Goal: Transaction & Acquisition: Purchase product/service

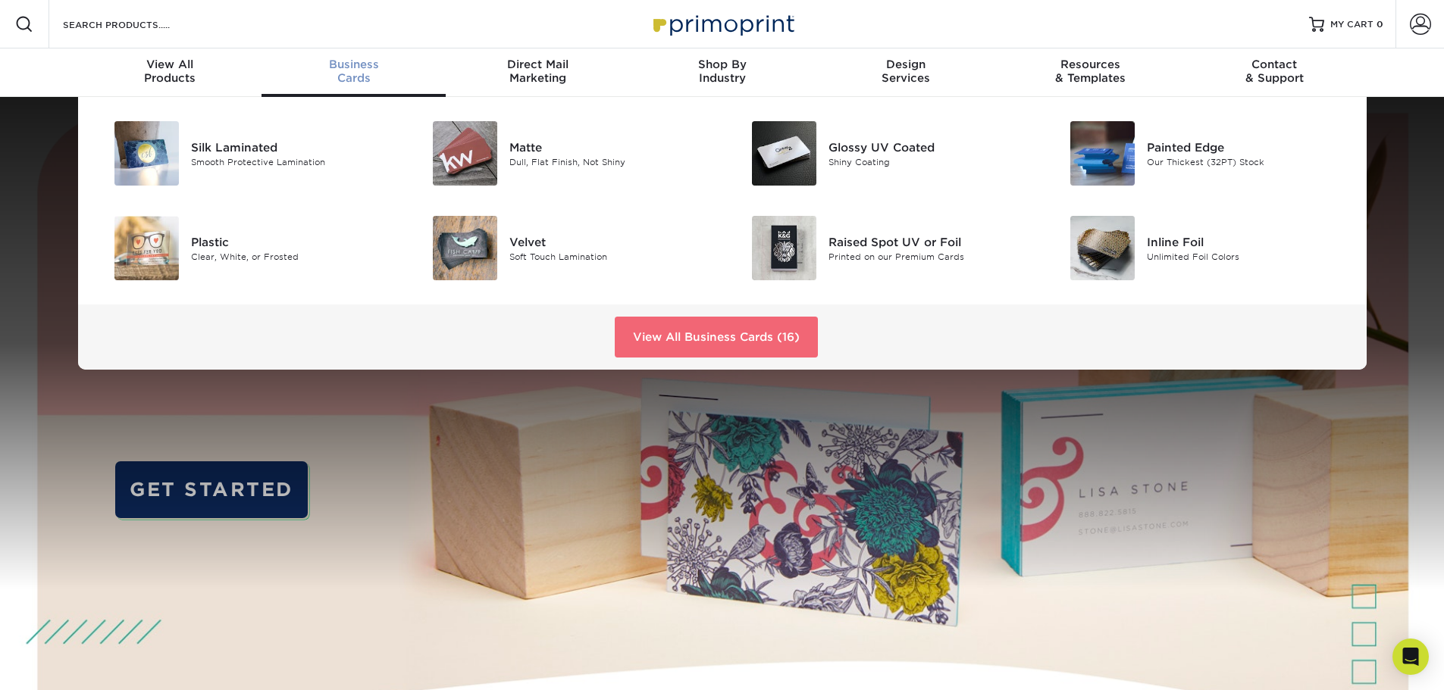
click at [658, 326] on link "View All Business Cards (16)" at bounding box center [716, 337] width 203 height 41
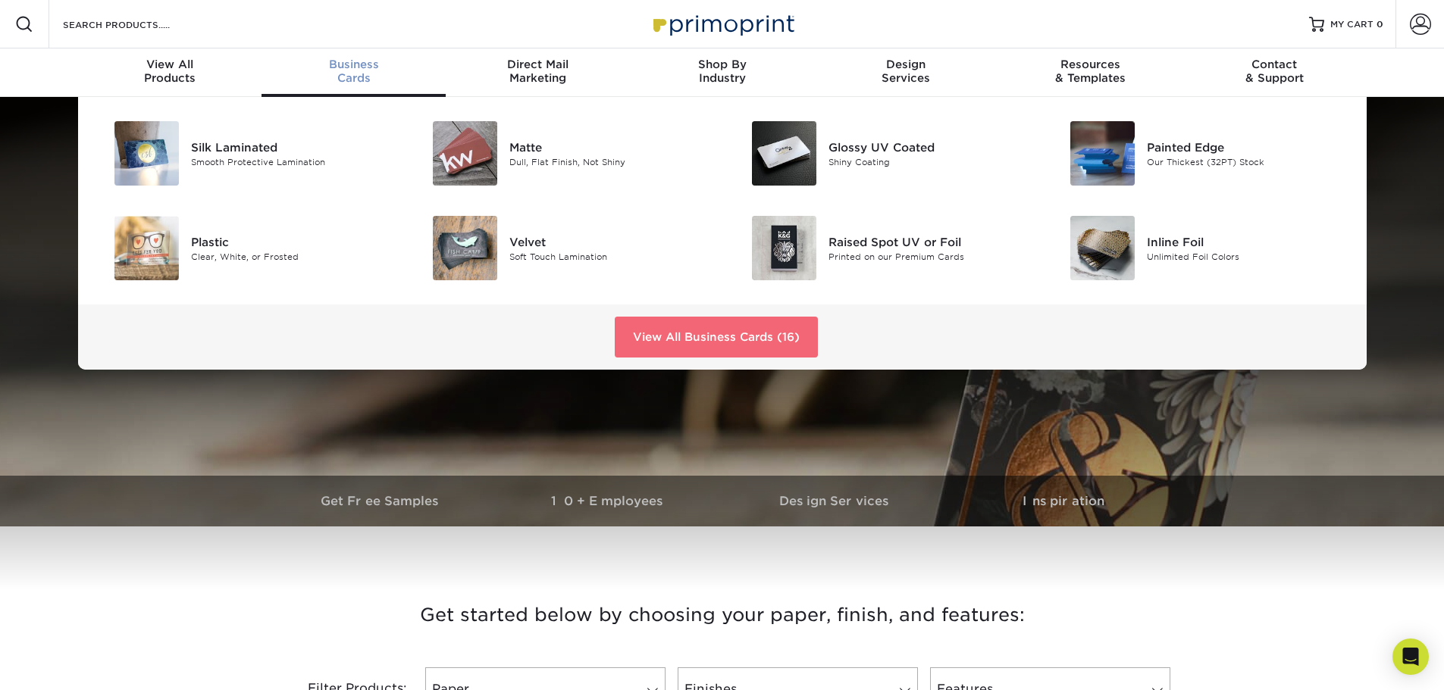
click at [649, 329] on link "View All Business Cards (16)" at bounding box center [716, 337] width 203 height 41
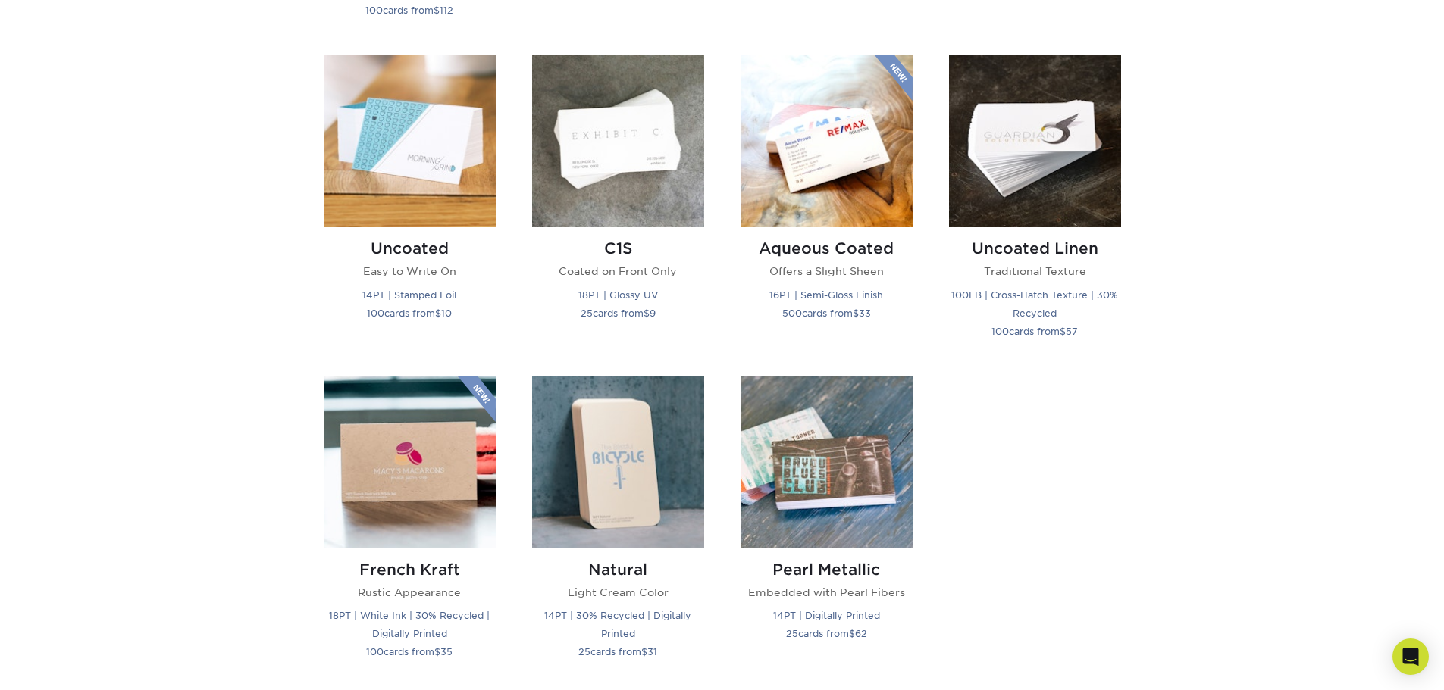
scroll to position [1364, 0]
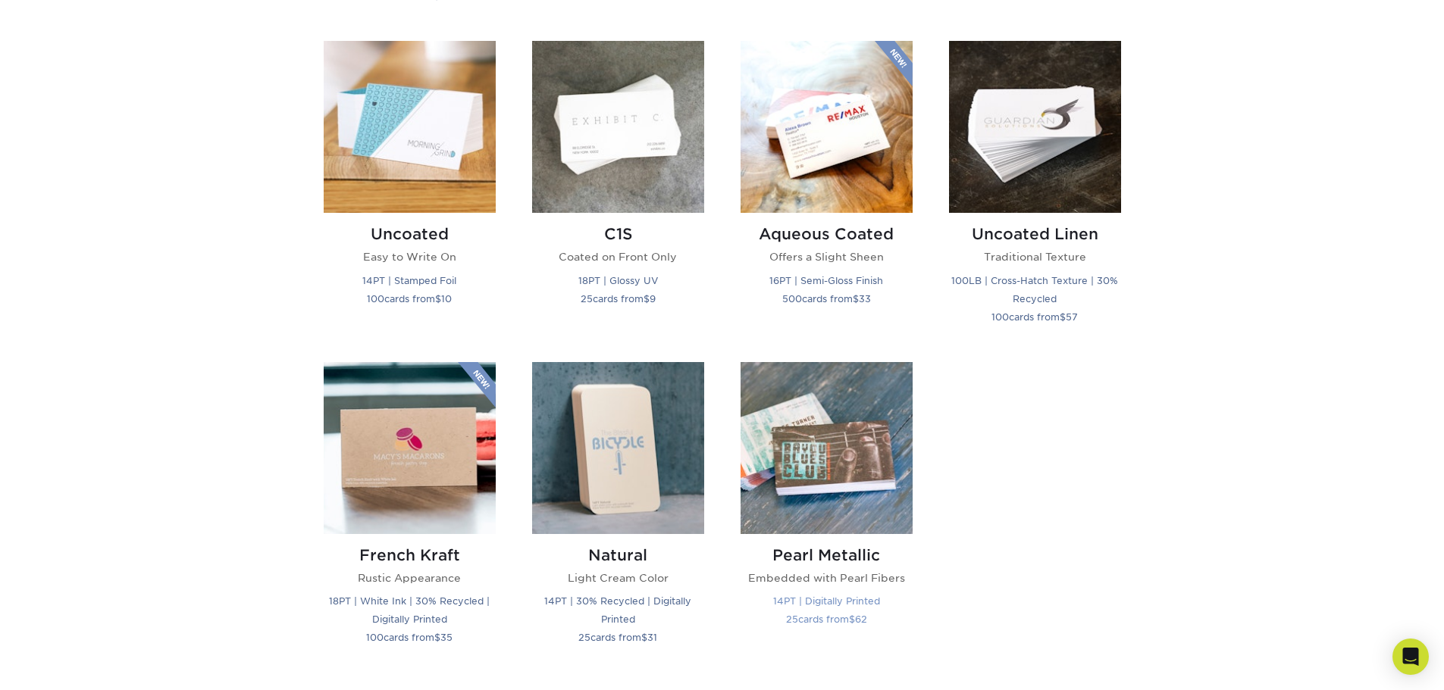
click at [875, 491] on img at bounding box center [826, 448] width 172 height 172
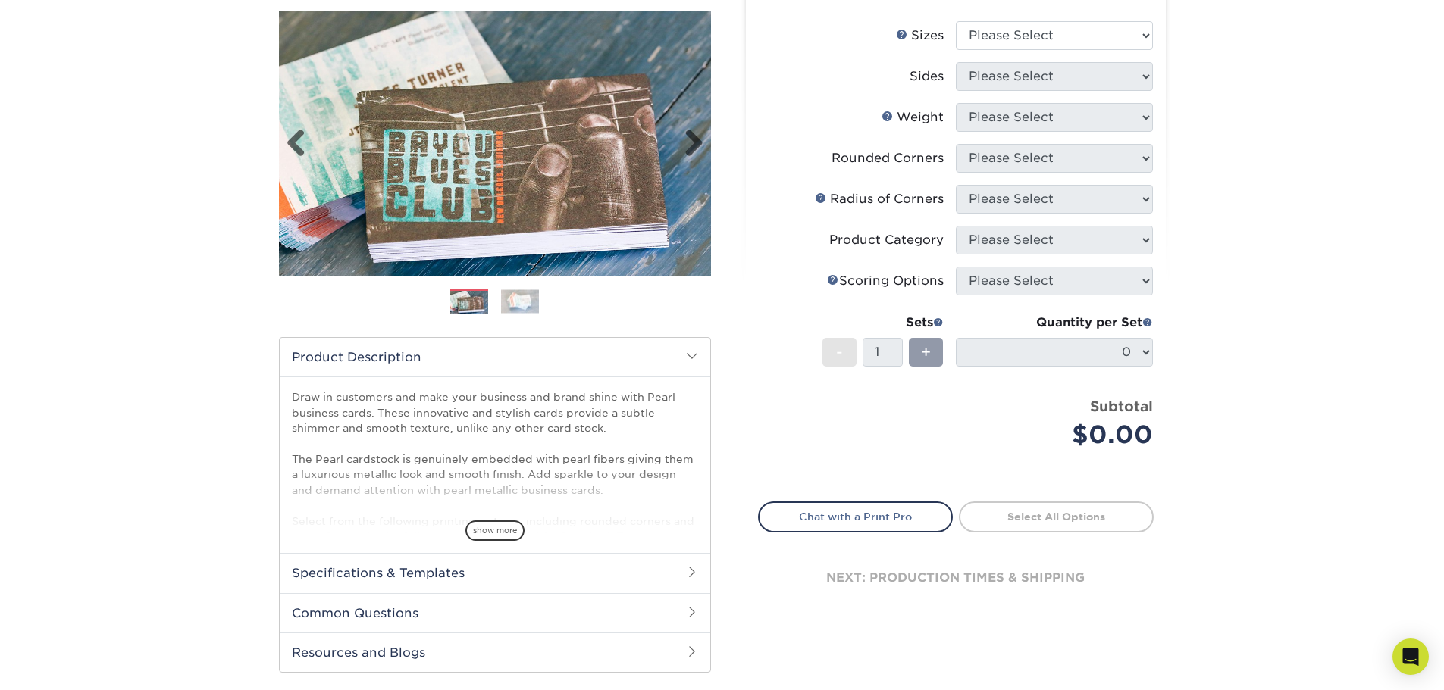
scroll to position [76, 0]
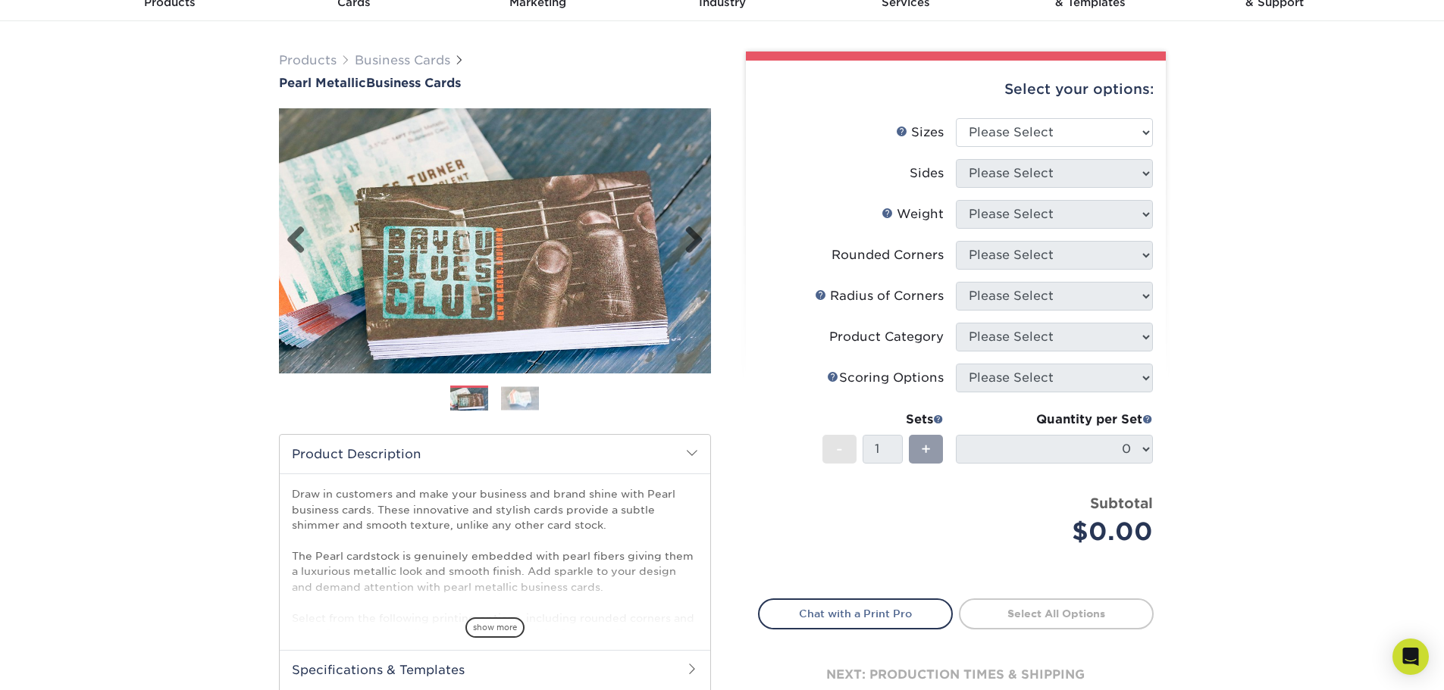
click at [584, 211] on img at bounding box center [495, 241] width 432 height 432
click at [508, 403] on img at bounding box center [520, 397] width 38 height 23
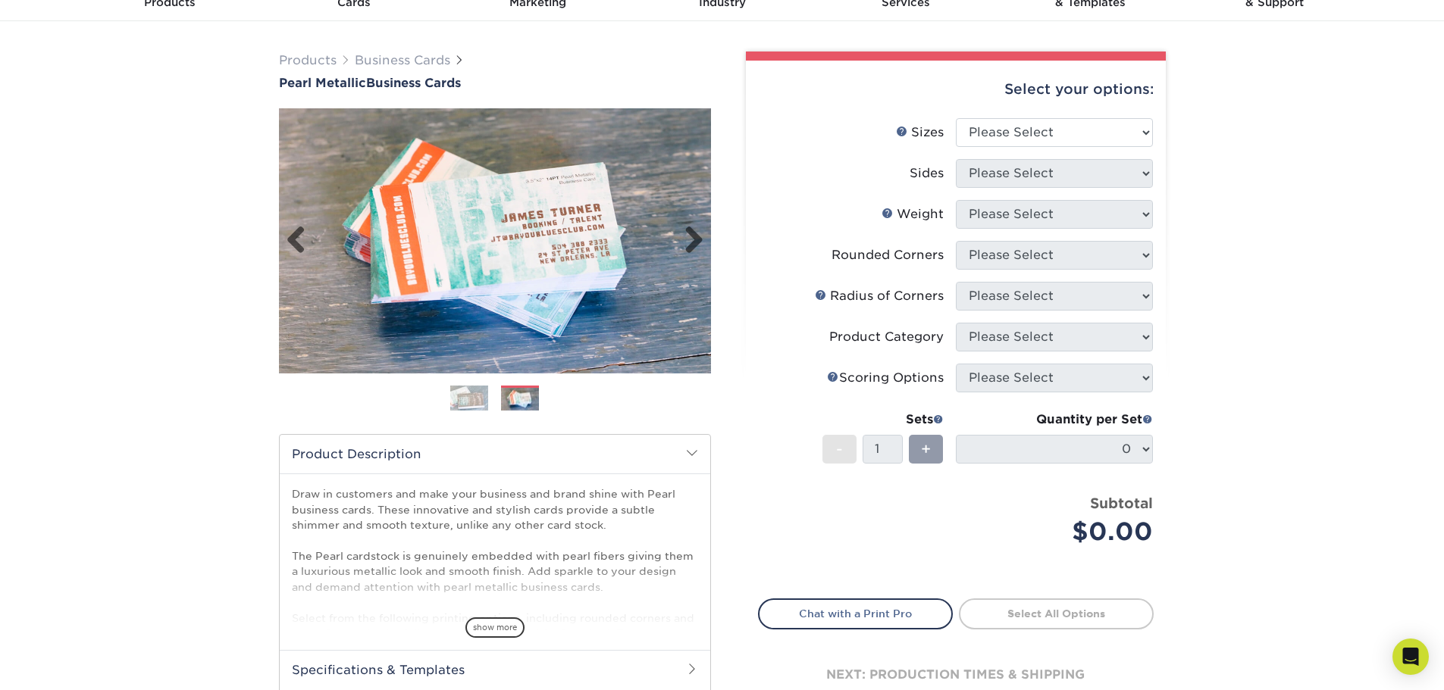
click at [480, 246] on img at bounding box center [495, 240] width 432 height 265
click at [1045, 146] on select "Please Select 1.5" x 3.5" - Mini 1.75" x 3.5" - Mini 2" x 2" - Square 2" x 3" -…" at bounding box center [1054, 132] width 197 height 29
select select "2.00x3.50"
click at [956, 118] on select "Please Select 1.5" x 3.5" - Mini 1.75" x 3.5" - Mini 2" x 2" - Square 2" x 3" -…" at bounding box center [1054, 132] width 197 height 29
click at [1034, 183] on select "Please Select Print Both Sides Print Front Only" at bounding box center [1054, 173] width 197 height 29
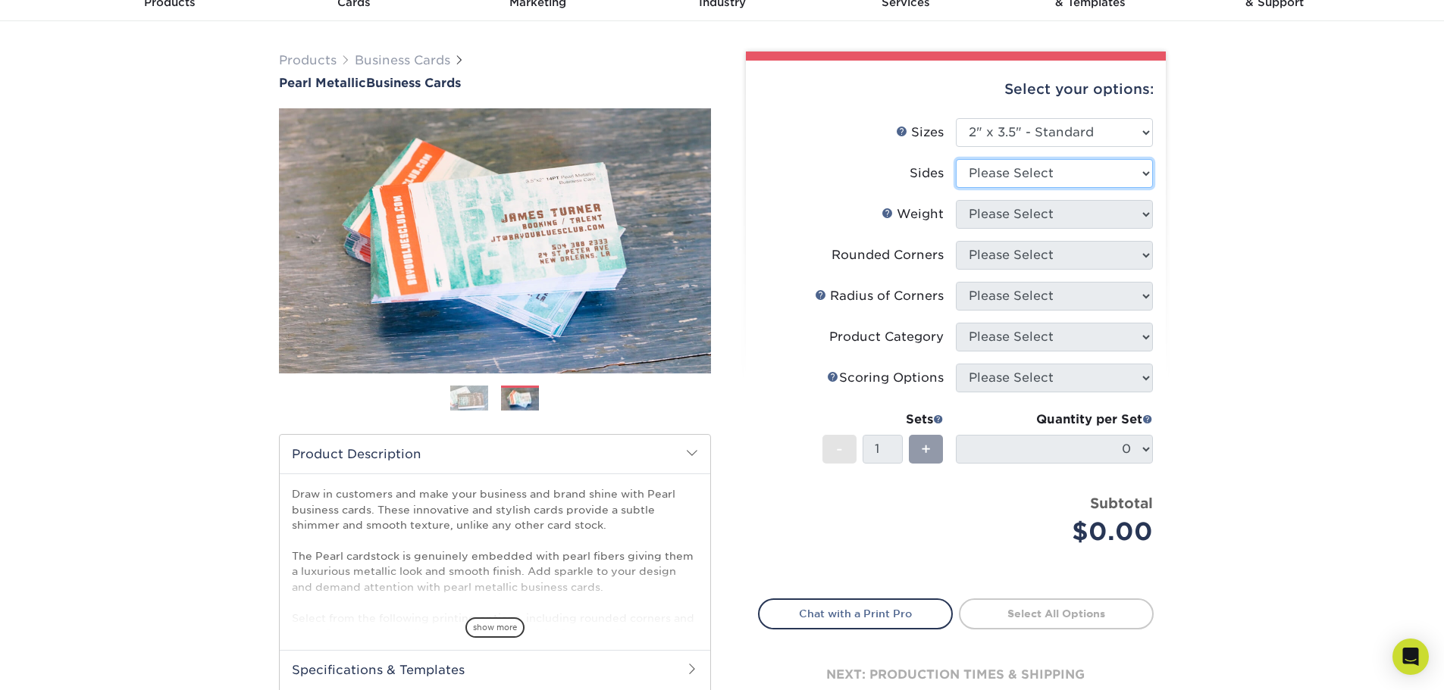
select select "32d3c223-f82c-492b-b915-ba065a00862f"
click at [956, 159] on select "Please Select Print Both Sides Print Front Only" at bounding box center [1054, 173] width 197 height 29
click at [1041, 218] on select "Please Select 14PTPM" at bounding box center [1054, 214] width 197 height 29
select select "14PTPM"
click at [956, 200] on select "Please Select 14PTPM" at bounding box center [1054, 214] width 197 height 29
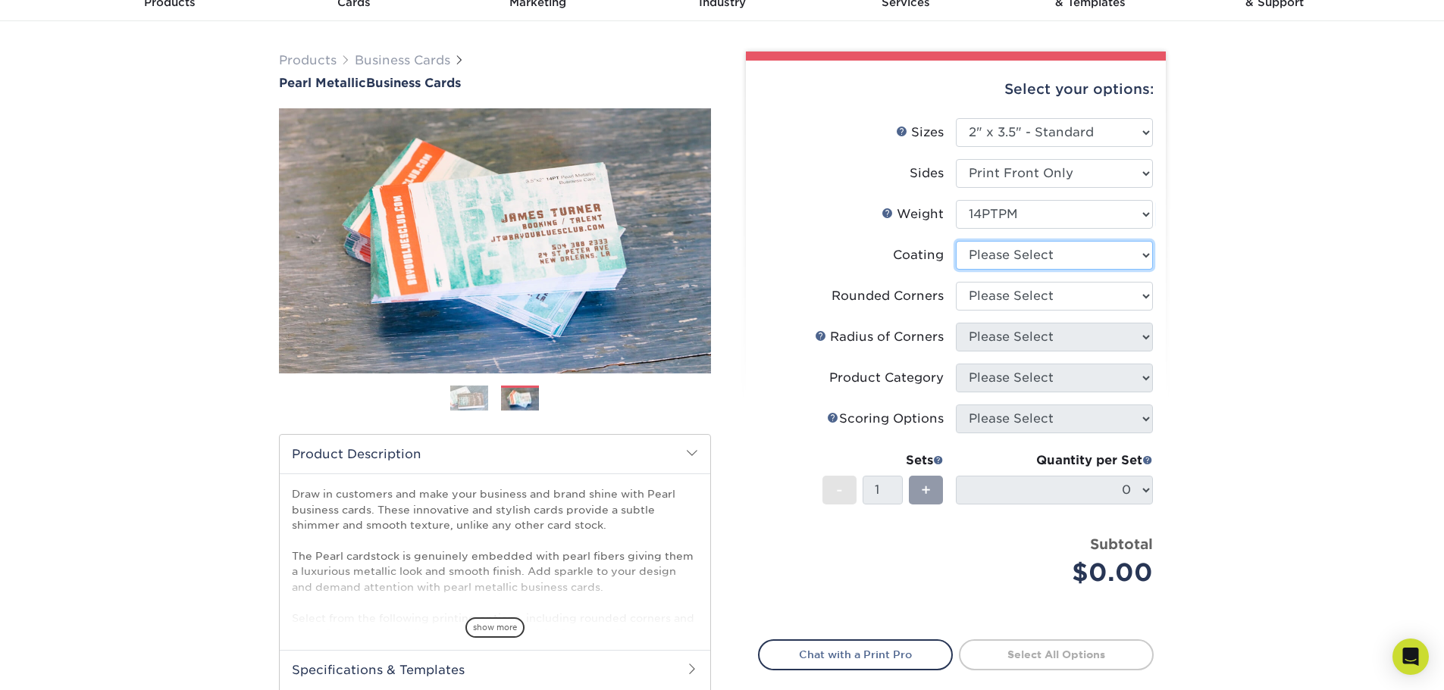
click at [1046, 252] on select at bounding box center [1054, 255] width 197 height 29
select select "3e7618de-abca-4bda-9f97-8b9129e913d8"
click at [956, 241] on select at bounding box center [1054, 255] width 197 height 29
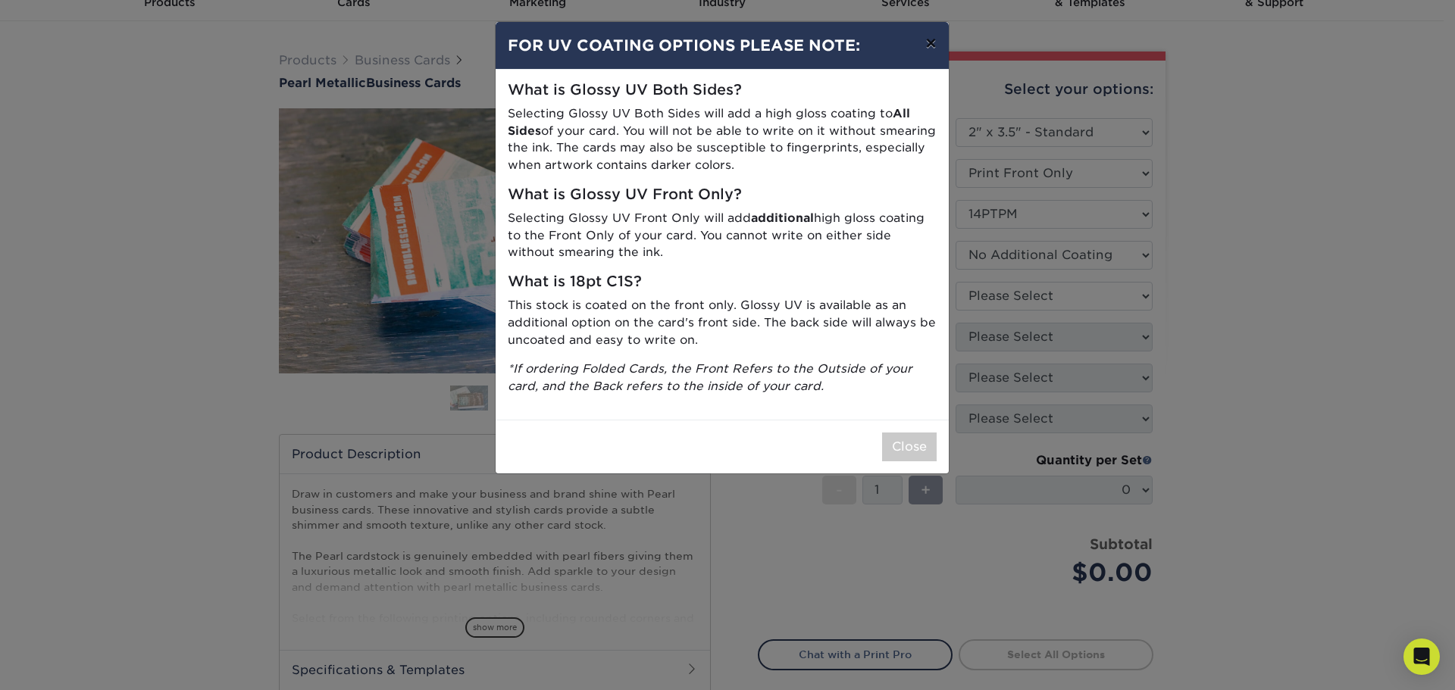
click at [935, 45] on button "×" at bounding box center [930, 43] width 35 height 42
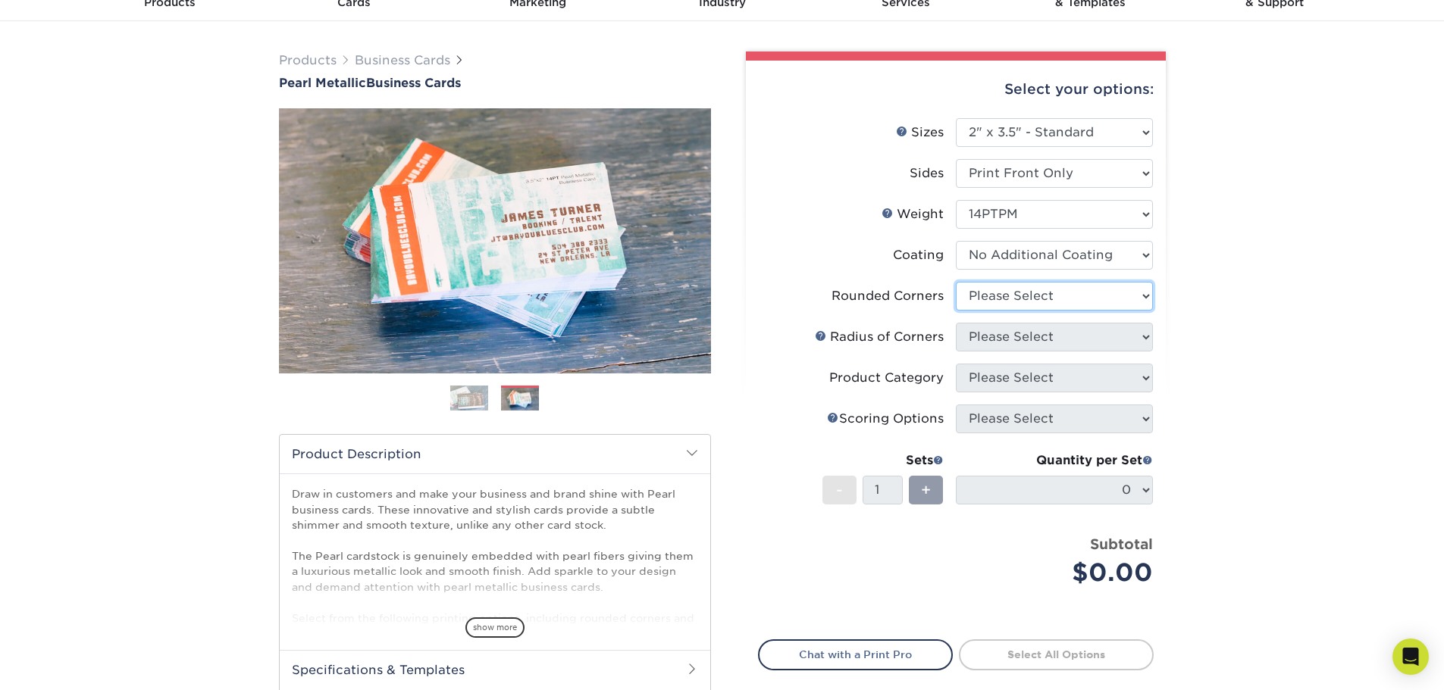
click at [1078, 302] on select "Please Select Yes - Round 2 Corners Yes - Round 4 Corners No" at bounding box center [1054, 296] width 197 height 29
select select "0"
click at [956, 282] on select "Please Select Yes - Round 2 Corners Yes - Round 4 Corners No" at bounding box center [1054, 296] width 197 height 29
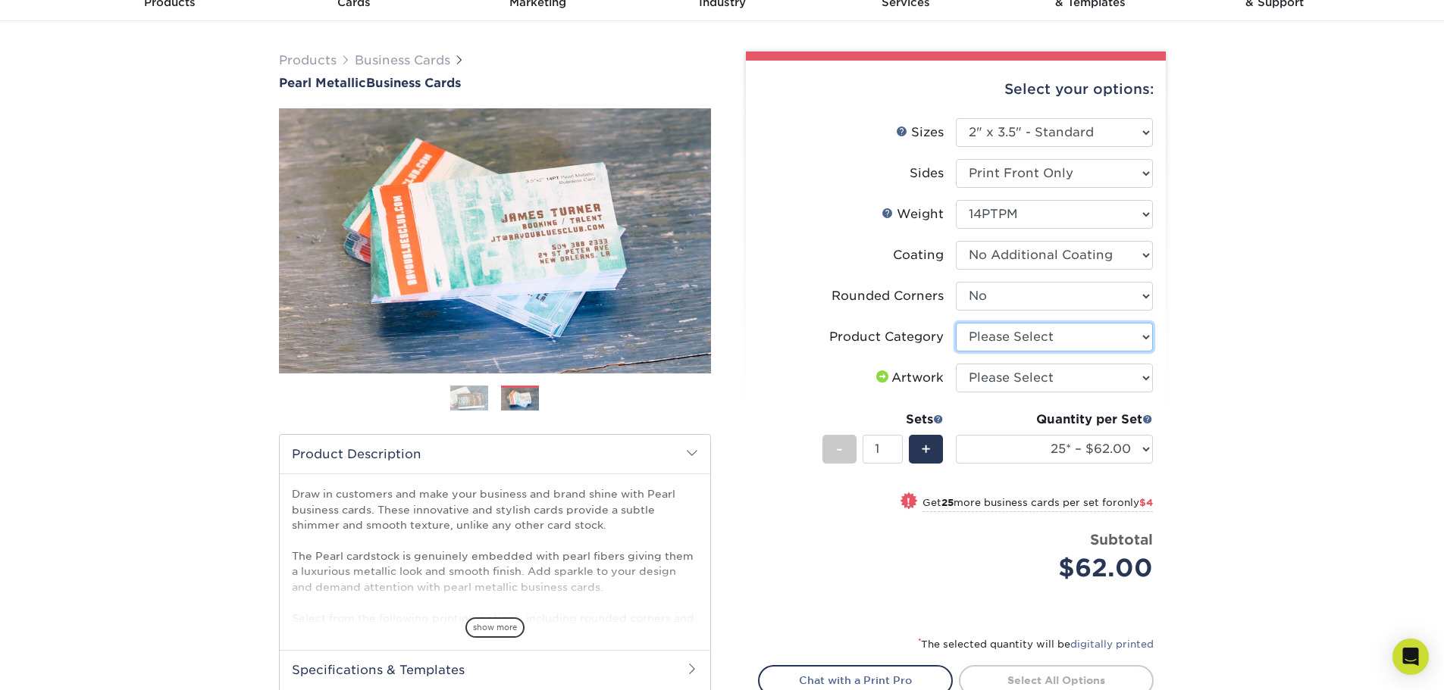
click at [1076, 350] on select "Please Select Business Cards" at bounding box center [1054, 337] width 197 height 29
select select "3b5148f1-0588-4f88-a218-97bcfdce65c1"
click at [956, 323] on select "Please Select Business Cards" at bounding box center [1054, 337] width 197 height 29
click at [1068, 365] on select "Please Select I will upload files I need a design - $100" at bounding box center [1054, 378] width 197 height 29
select select "upload"
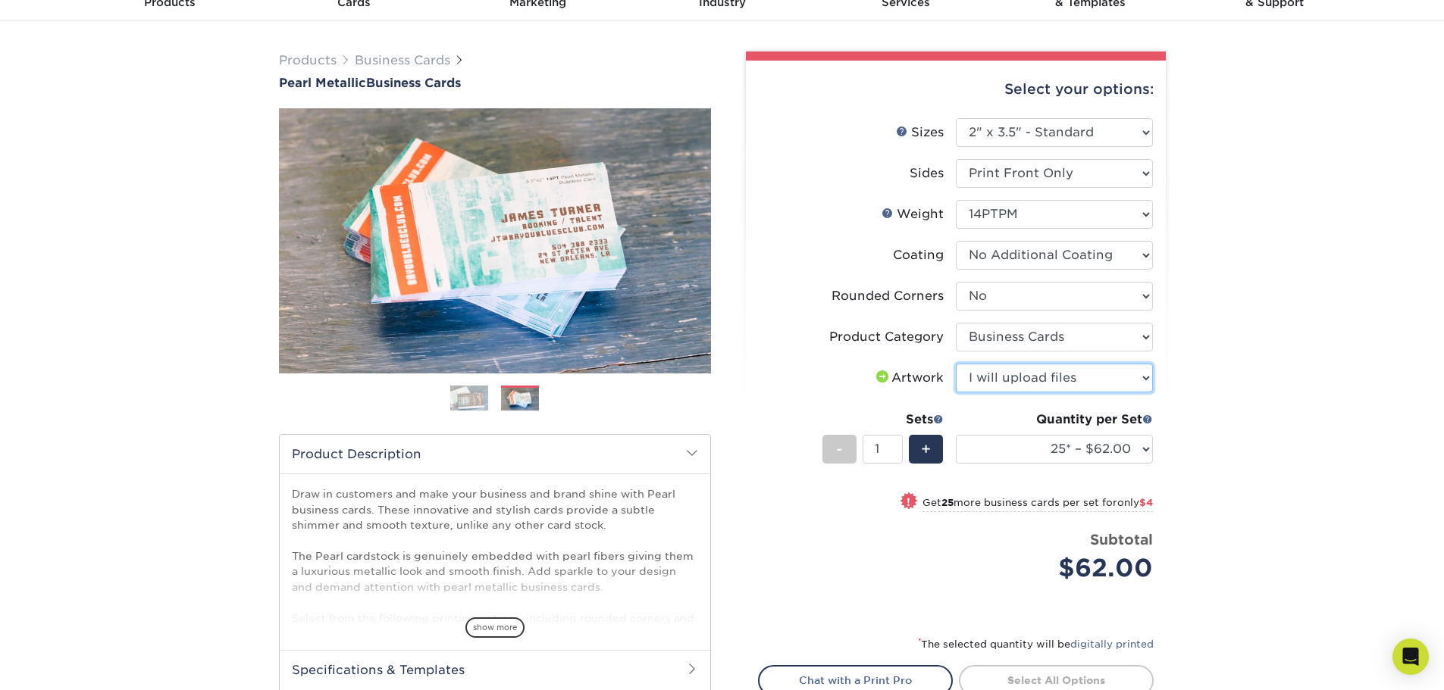
click at [956, 364] on select "Please Select I will upload files I need a design - $100" at bounding box center [1054, 378] width 197 height 29
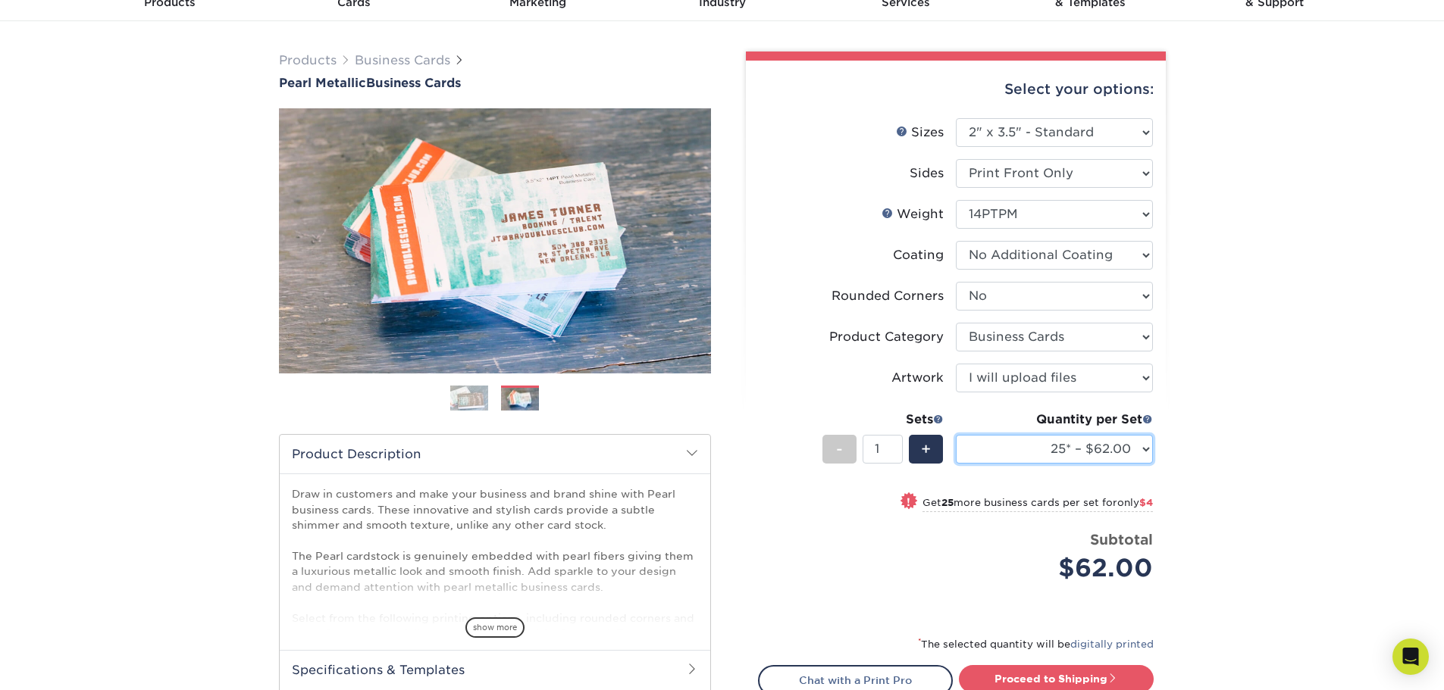
click at [1115, 453] on select "25* – $62.00 50* – $66.00 75* – $70.00 100* – $74.00 250* – $101.00 500* – $147…" at bounding box center [1054, 449] width 197 height 29
select select "100* – $74.00"
click at [956, 435] on select "25* – $62.00 50* – $66.00 75* – $70.00 100* – $74.00 250* – $101.00 500* – $147…" at bounding box center [1054, 449] width 197 height 29
click at [1009, 671] on link "Proceed to Shipping" at bounding box center [1056, 678] width 195 height 27
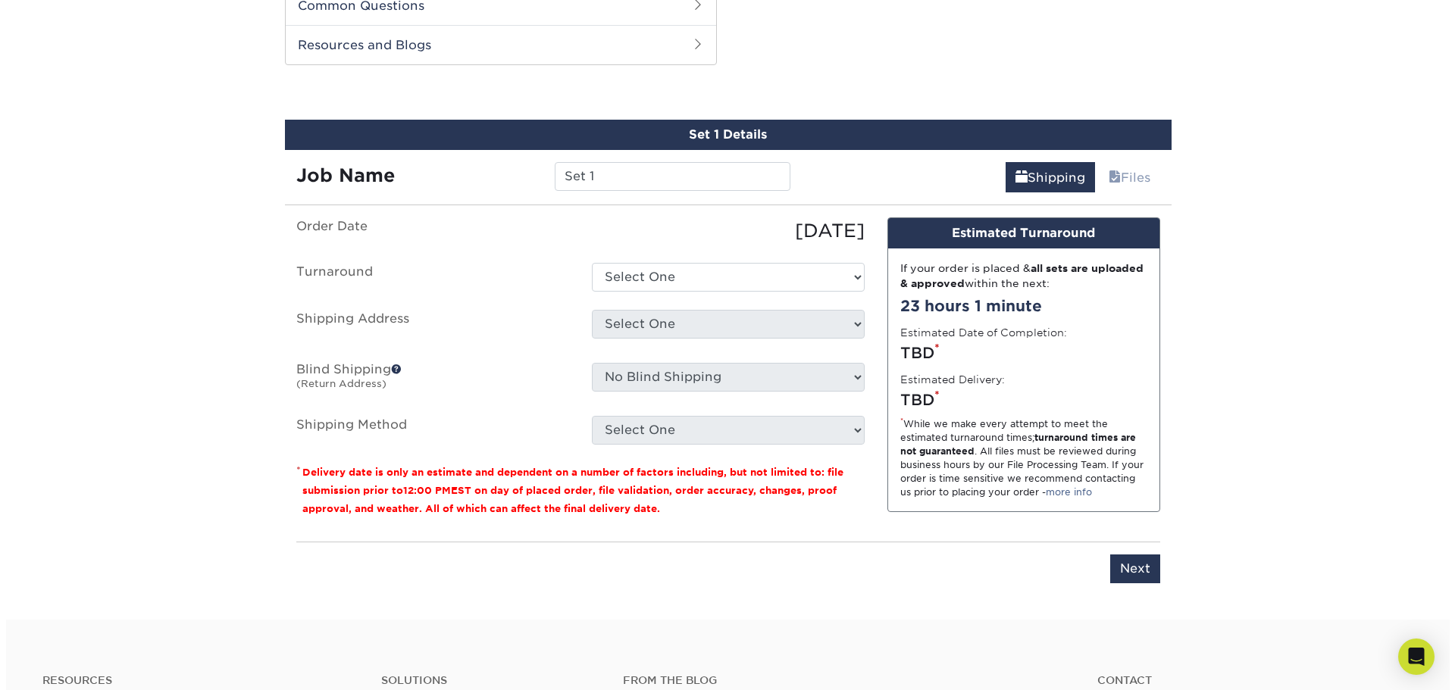
scroll to position [782, 0]
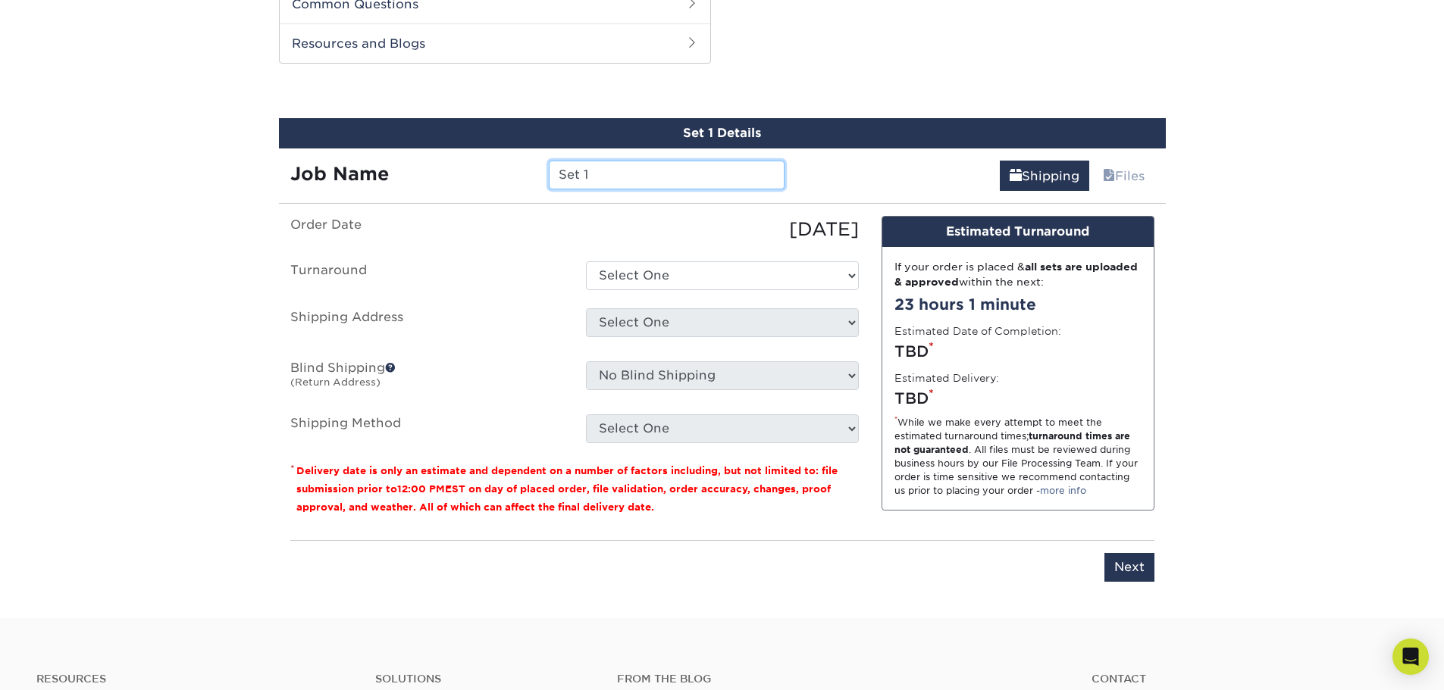
drag, startPoint x: 602, startPoint y: 174, endPoint x: 485, endPoint y: 158, distance: 118.5
click at [485, 158] on div "Job Name Set 1" at bounding box center [538, 170] width 518 height 42
type input "menorah chapels"
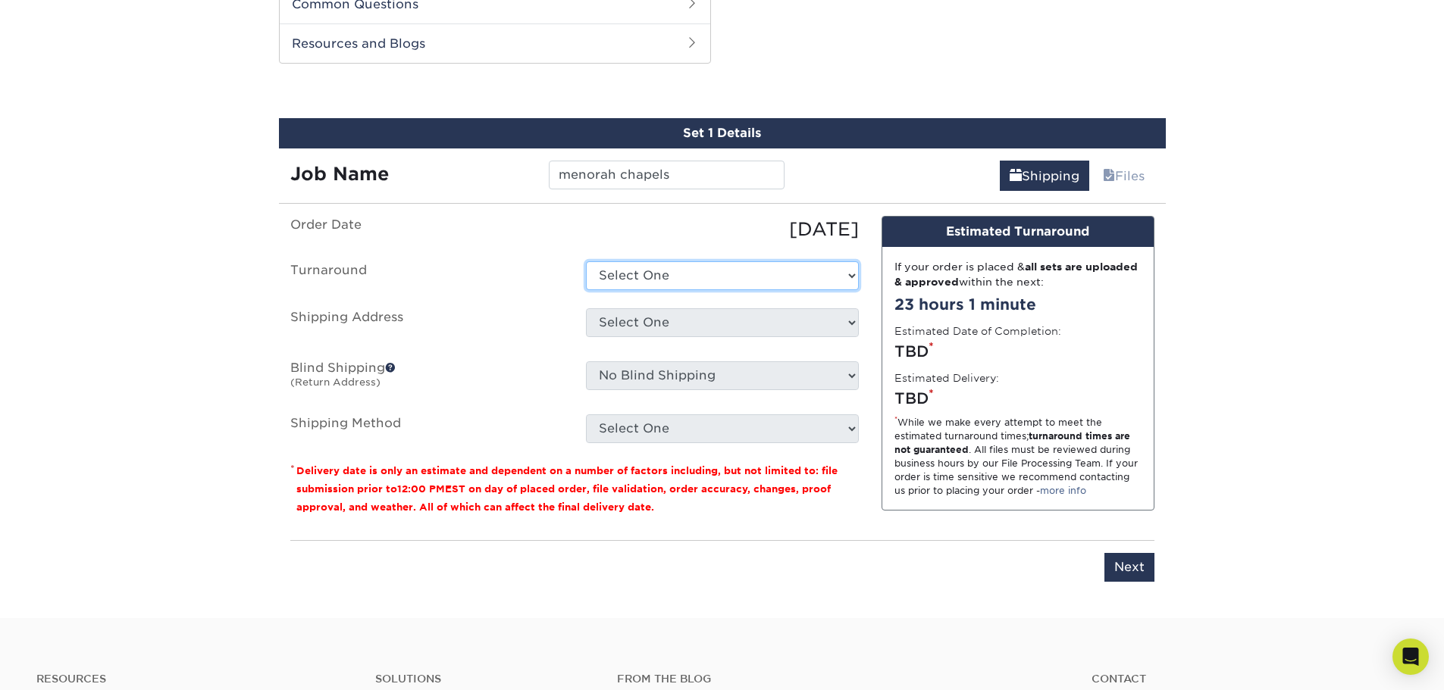
click at [655, 261] on select "Select One 2-4 Business Days 2 Day Next Business Day" at bounding box center [722, 275] width 273 height 29
select select "75b4d1bf-c0e2-477e-b5ea-e5a1c6d79bc5"
click at [586, 261] on select "Select One 2-4 Business Days 2 Day Next Business Day" at bounding box center [722, 275] width 273 height 29
click at [668, 321] on select "Select One + Add New Address - Login" at bounding box center [722, 322] width 273 height 29
select select "newaddress"
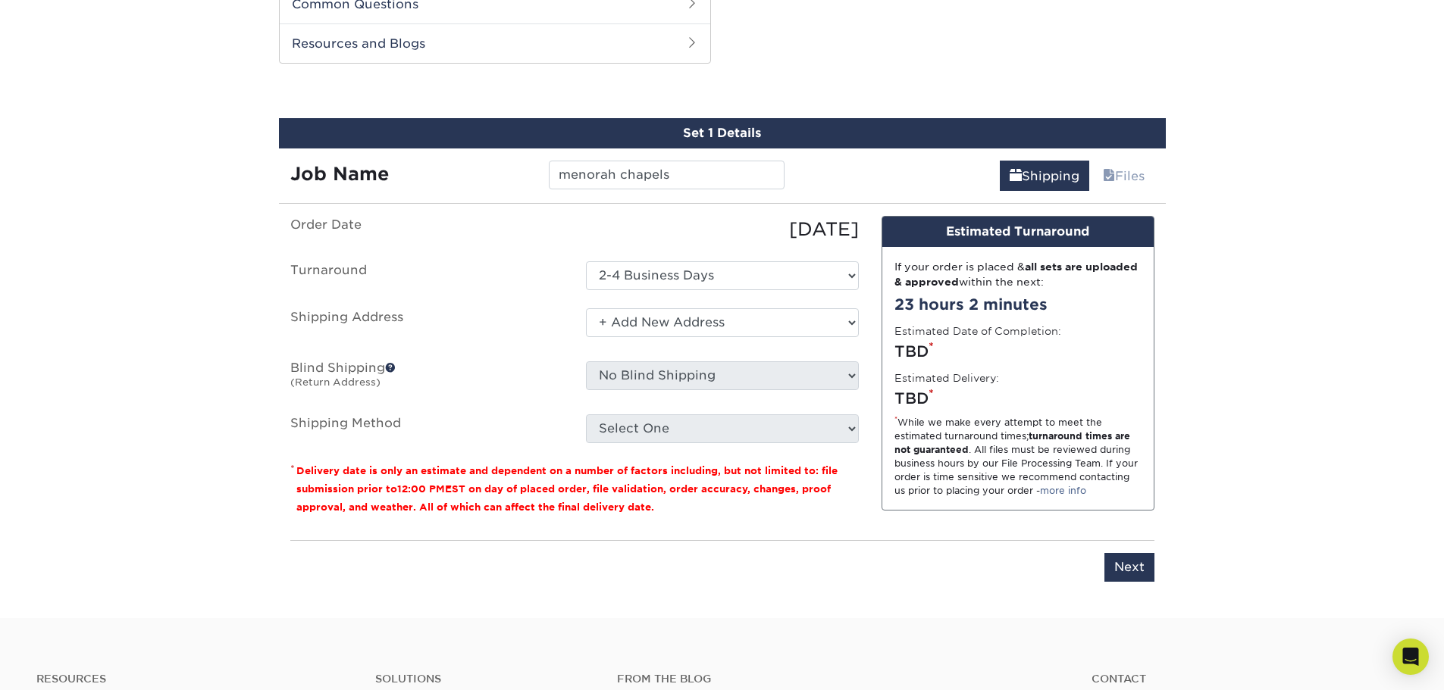
click at [586, 308] on select "Select One + Add New Address - Login" at bounding box center [722, 322] width 273 height 29
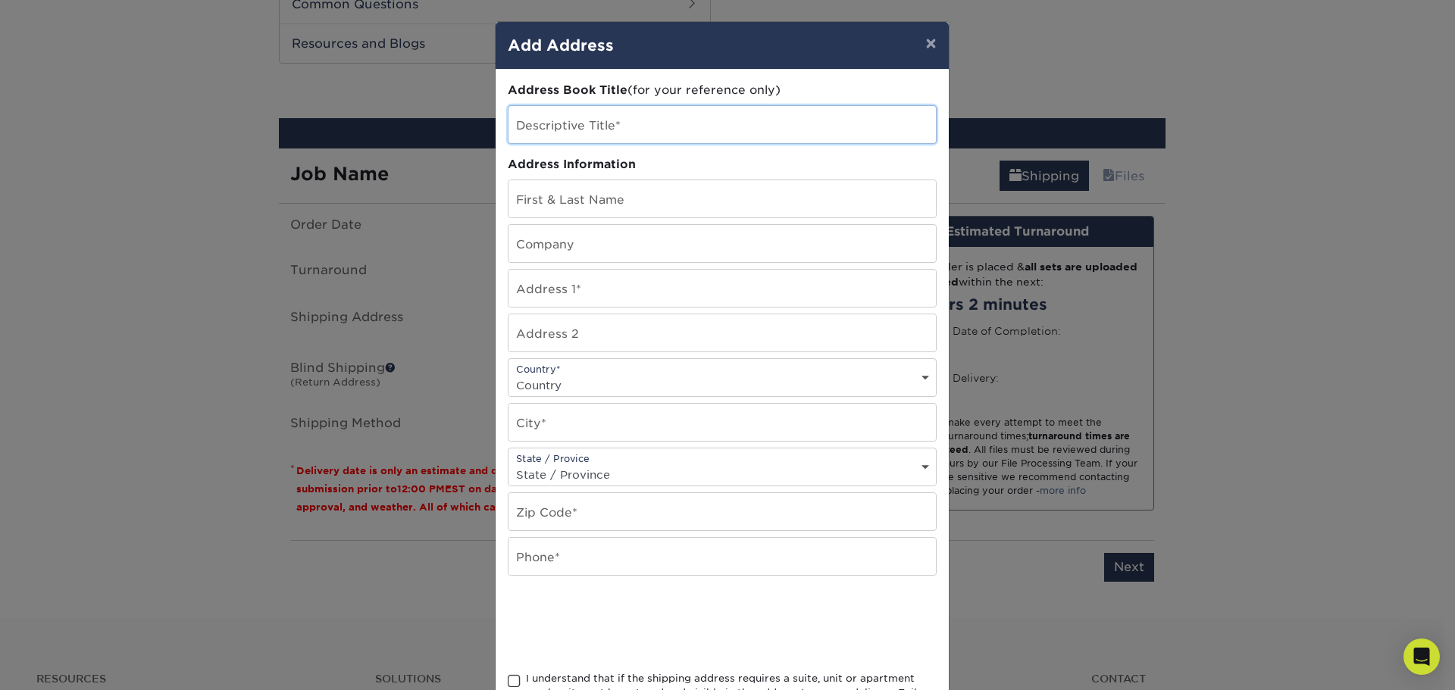
click at [546, 119] on input "text" at bounding box center [721, 124] width 427 height 37
click at [587, 205] on input "text" at bounding box center [721, 198] width 427 height 37
type input "Ron Patterson"
type input "R AND L PRESS"
type input "896 FOREST AVENUE"
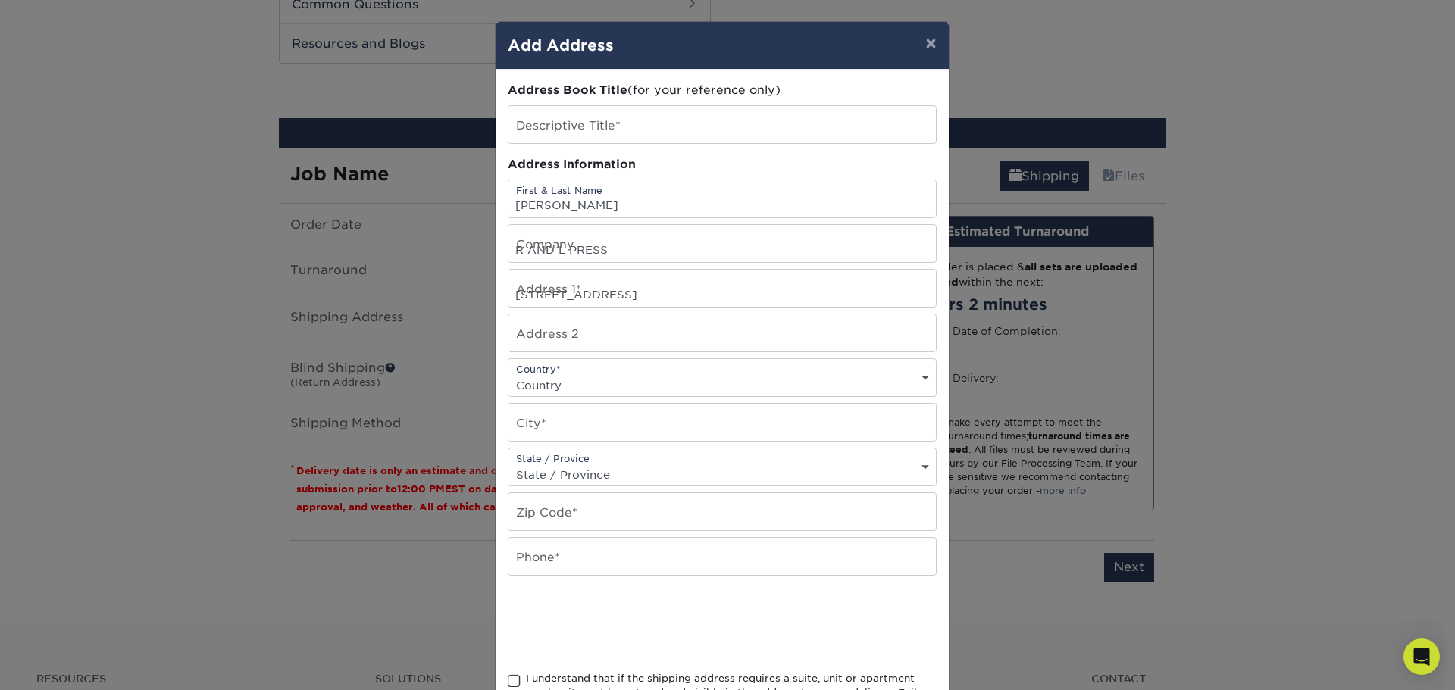
select select "US"
type input "STATEN ISLAND"
select select "NY"
type input "10310"
type input "7184478557"
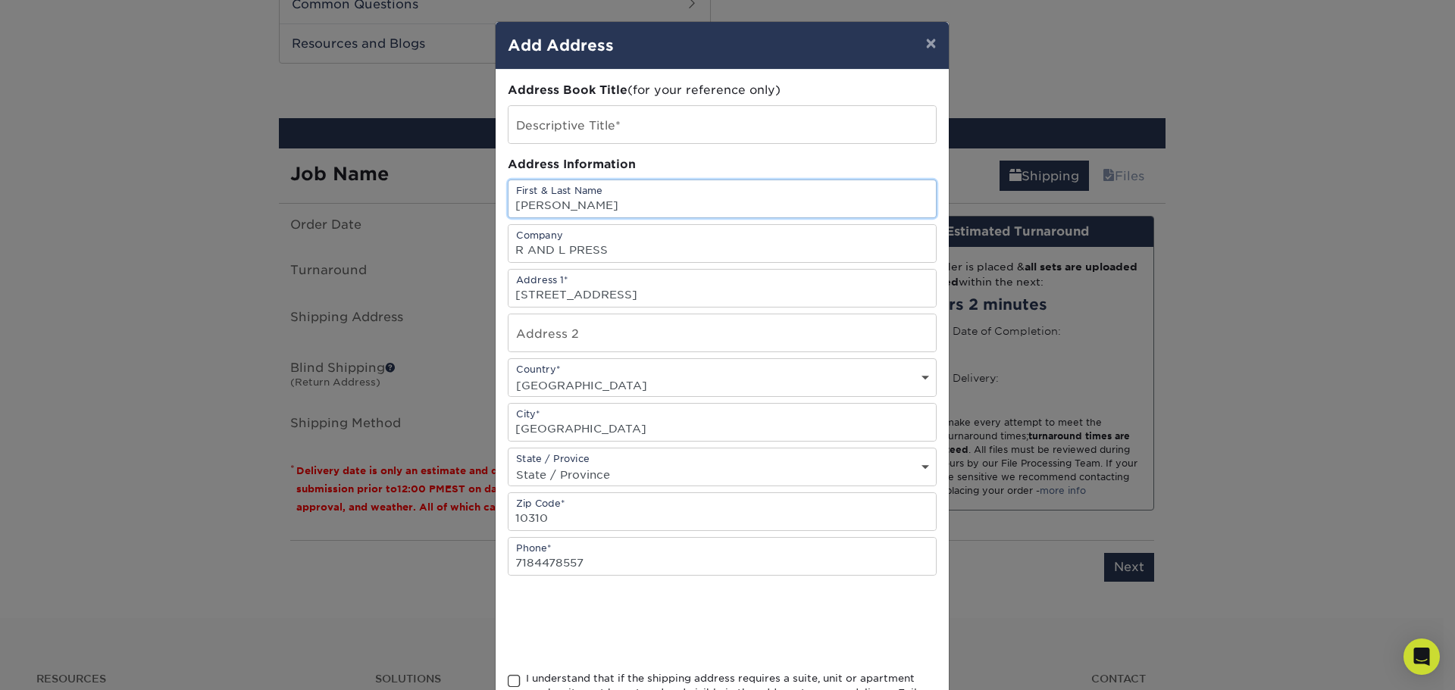
scroll to position [133, 0]
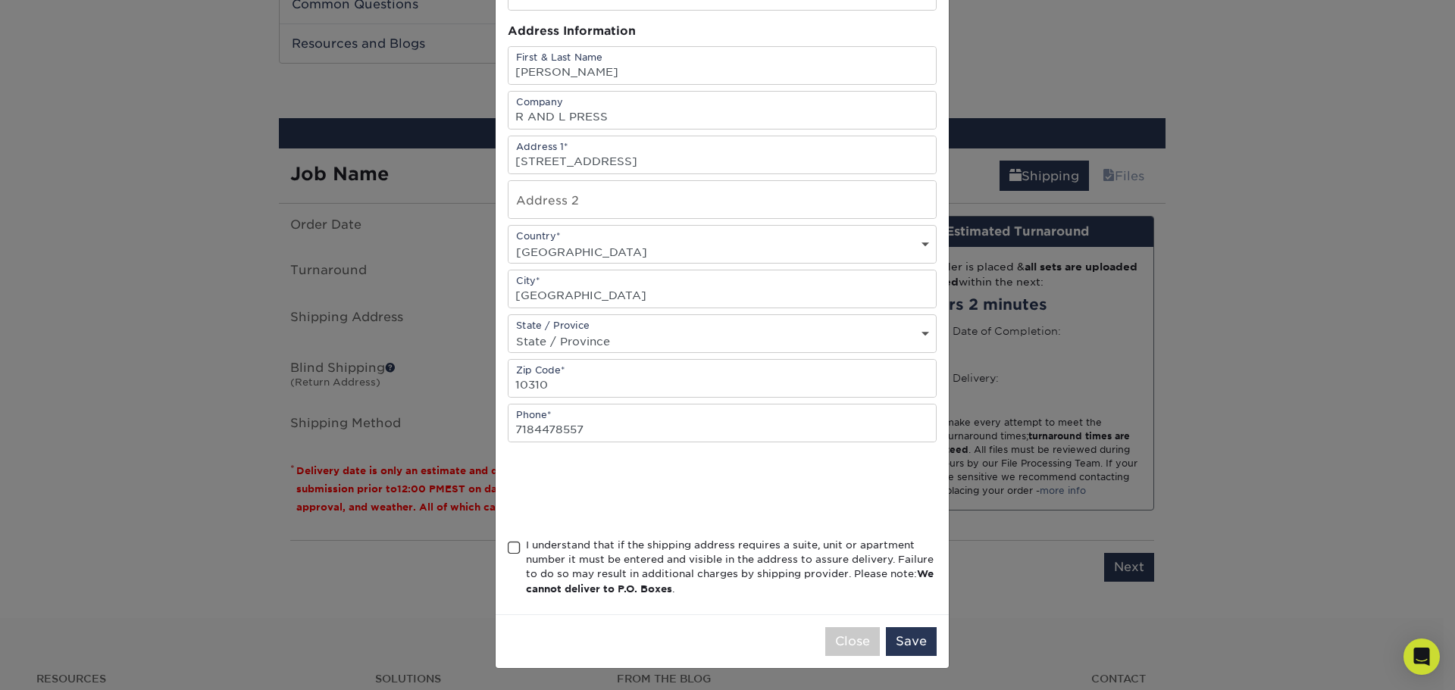
click at [512, 549] on span at bounding box center [514, 548] width 13 height 14
click at [0, 0] on input "I understand that if the shipping address requires a suite, unit or apartment n…" at bounding box center [0, 0] width 0 height 0
click at [920, 635] on button "Save" at bounding box center [911, 641] width 51 height 29
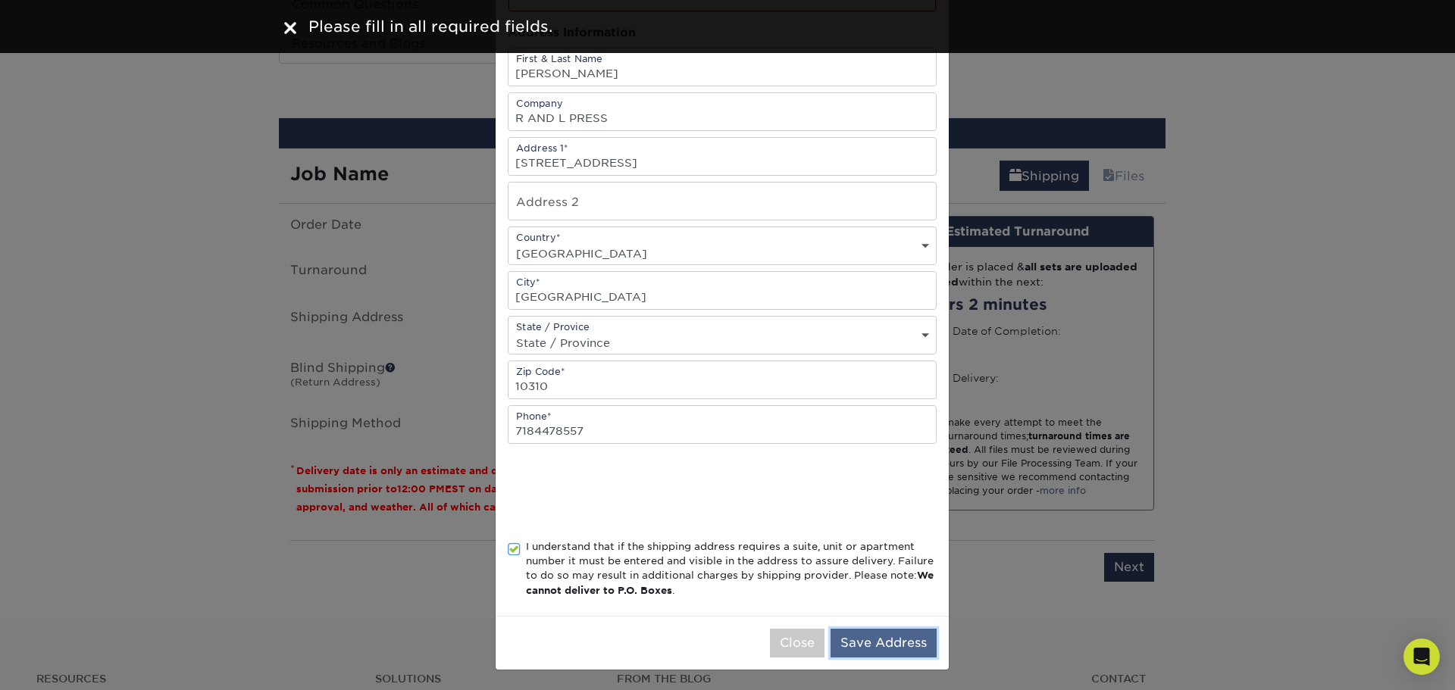
click at [886, 640] on button "Save Address" at bounding box center [884, 643] width 106 height 29
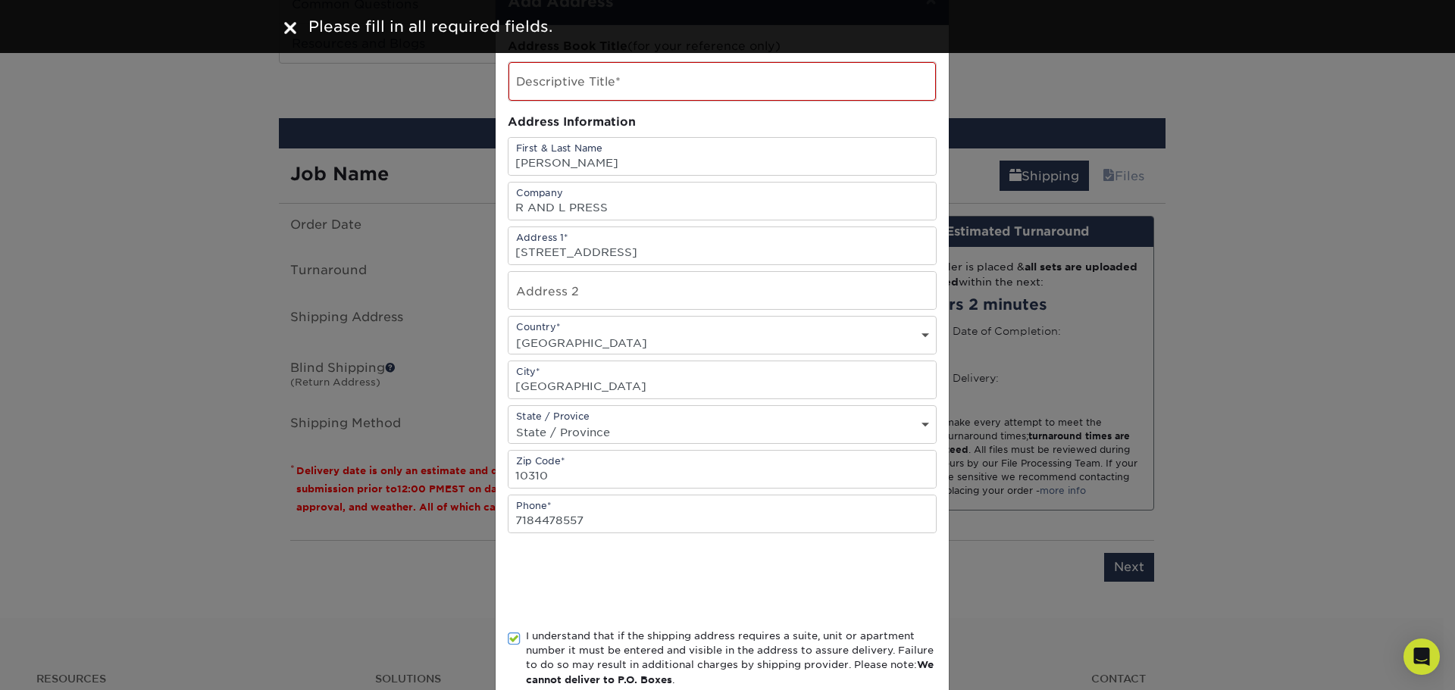
scroll to position [0, 0]
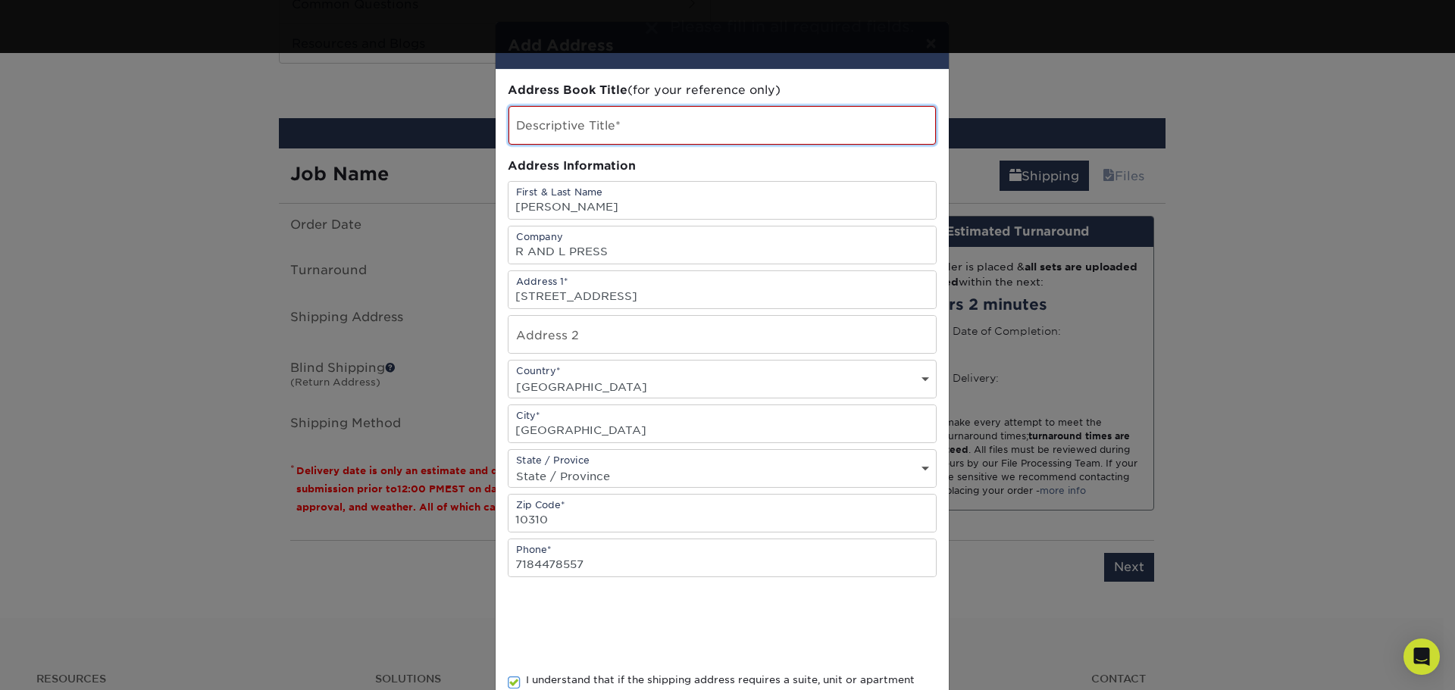
click at [627, 129] on input "text" at bounding box center [721, 125] width 427 height 39
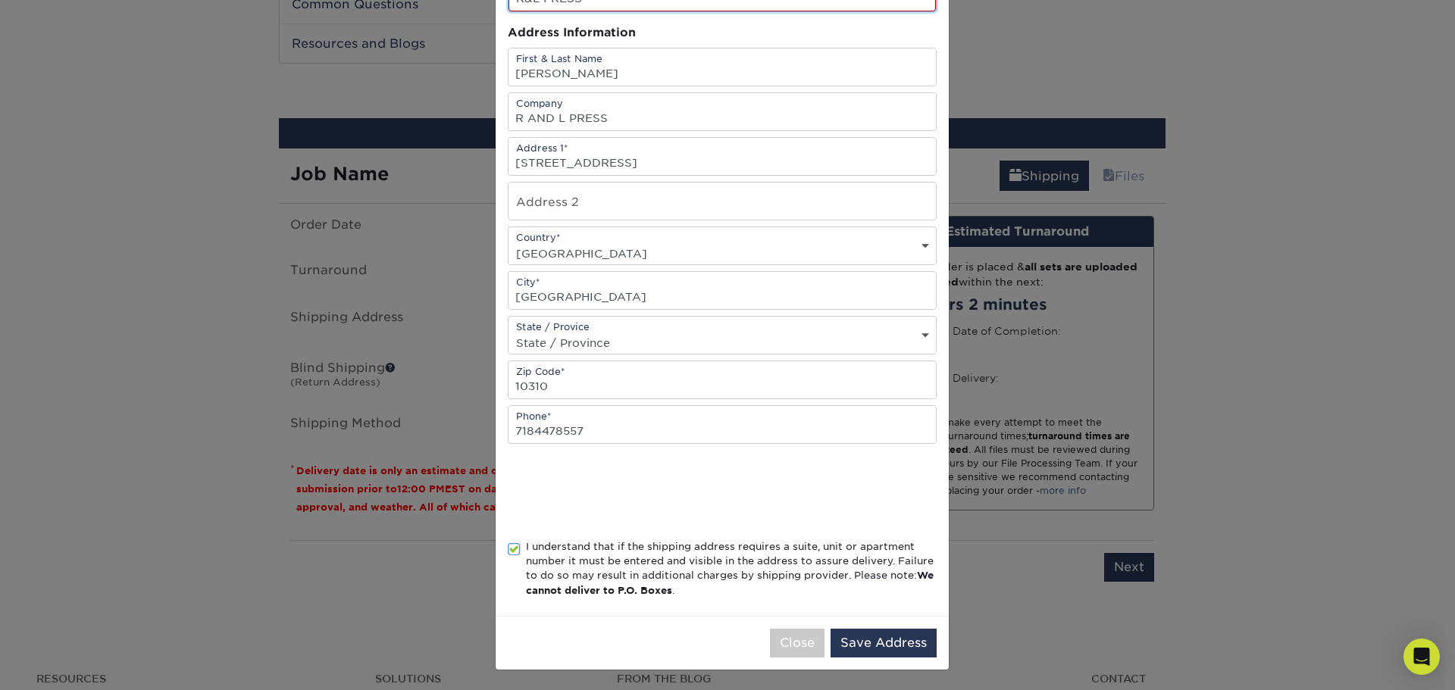
scroll to position [135, 0]
type input "R&L PRESS"
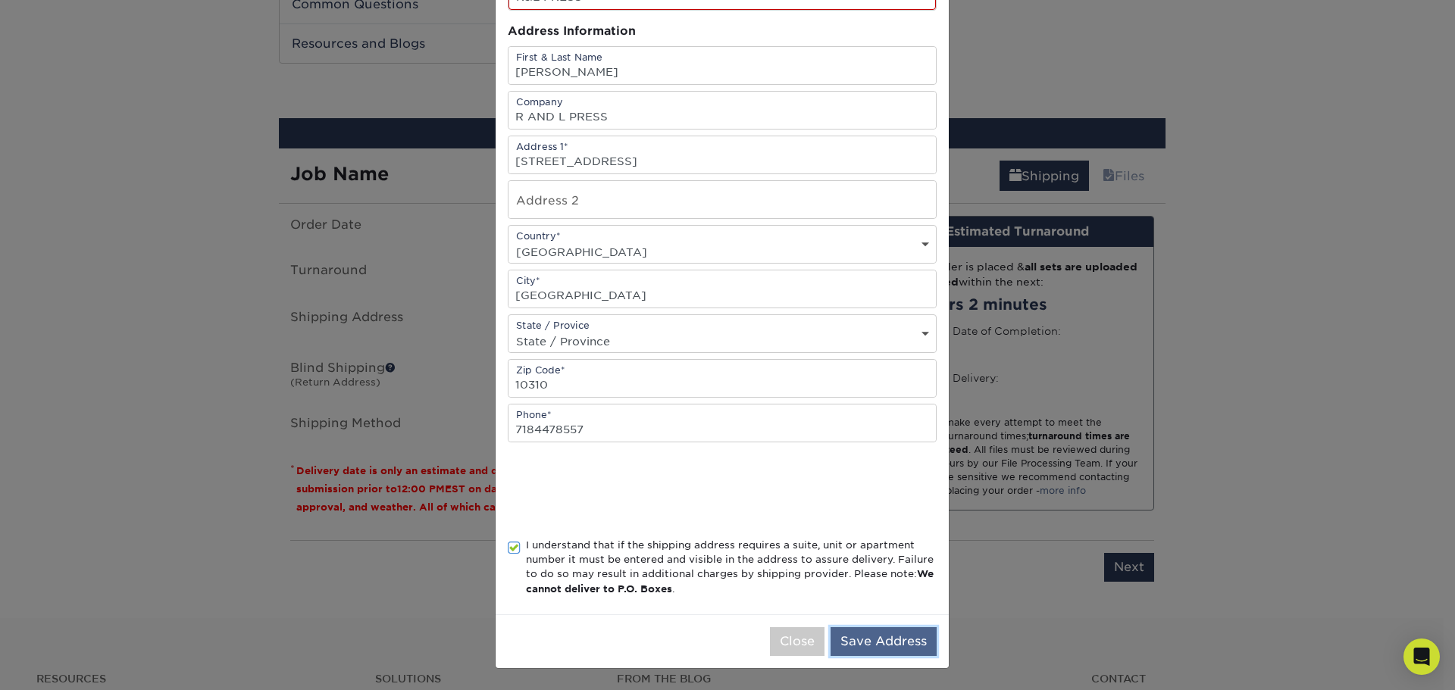
click at [864, 641] on button "Save Address" at bounding box center [884, 641] width 106 height 29
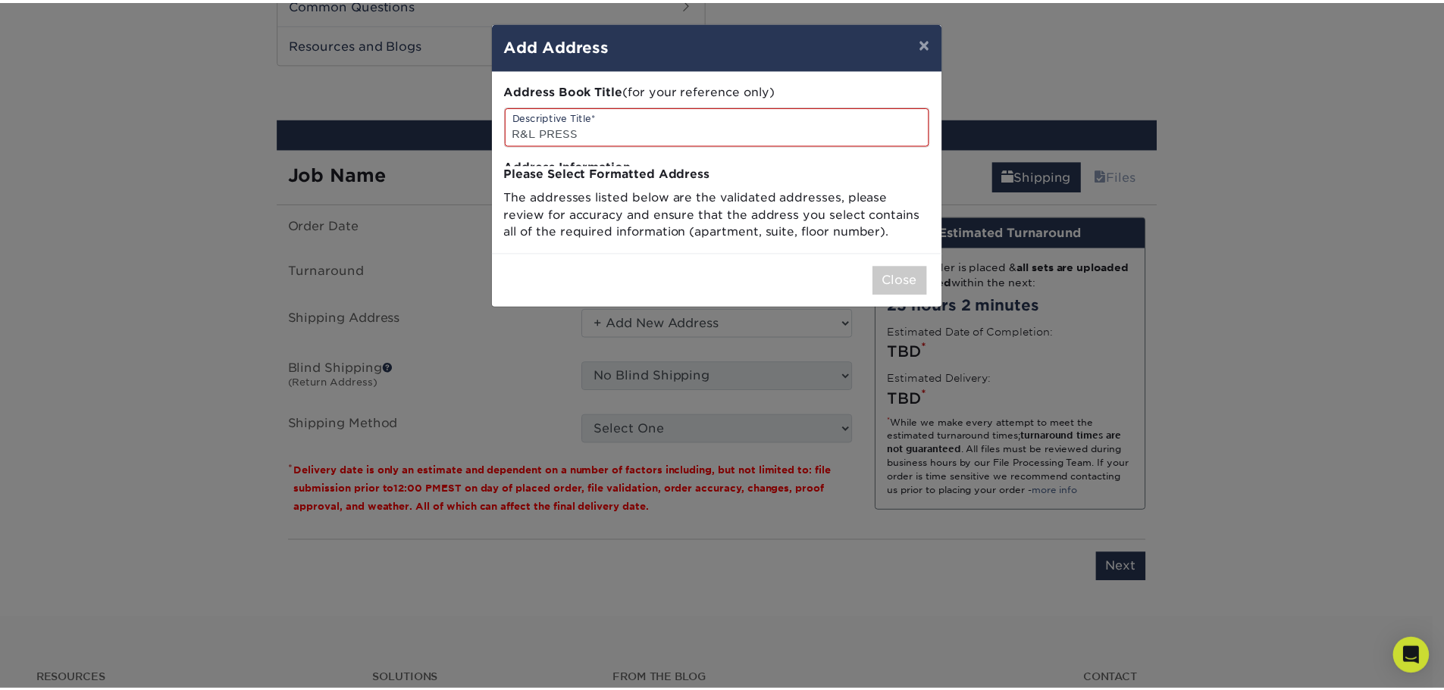
scroll to position [0, 0]
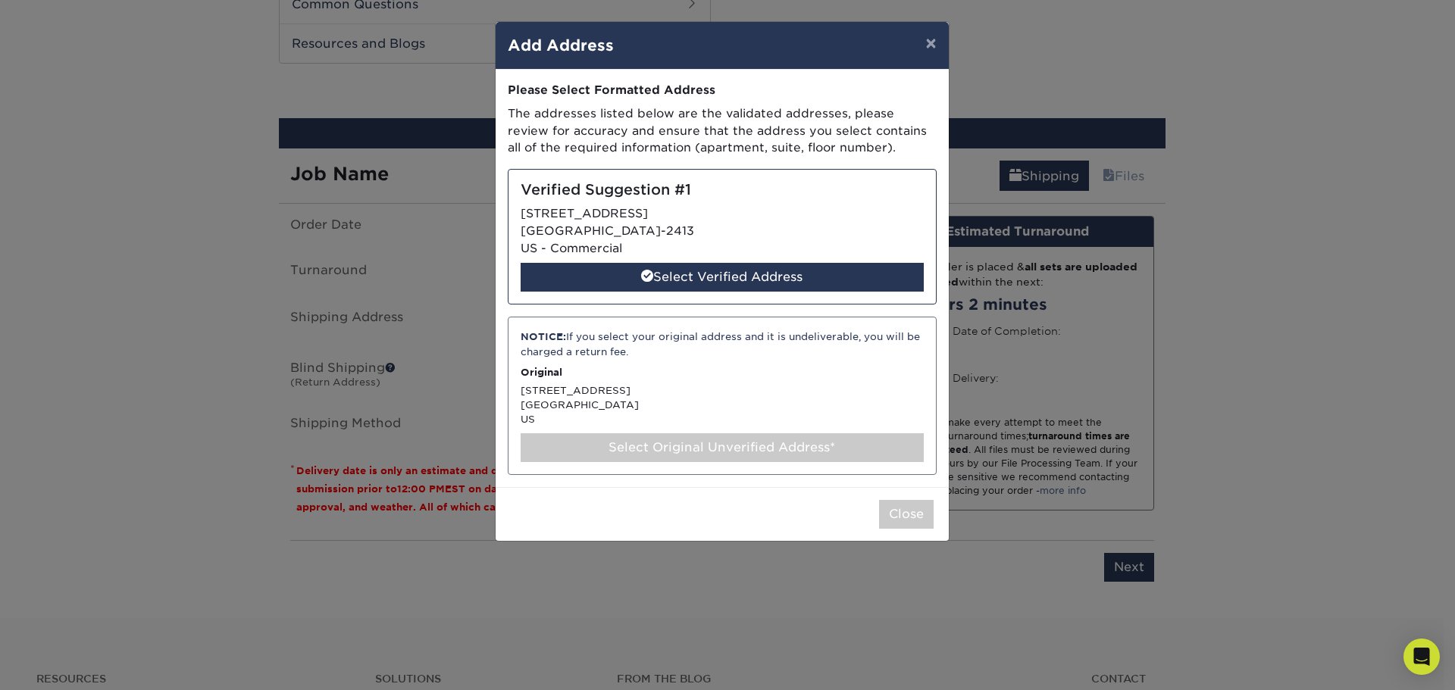
click at [580, 221] on div "Verified Suggestion #1 896 FOREST AVE STATEN ISLAND, NY 10310-2413 US - Commerc…" at bounding box center [722, 237] width 429 height 136
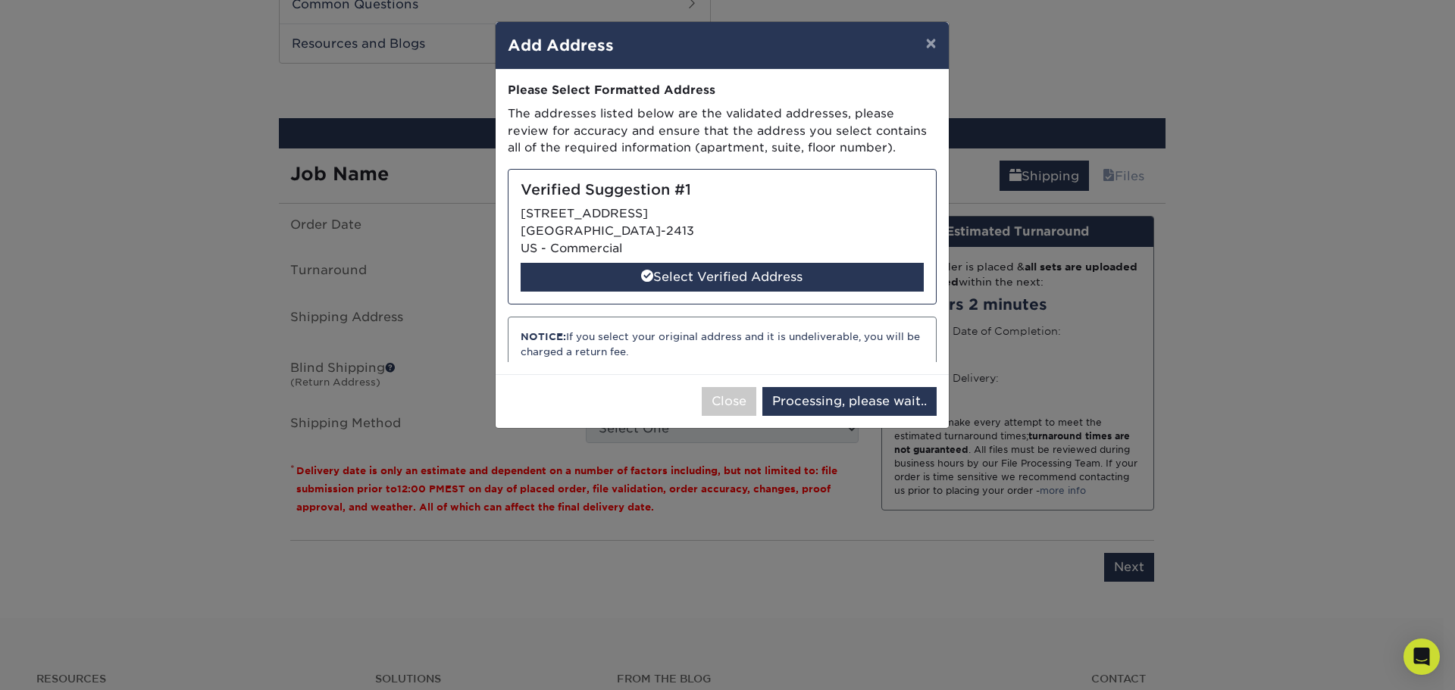
select select "285110"
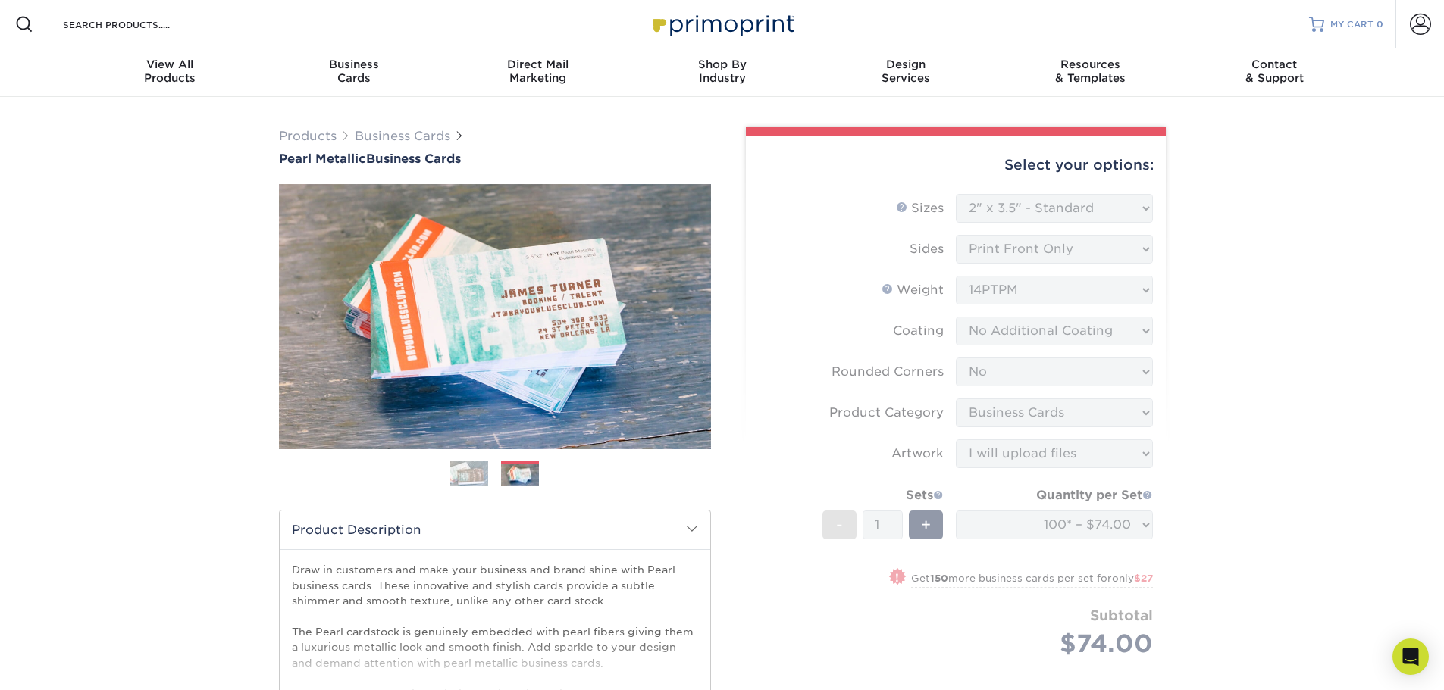
click at [1343, 24] on span "MY CART" at bounding box center [1351, 24] width 43 height 13
click at [1430, 16] on span at bounding box center [1419, 24] width 21 height 21
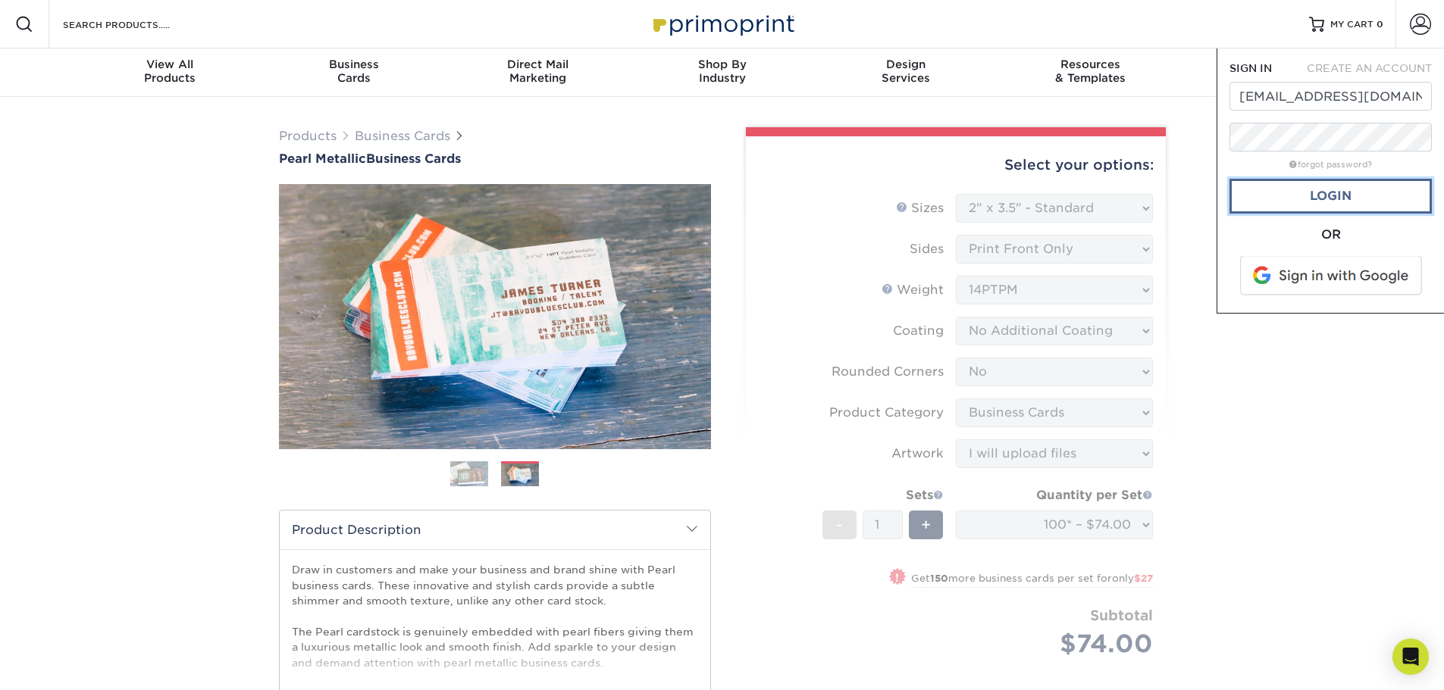
click at [1358, 206] on link "Login" at bounding box center [1330, 196] width 202 height 35
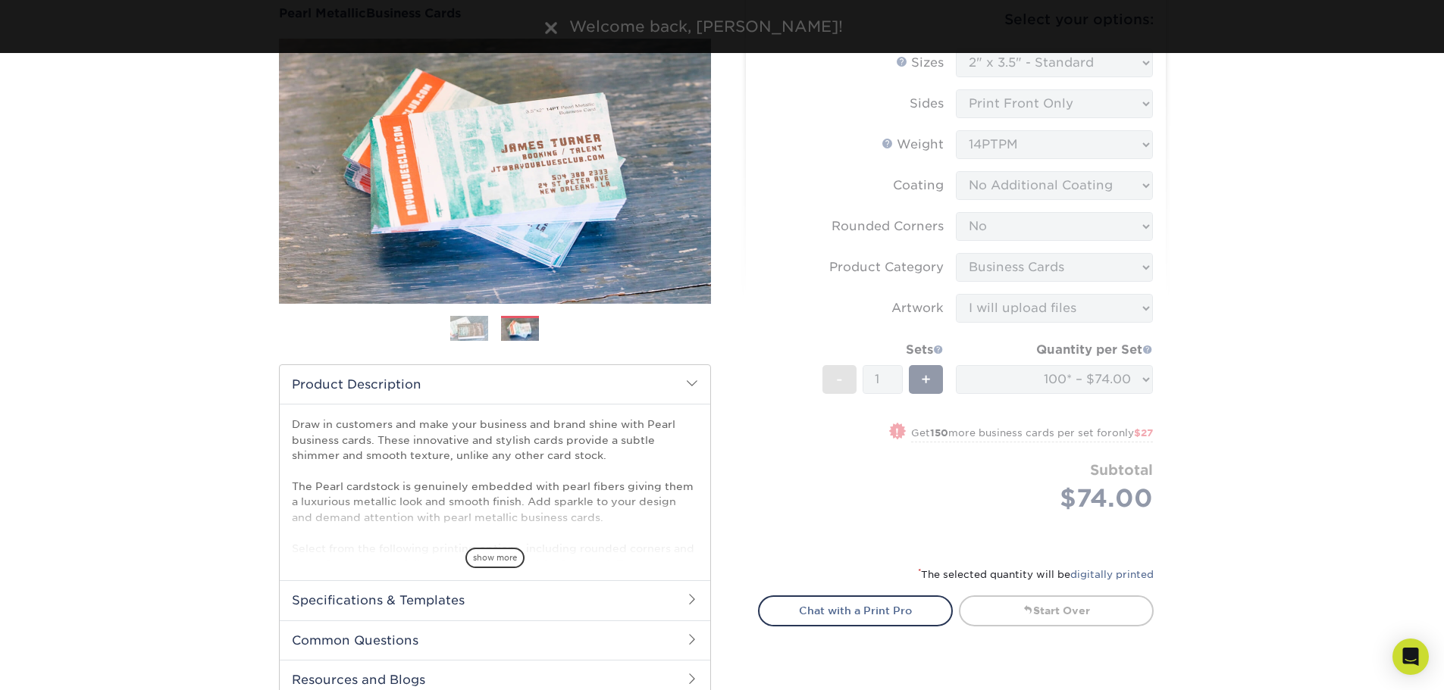
scroll to position [227, 0]
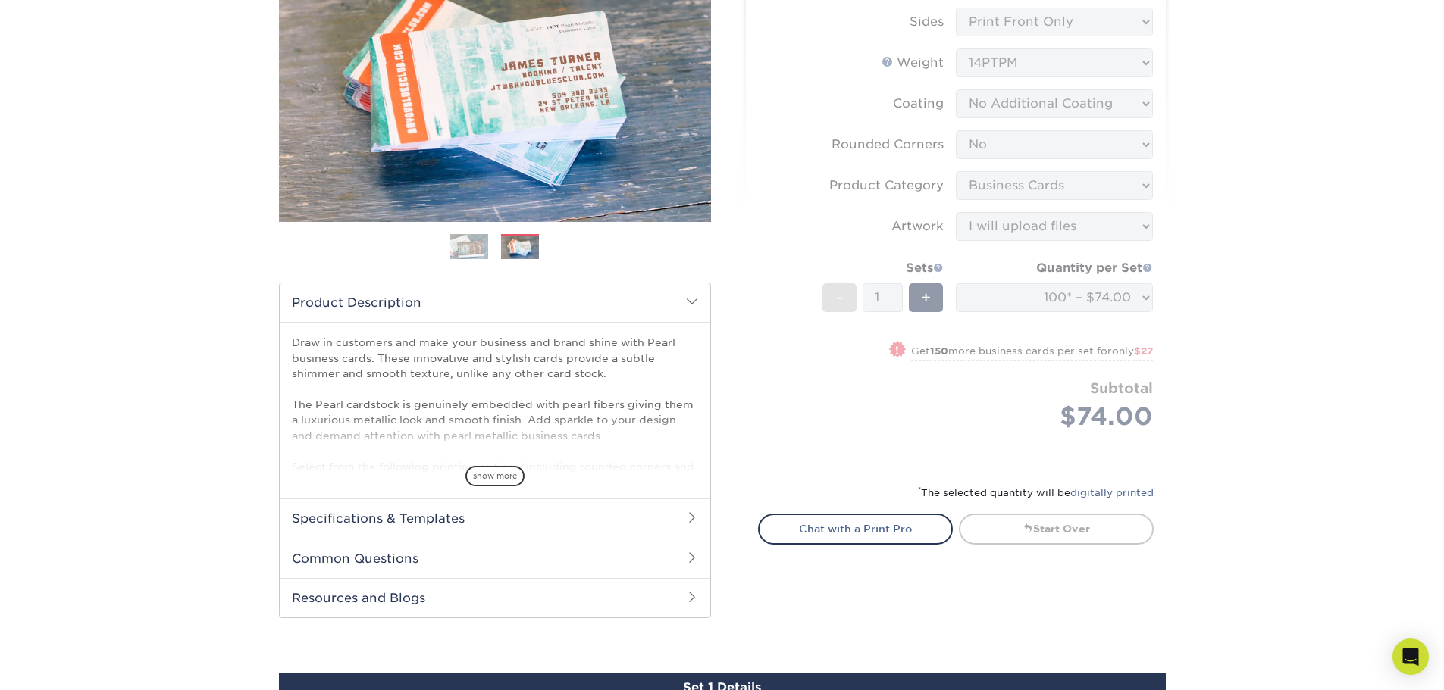
click at [1292, 414] on div "Products Business Cards Pearl Metallic Business Cards Previous Next" at bounding box center [722, 537] width 1444 height 1334
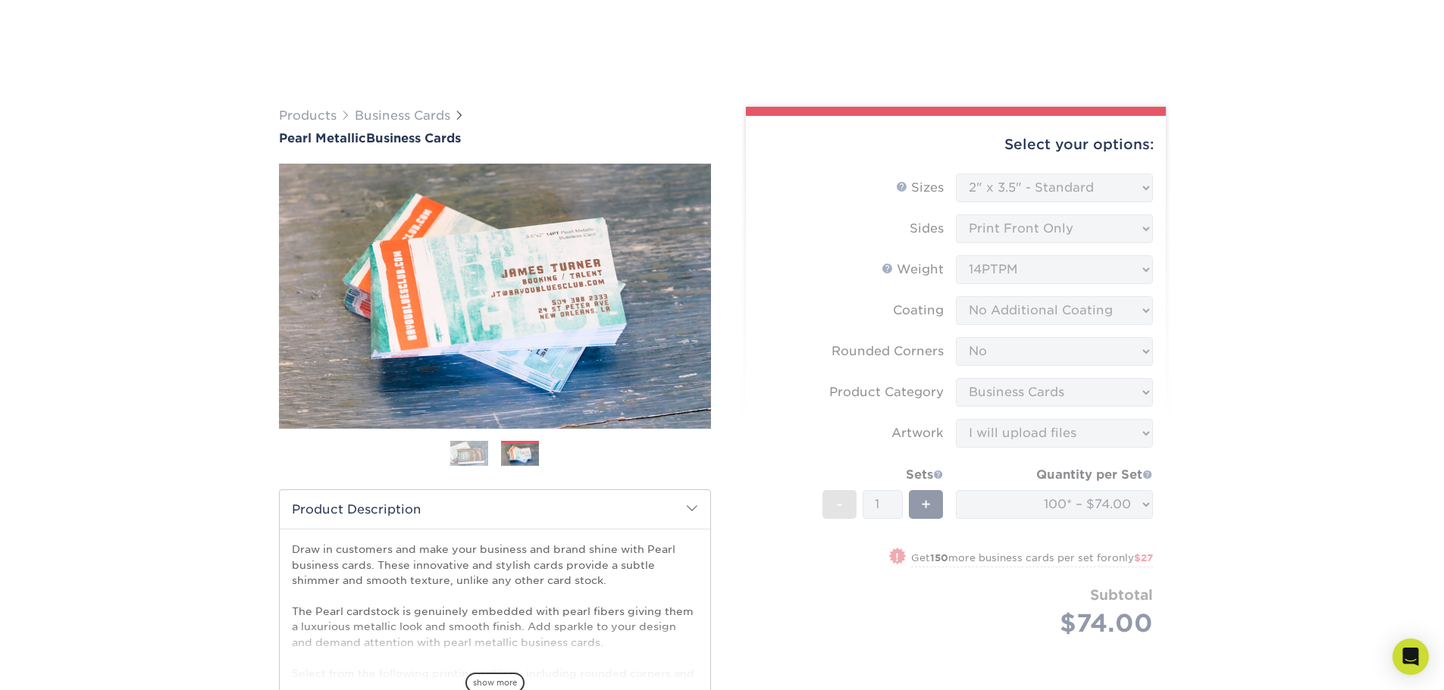
scroll to position [152, 0]
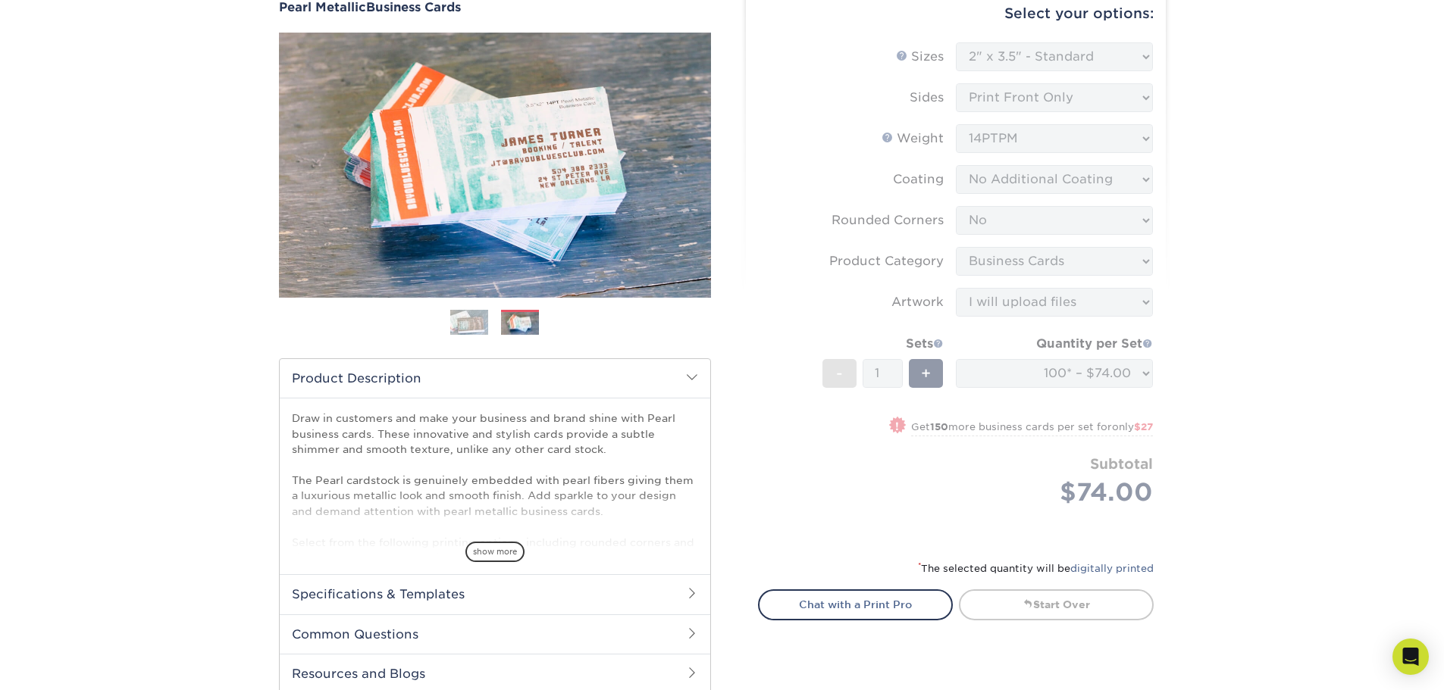
click at [1331, 424] on div "Products Business Cards Pearl Metallic Business Cards Previous Next" at bounding box center [722, 612] width 1444 height 1334
click at [560, 171] on img at bounding box center [495, 165] width 432 height 265
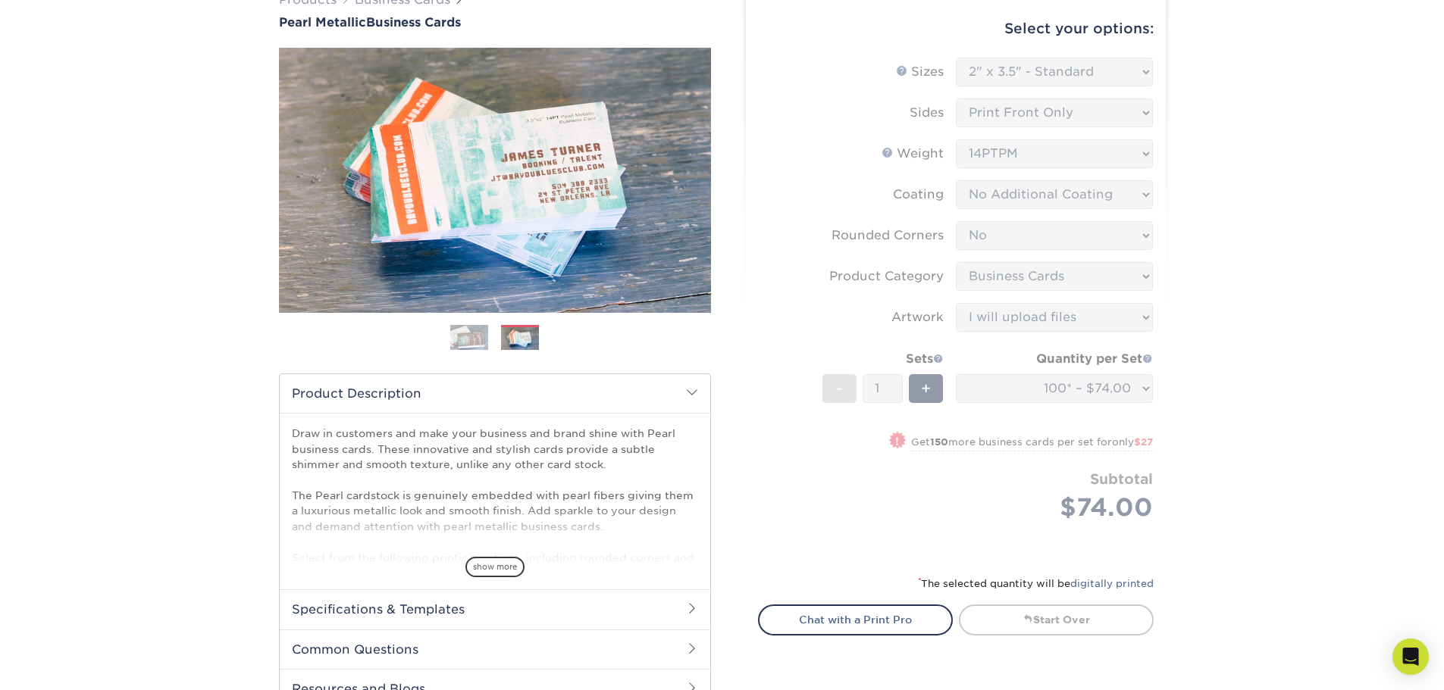
scroll to position [0, 0]
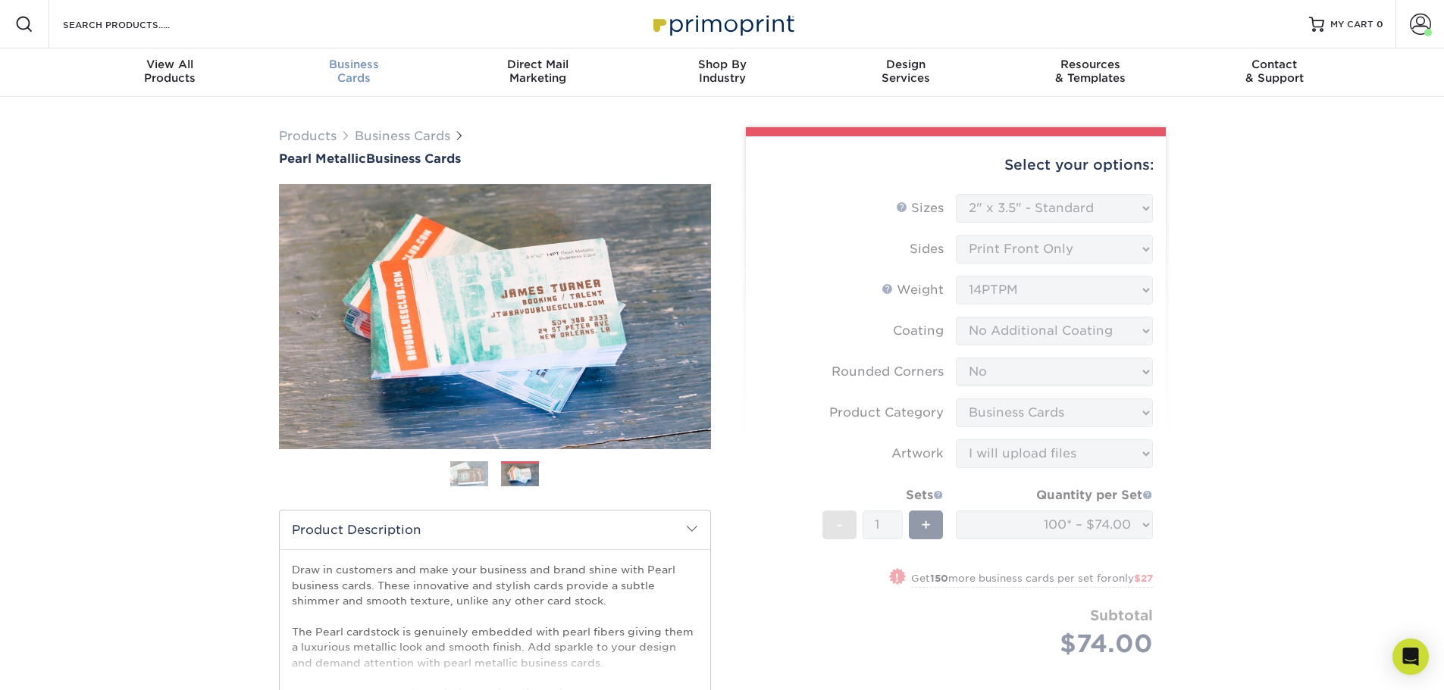
click at [377, 61] on span "Business" at bounding box center [353, 65] width 184 height 14
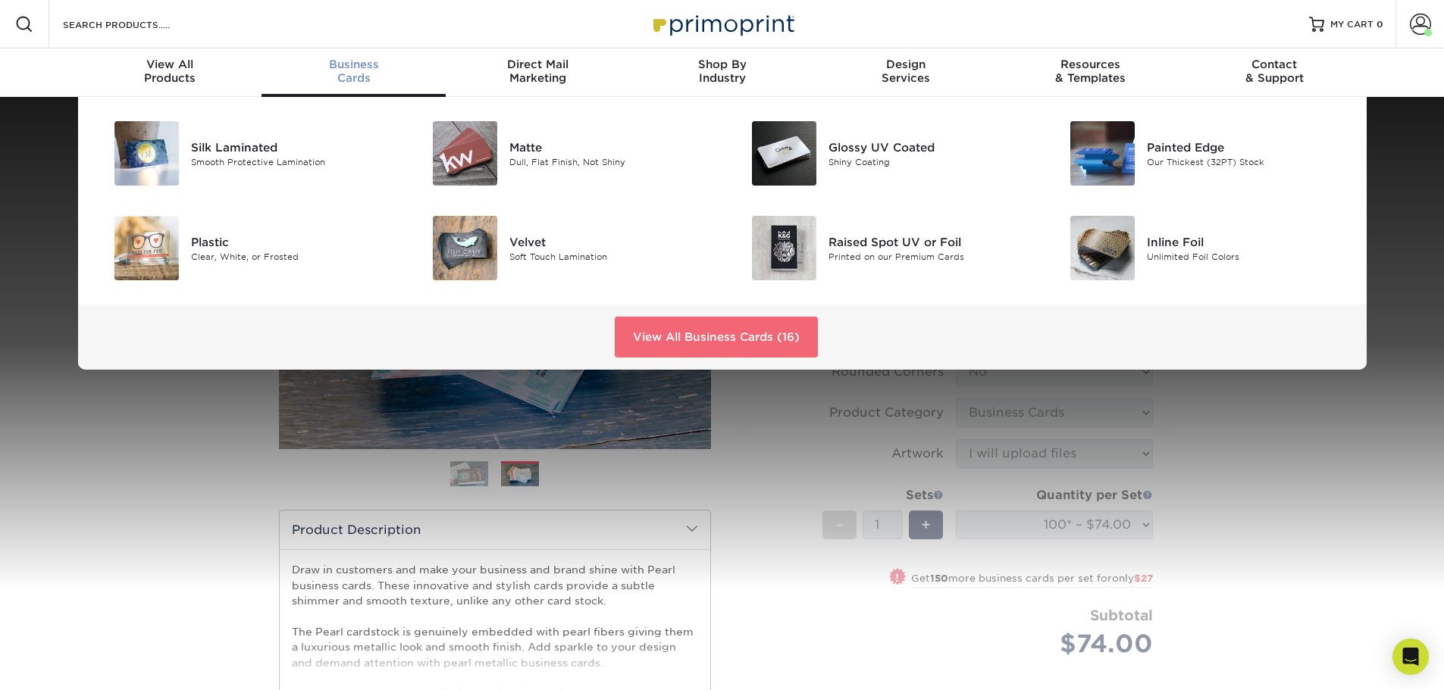
click at [790, 339] on link "View All Business Cards (16)" at bounding box center [716, 337] width 203 height 41
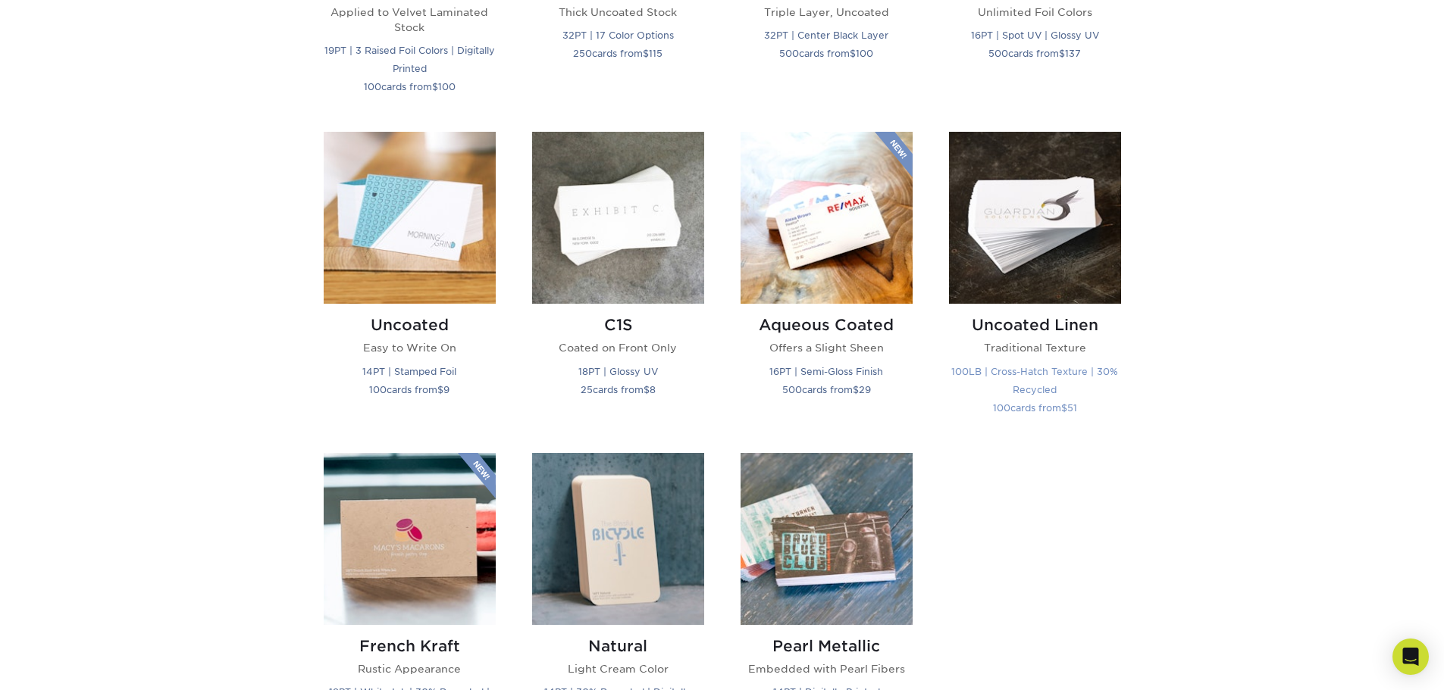
scroll to position [1288, 0]
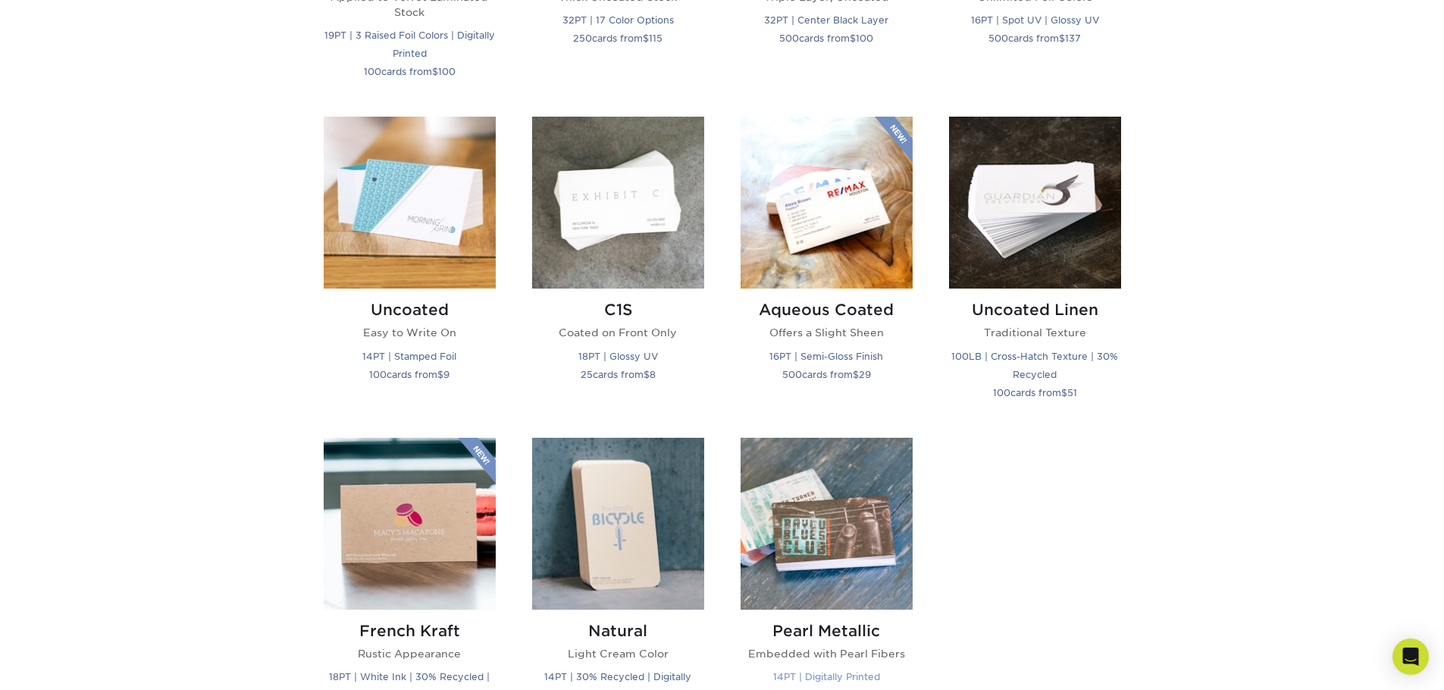
click at [812, 537] on img at bounding box center [826, 524] width 172 height 172
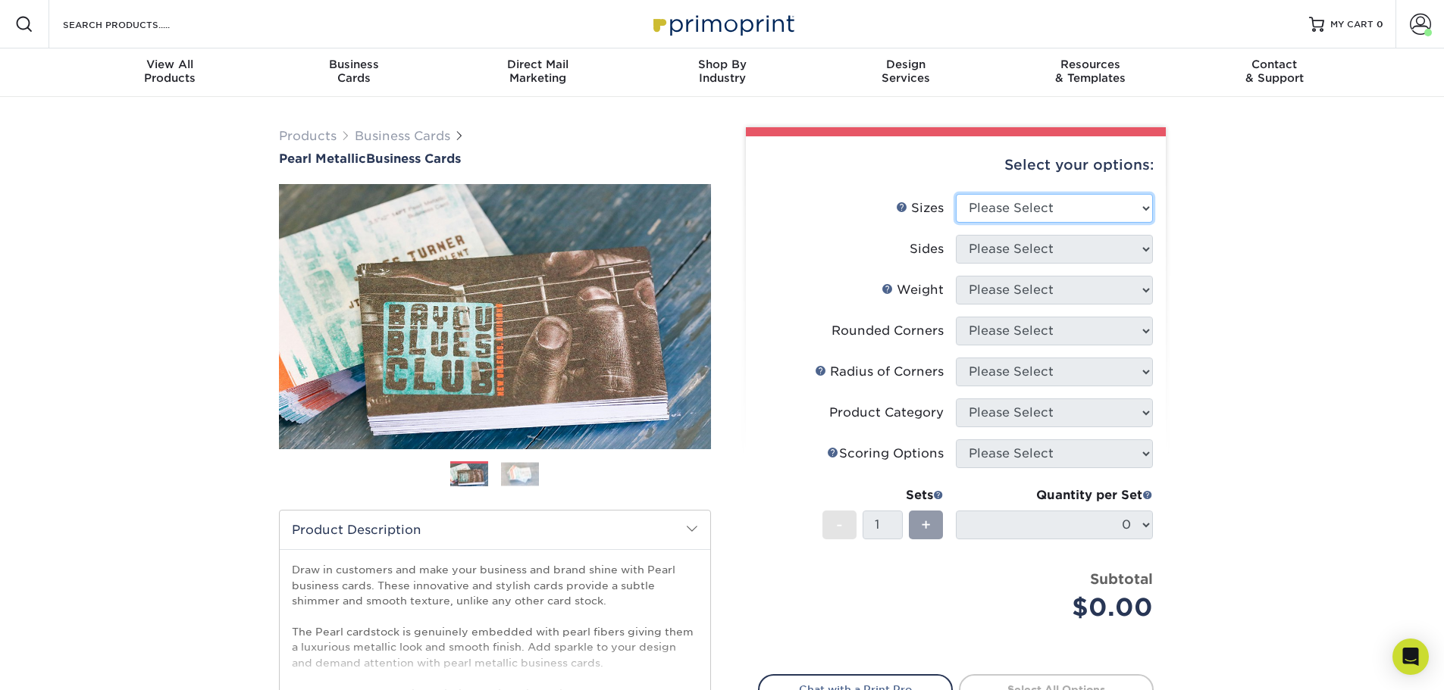
click at [1078, 220] on select "Please Select 1.5" x 3.5" - Mini 1.75" x 3.5" - Mini 2" x 2" - Square 2" x 3" -…" at bounding box center [1054, 208] width 197 height 29
select select "2.00x3.50"
click at [956, 194] on select "Please Select 1.5" x 3.5" - Mini 1.75" x 3.5" - Mini 2" x 2" - Square 2" x 3" -…" at bounding box center [1054, 208] width 197 height 29
click at [1052, 258] on select "Please Select Print Both Sides Print Front Only" at bounding box center [1054, 249] width 197 height 29
select select "32d3c223-f82c-492b-b915-ba065a00862f"
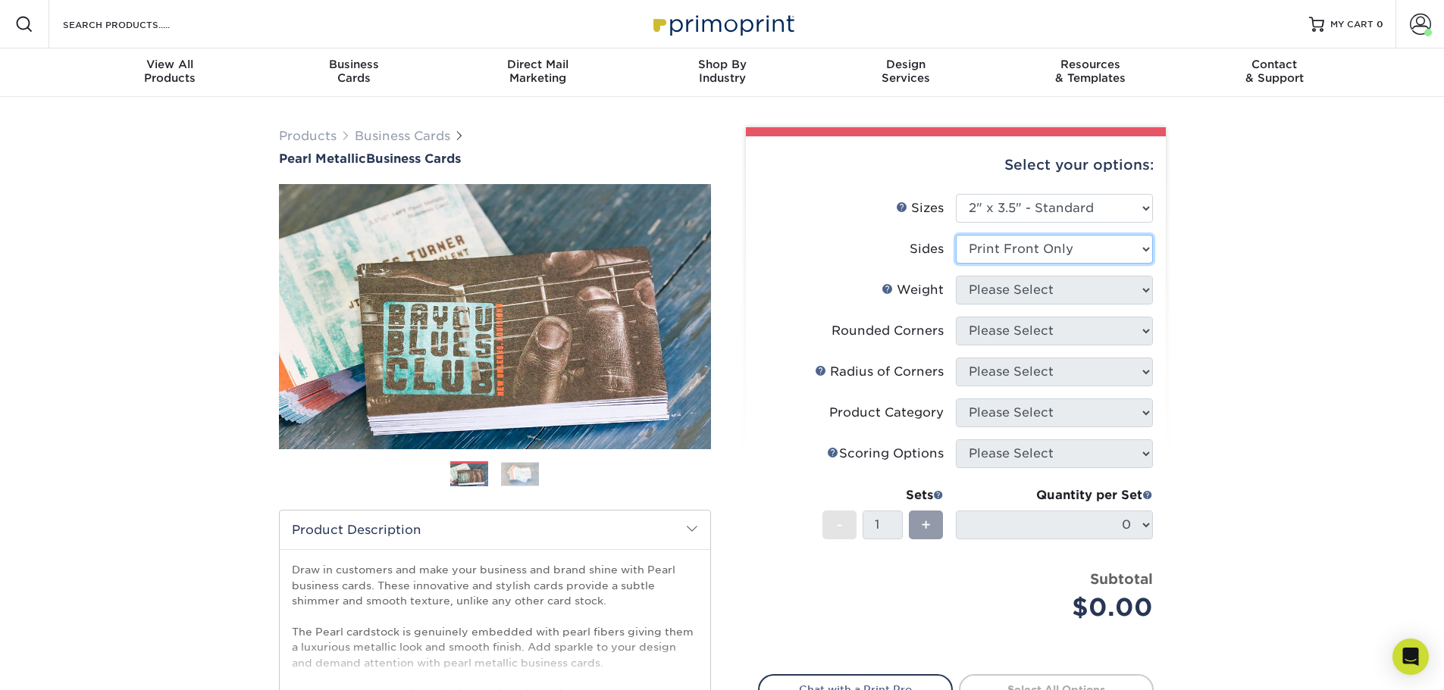
click at [956, 235] on select "Please Select Print Both Sides Print Front Only" at bounding box center [1054, 249] width 197 height 29
click at [1059, 293] on select "Please Select 14PTPM" at bounding box center [1054, 290] width 197 height 29
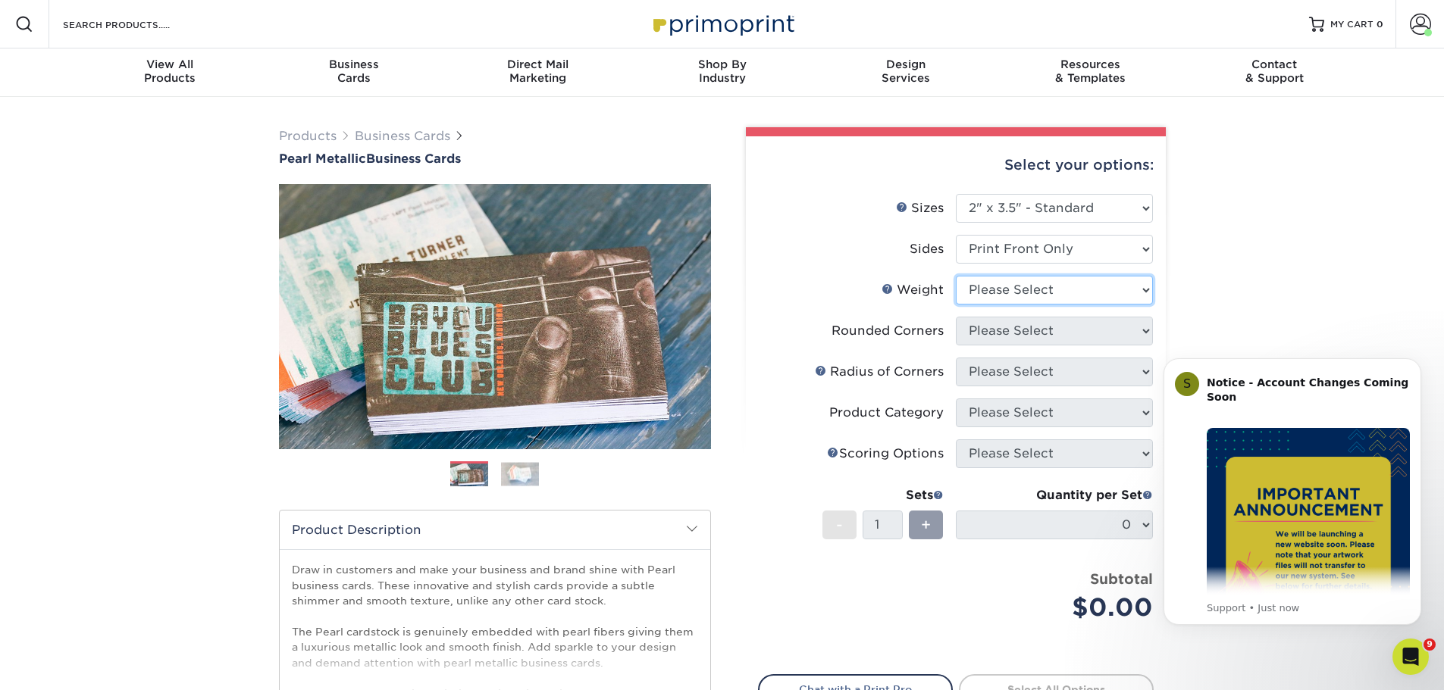
select select "14PTPM"
click at [956, 276] on select "Please Select 14PTPM" at bounding box center [1054, 290] width 197 height 29
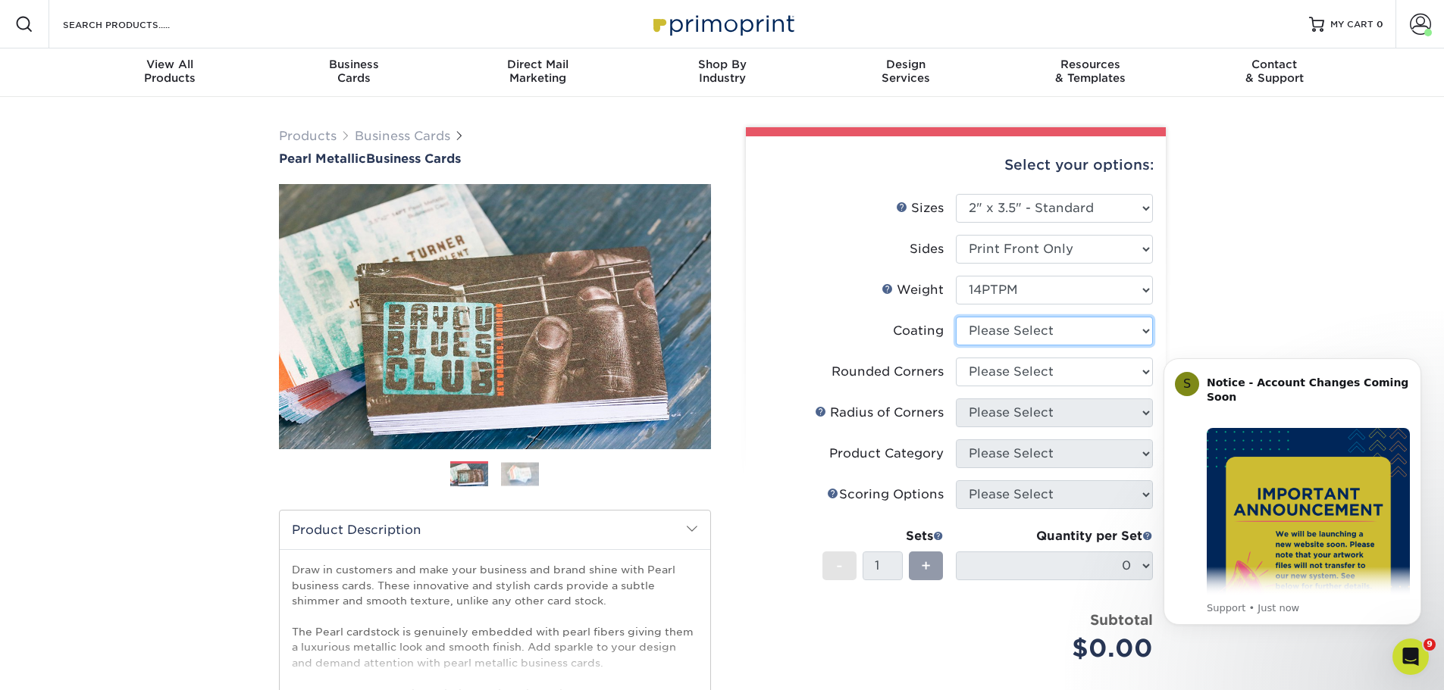
click at [1028, 327] on select at bounding box center [1054, 331] width 197 height 29
select select "3e7618de-abca-4bda-9f97-8b9129e913d8"
click at [956, 317] on select at bounding box center [1054, 331] width 197 height 29
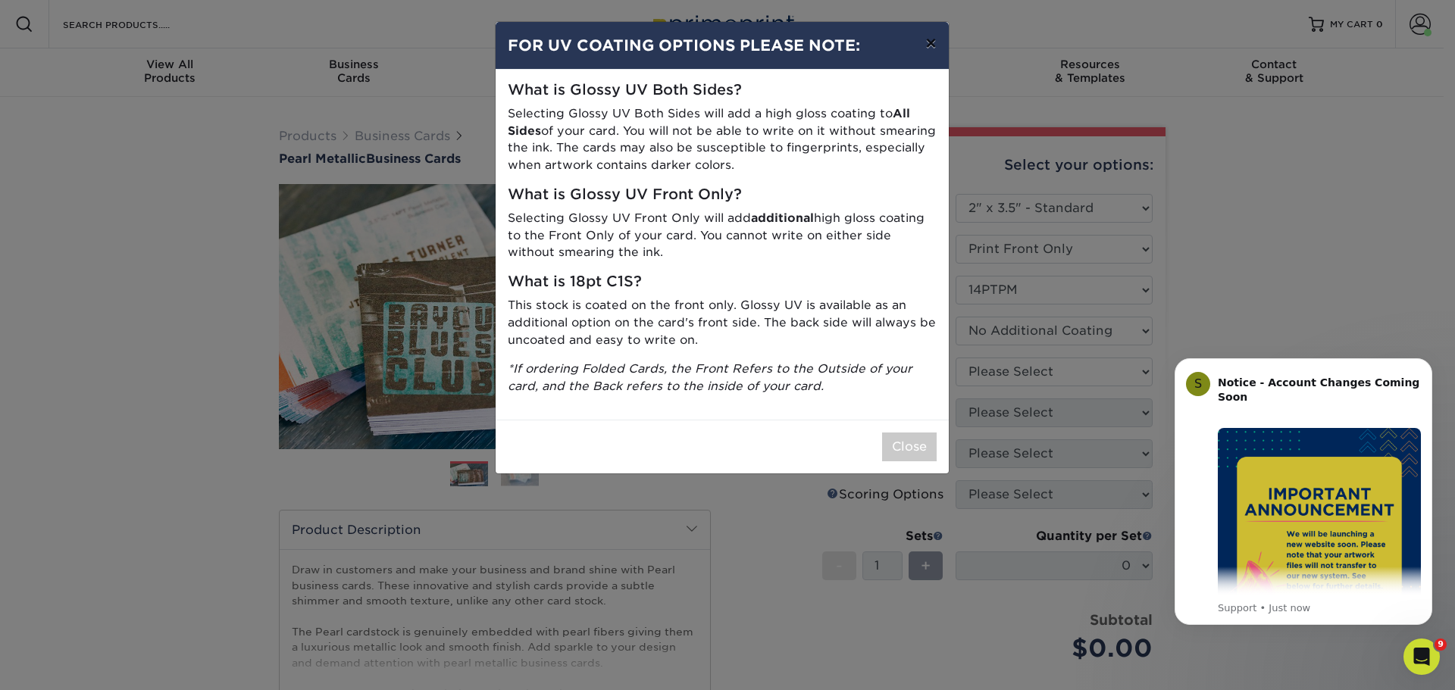
click at [934, 58] on button "×" at bounding box center [930, 43] width 35 height 42
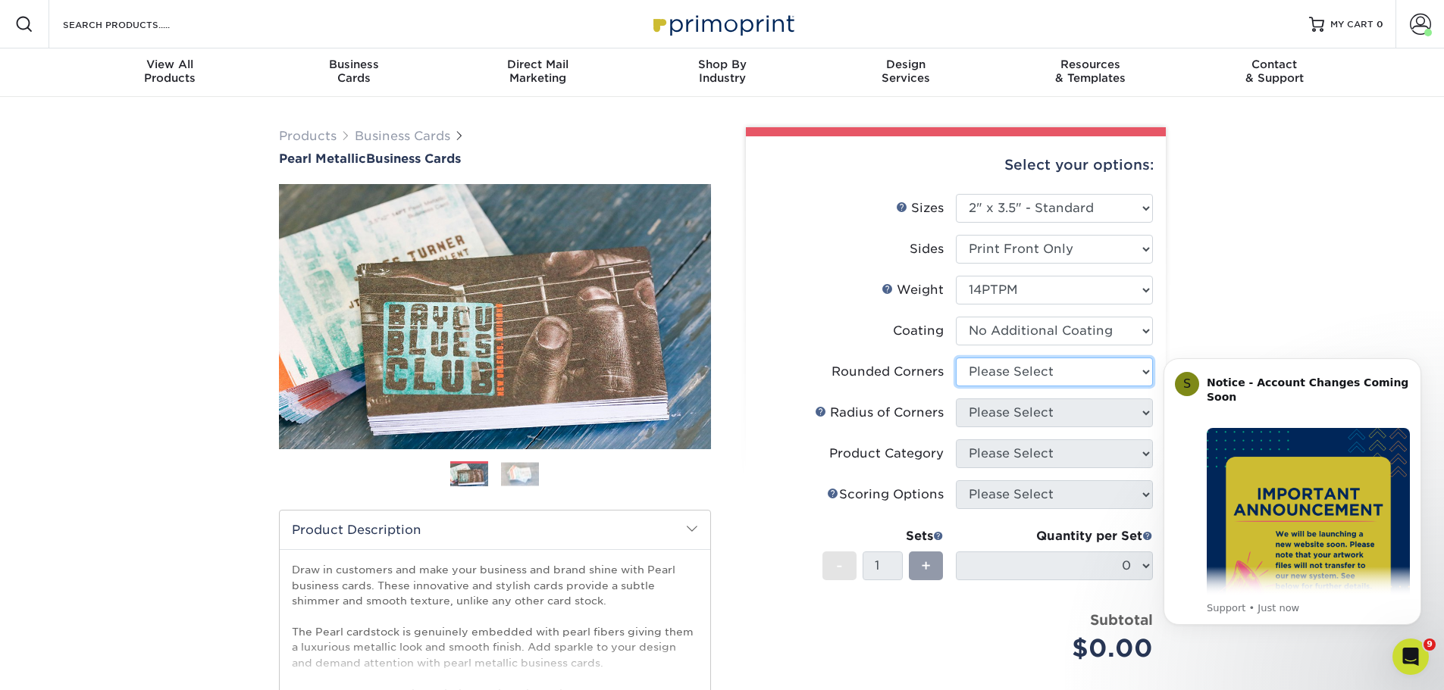
click at [1031, 365] on select "Please Select Yes - Round 2 Corners Yes - Round 4 Corners No" at bounding box center [1054, 372] width 197 height 29
select select "0"
click at [956, 358] on select "Please Select Yes - Round 2 Corners Yes - Round 4 Corners No" at bounding box center [1054, 372] width 197 height 29
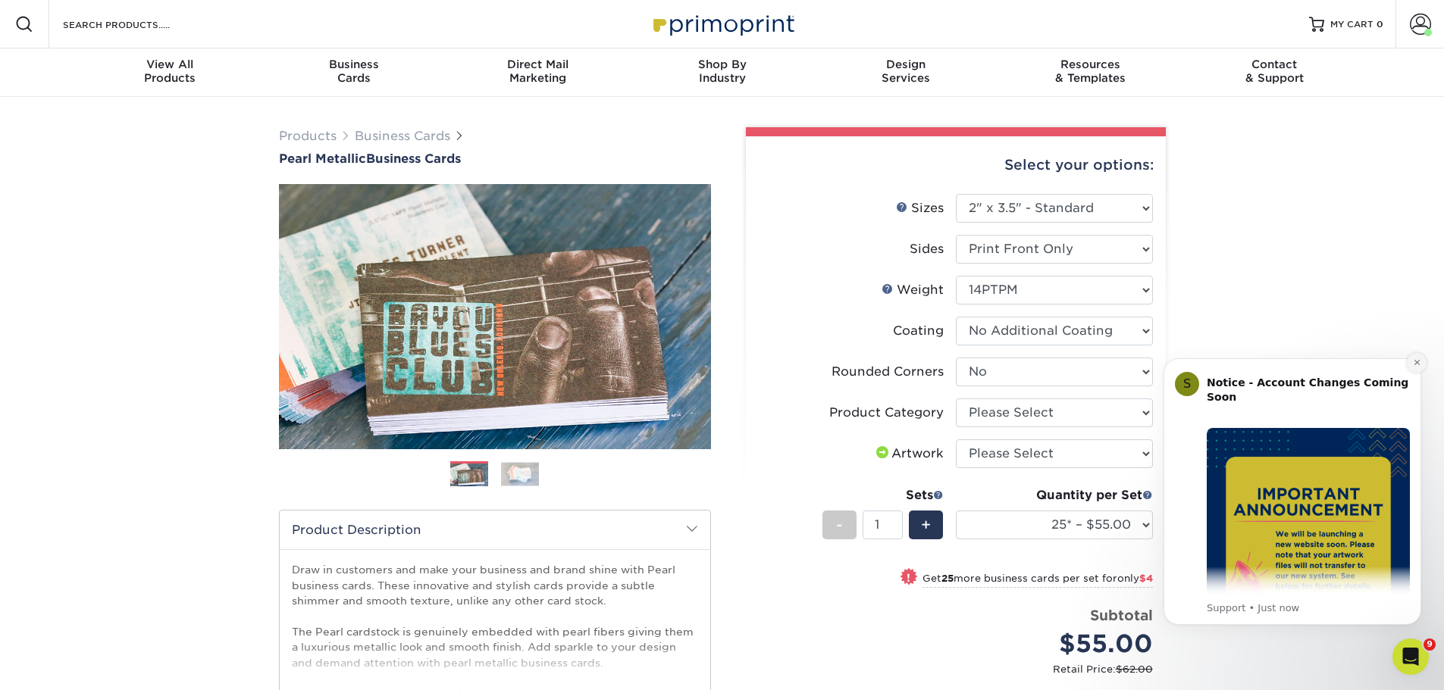
drag, startPoint x: 1419, startPoint y: 362, endPoint x: 2385, endPoint y: 794, distance: 1057.6
click at [1419, 362] on icon "Dismiss notification" at bounding box center [1417, 362] width 8 height 8
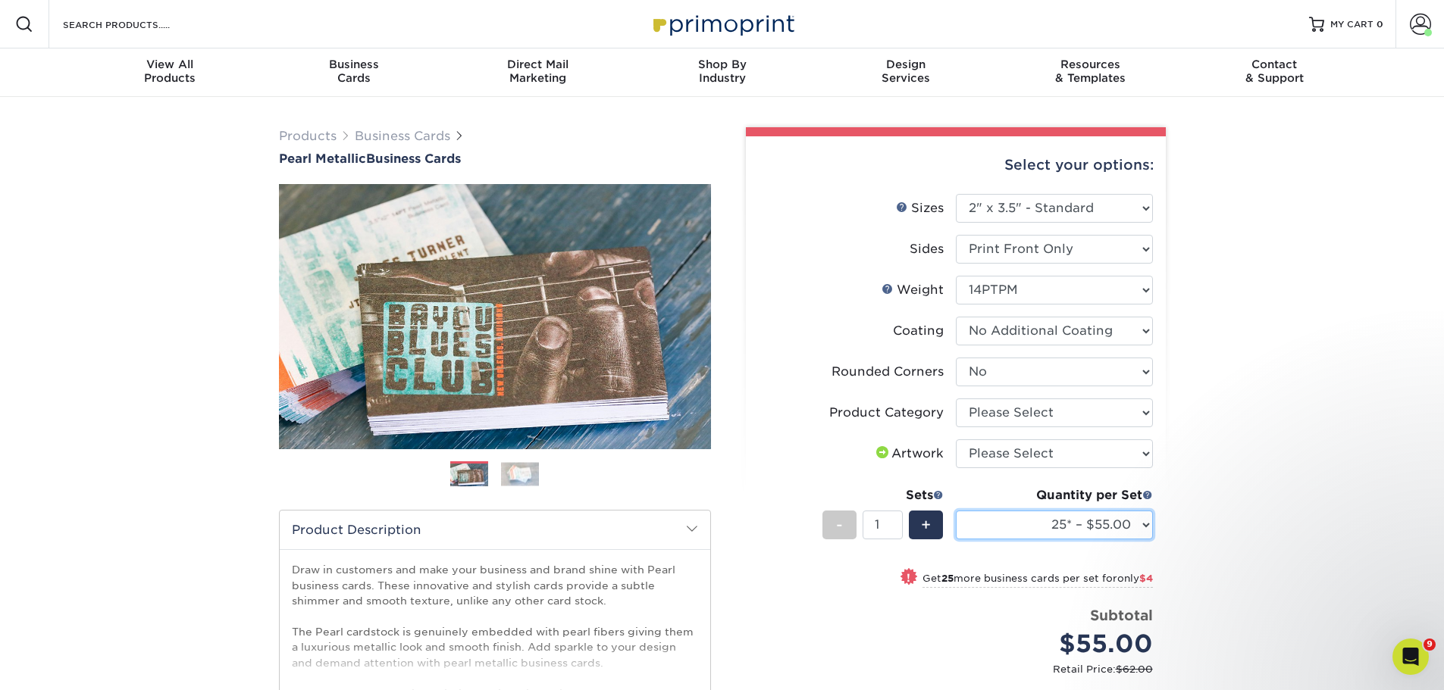
click at [1075, 523] on select "25* – $55.00 50* – $59.00 75* – $62.00 100* – $65.00 250* – $89.00 500* – $130.…" at bounding box center [1054, 525] width 197 height 29
select select "100* – $65.00"
click at [956, 511] on select "25* – $55.00 50* – $59.00 75* – $62.00 100* – $65.00 250* – $89.00 500* – $130.…" at bounding box center [1054, 525] width 197 height 29
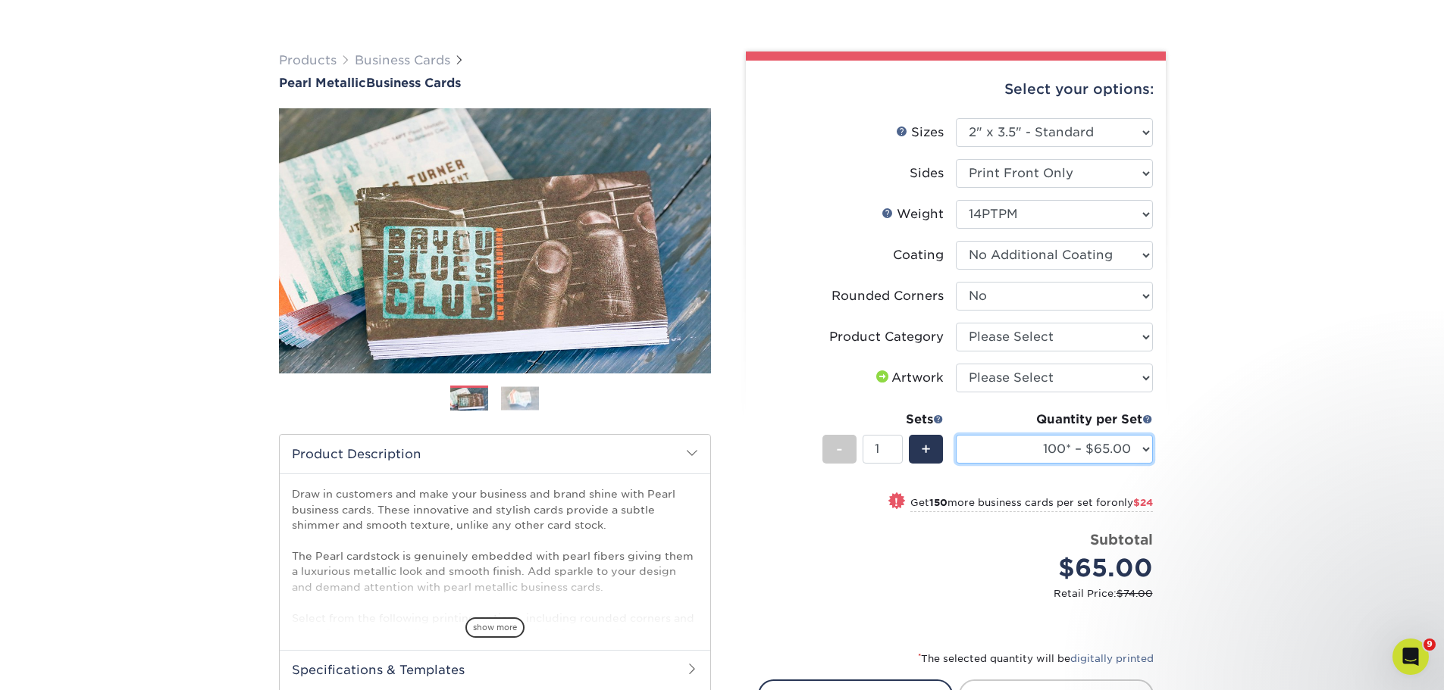
scroll to position [303, 0]
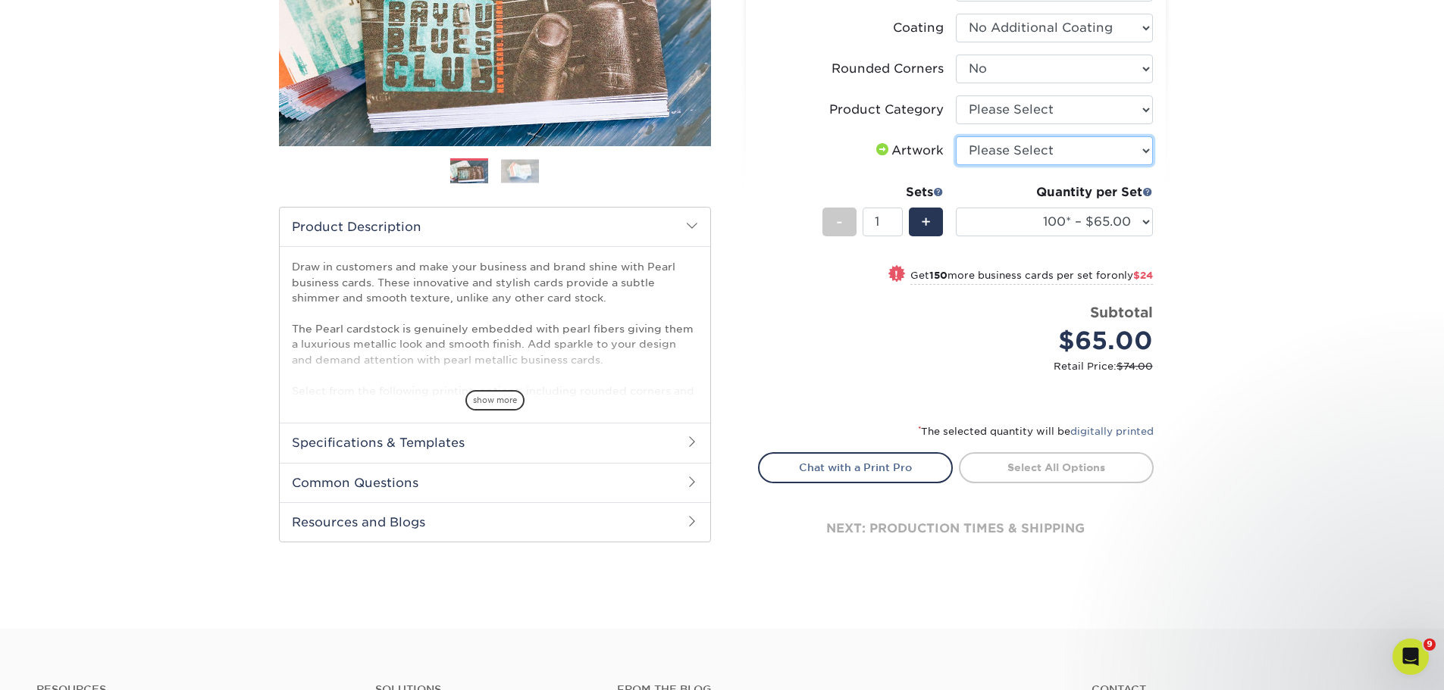
click at [1065, 158] on select "Please Select I will upload files I need a design - $100" at bounding box center [1054, 150] width 197 height 29
select select "upload"
click at [956, 136] on select "Please Select I will upload files I need a design - $100" at bounding box center [1054, 150] width 197 height 29
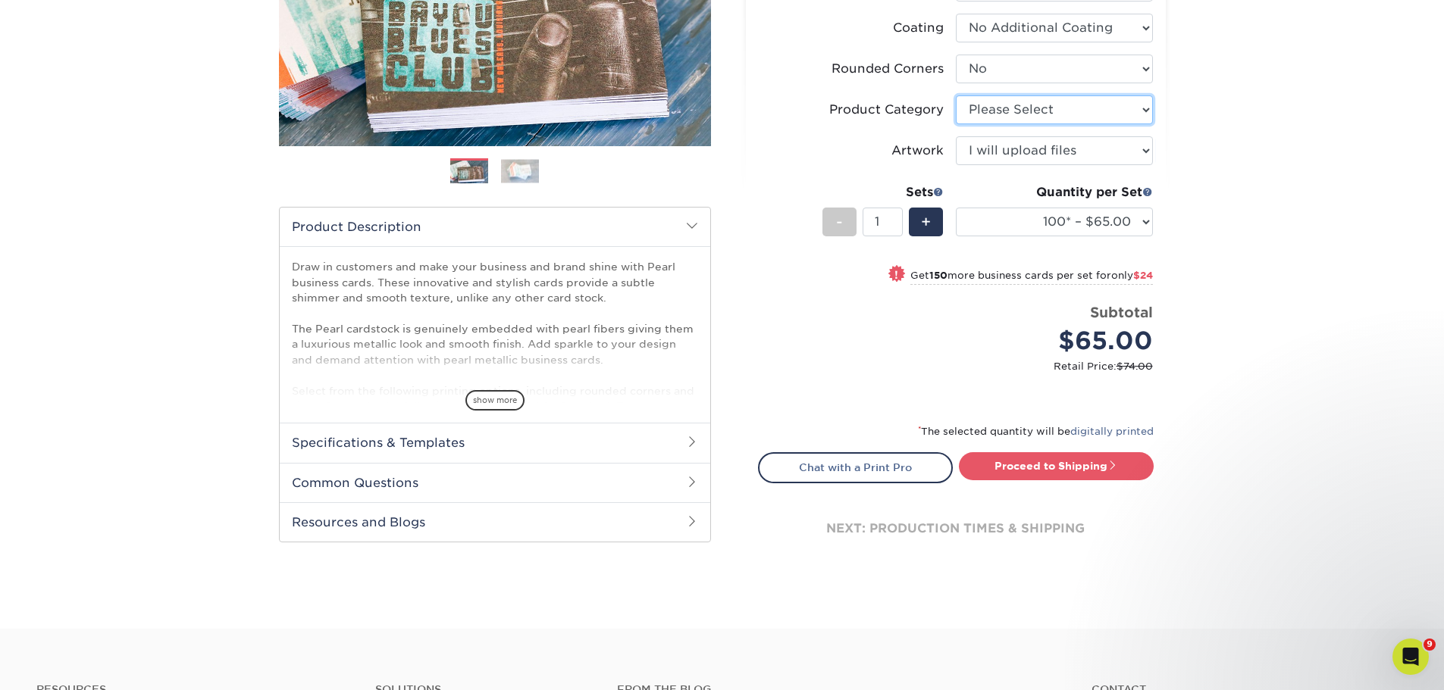
click at [1034, 111] on select "Please Select Business Cards" at bounding box center [1054, 109] width 197 height 29
select select "3b5148f1-0588-4f88-a218-97bcfdce65c1"
click at [956, 95] on select "Please Select Business Cards" at bounding box center [1054, 109] width 197 height 29
click at [1060, 461] on link "Proceed to Shipping" at bounding box center [1056, 465] width 195 height 27
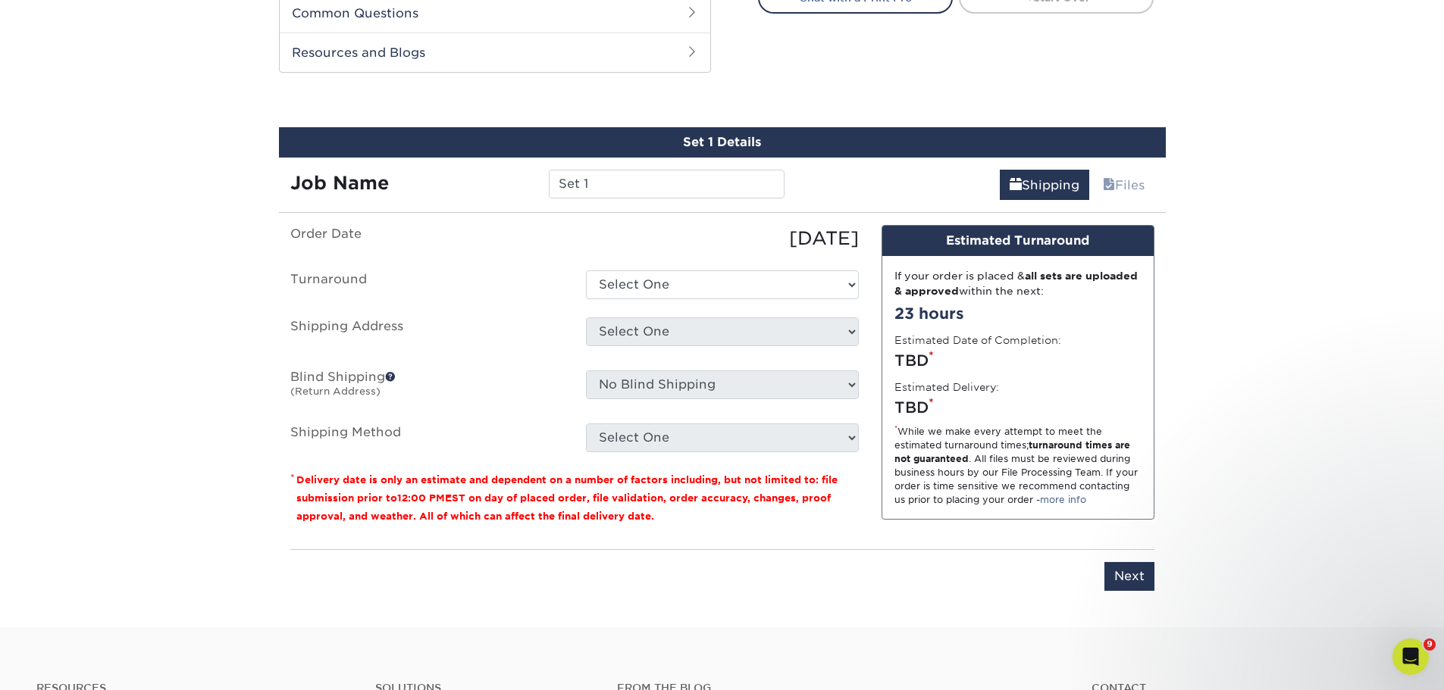
scroll to position [796, 0]
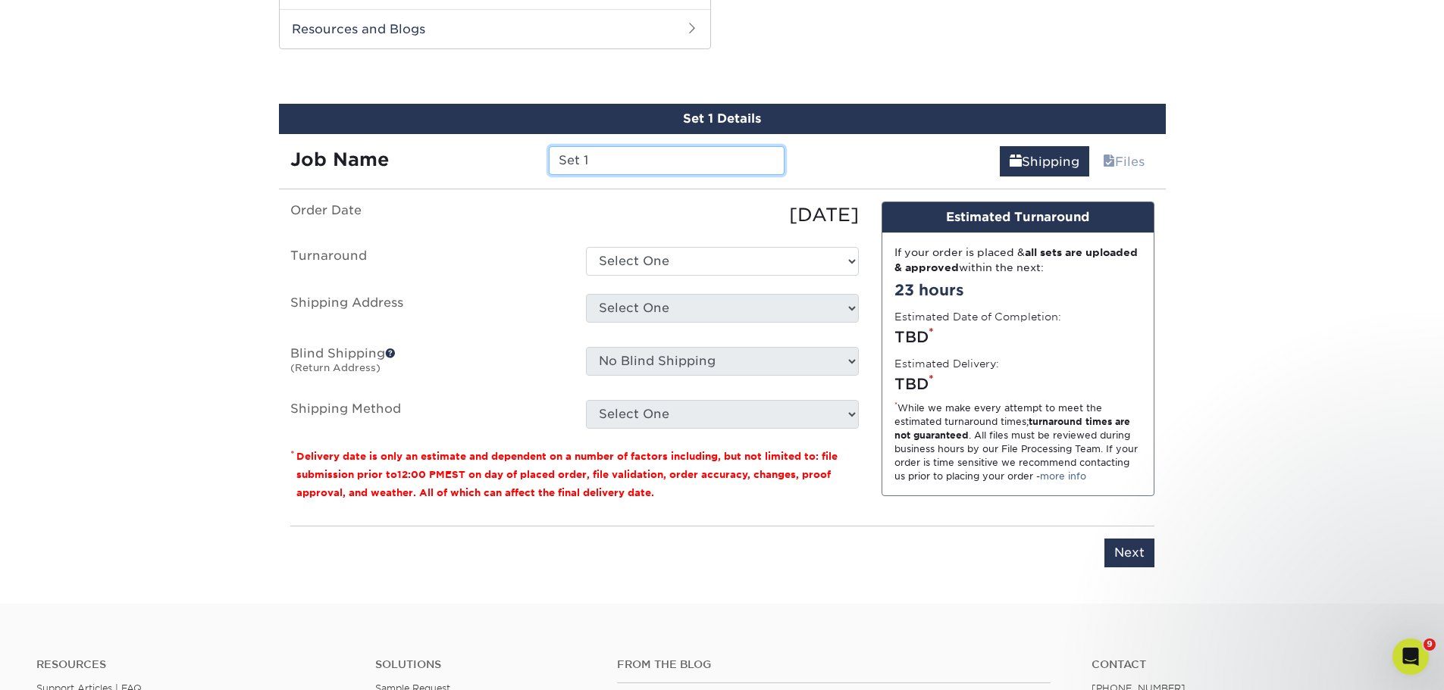
drag, startPoint x: 596, startPoint y: 166, endPoint x: 496, endPoint y: 139, distance: 103.7
click at [496, 139] on div "Job Name Set 1" at bounding box center [538, 155] width 518 height 42
type input "MENORAH CHAPELS"
click at [646, 277] on ul "Order Date 08/15/2025 Turnaround Select One 2-4 Business Days 2 Day Next Busine…" at bounding box center [574, 315] width 568 height 227
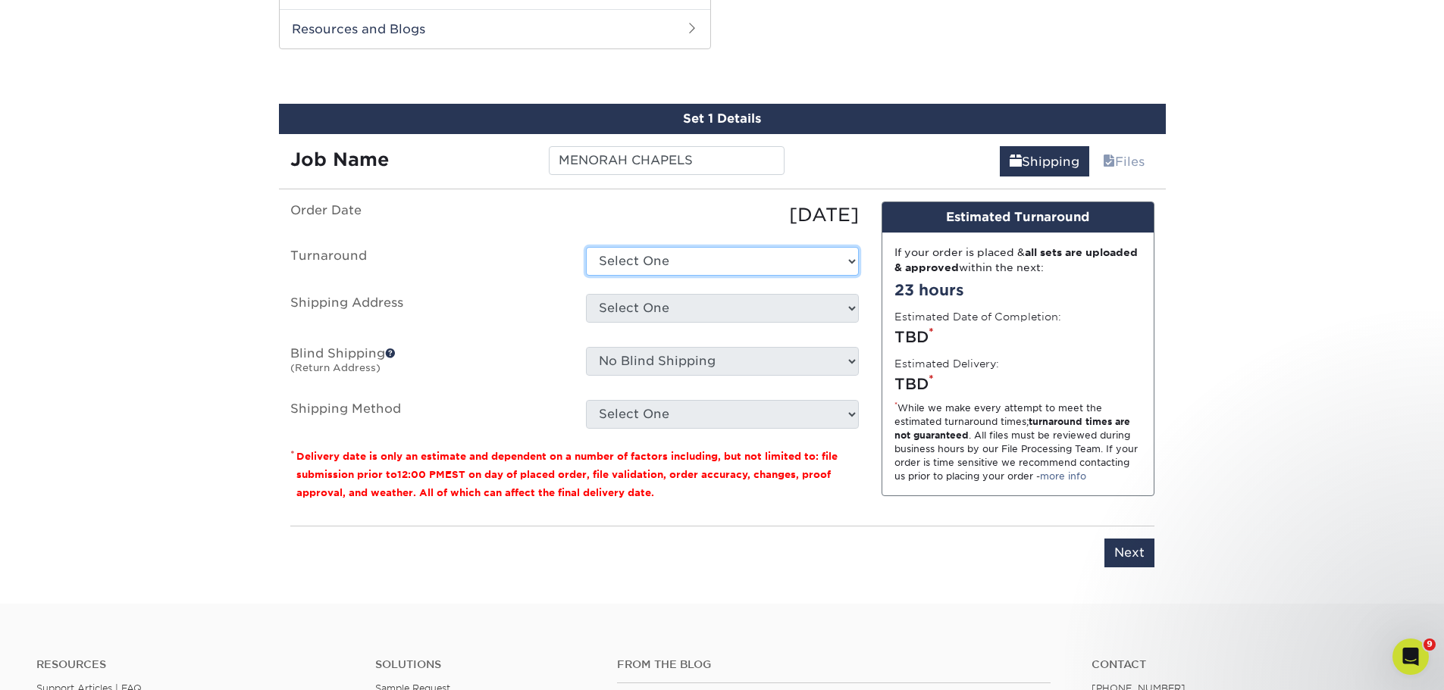
click at [655, 263] on select "Select One 2-4 Business Days 2 Day Next Business Day" at bounding box center [722, 261] width 273 height 29
select select "6fe0218d-5544-4eb0-9216-b68f073493fa"
click at [586, 247] on select "Select One 2-4 Business Days 2 Day Next Business Day" at bounding box center [722, 261] width 273 height 29
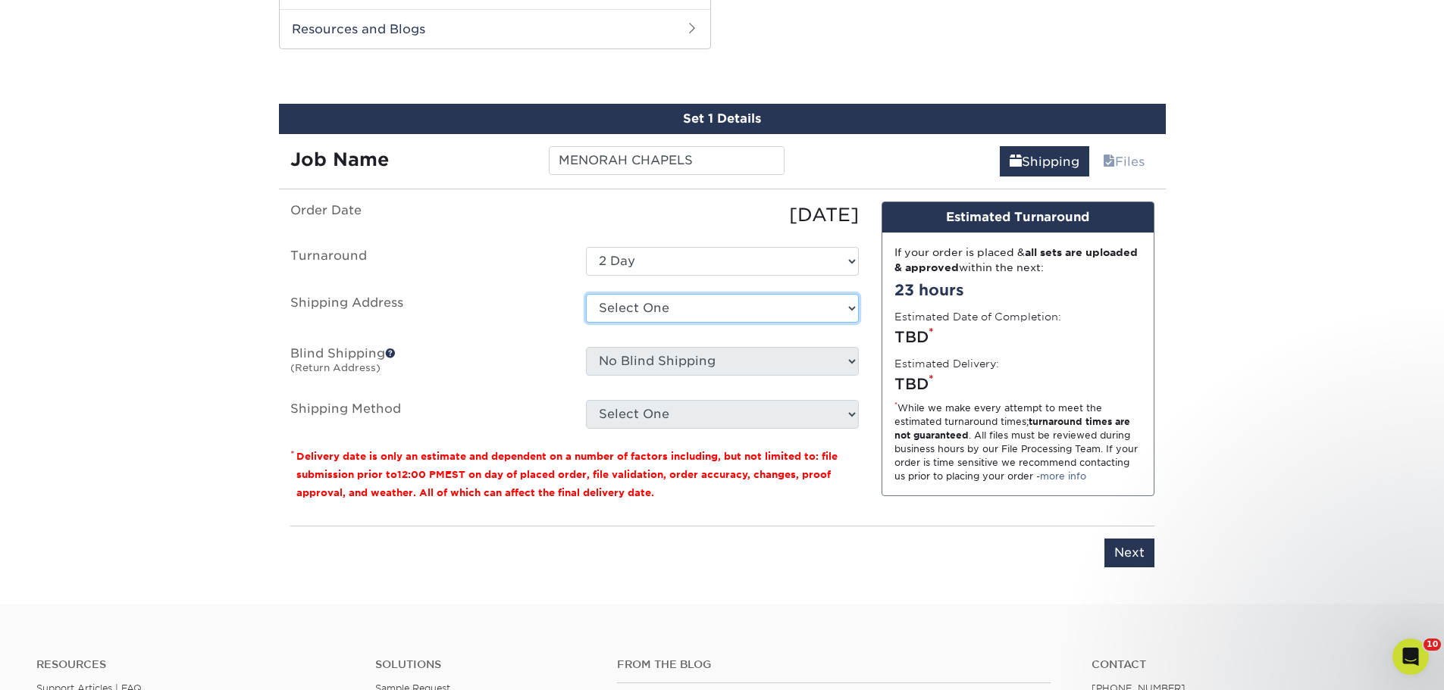
click at [674, 313] on select "Select One ALBRIGHT ATT LINDA bayshore BAYSHORE - 6903 ROCKLEDGE BAYSHORE - BRE…" at bounding box center [722, 308] width 273 height 29
select select "1481"
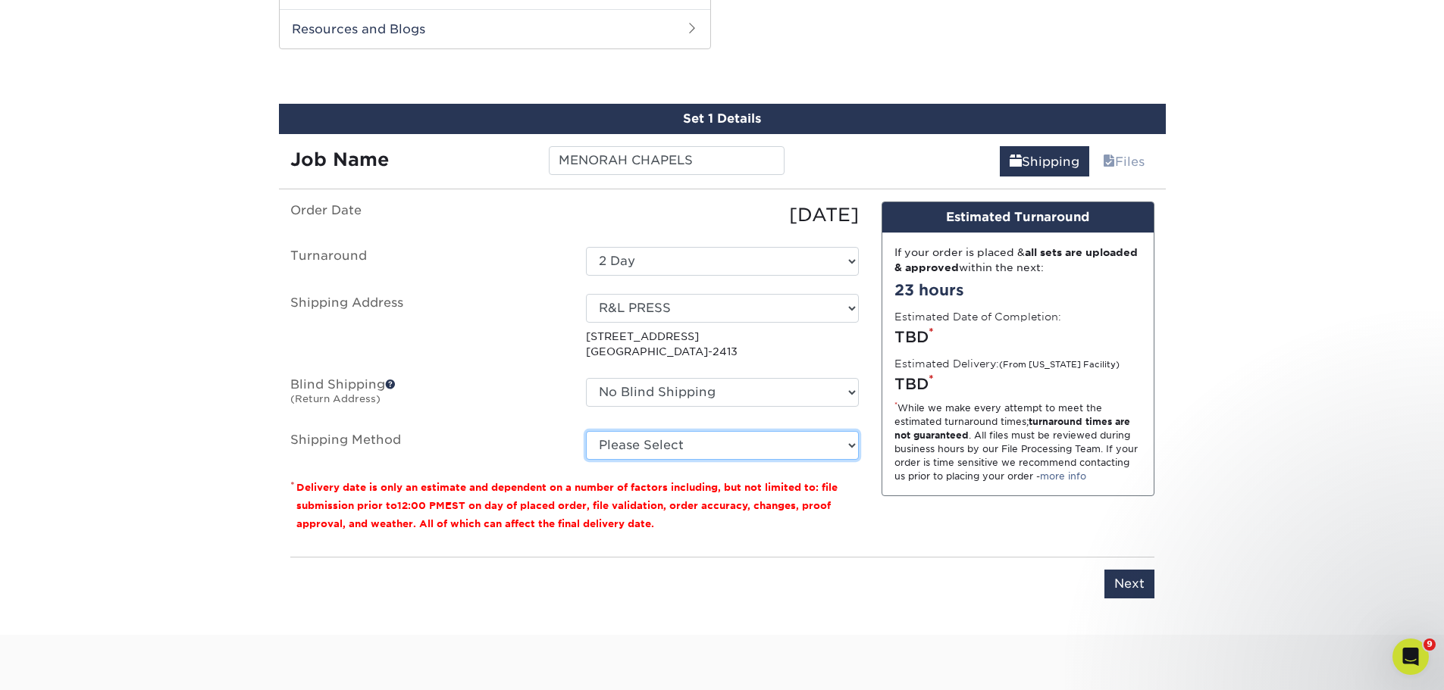
click at [755, 447] on select "Please Select Ground Shipping (+$7.84) 2 Day Air Shipping (+$16.17) 3 Day Shipp…" at bounding box center [722, 445] width 273 height 29
select select "03"
click at [586, 431] on select "Please Select Ground Shipping (+$7.84) 2 Day Air Shipping (+$16.17) 3 Day Shipp…" at bounding box center [722, 445] width 273 height 29
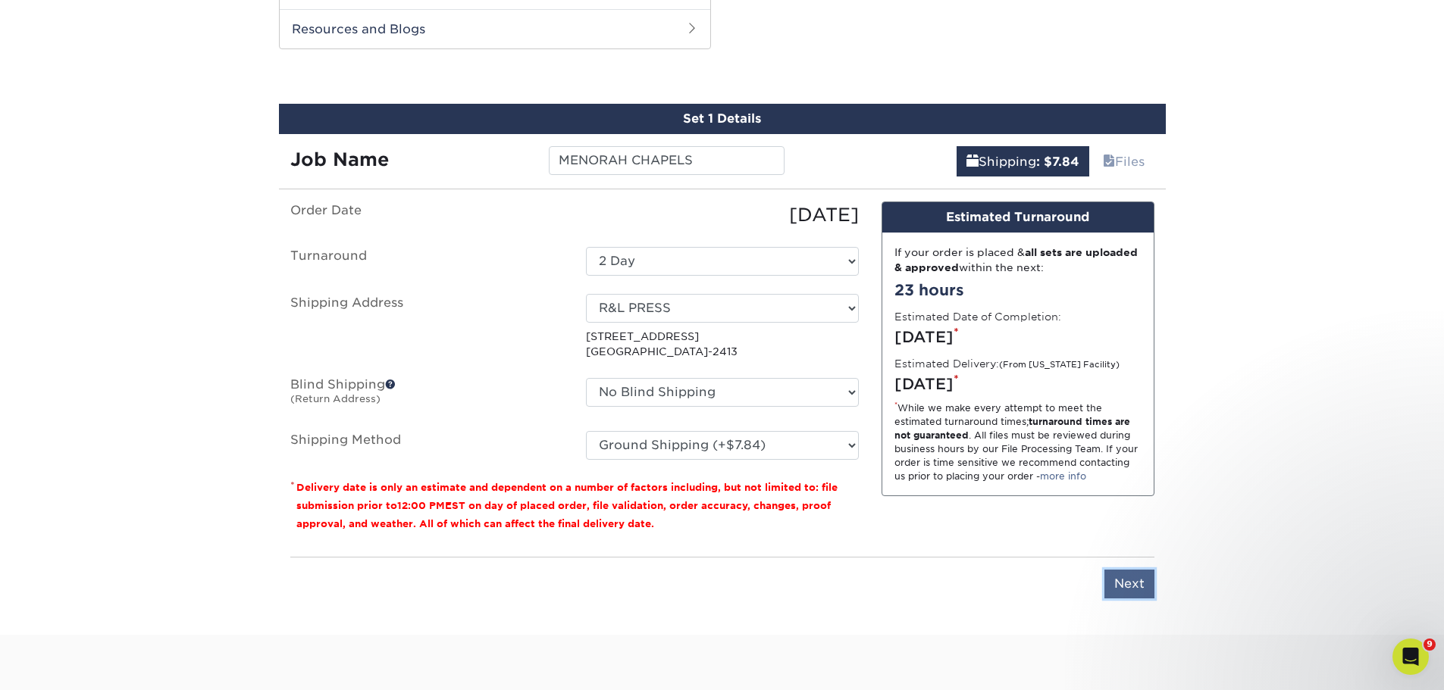
click at [1128, 578] on input "Next" at bounding box center [1129, 584] width 50 height 29
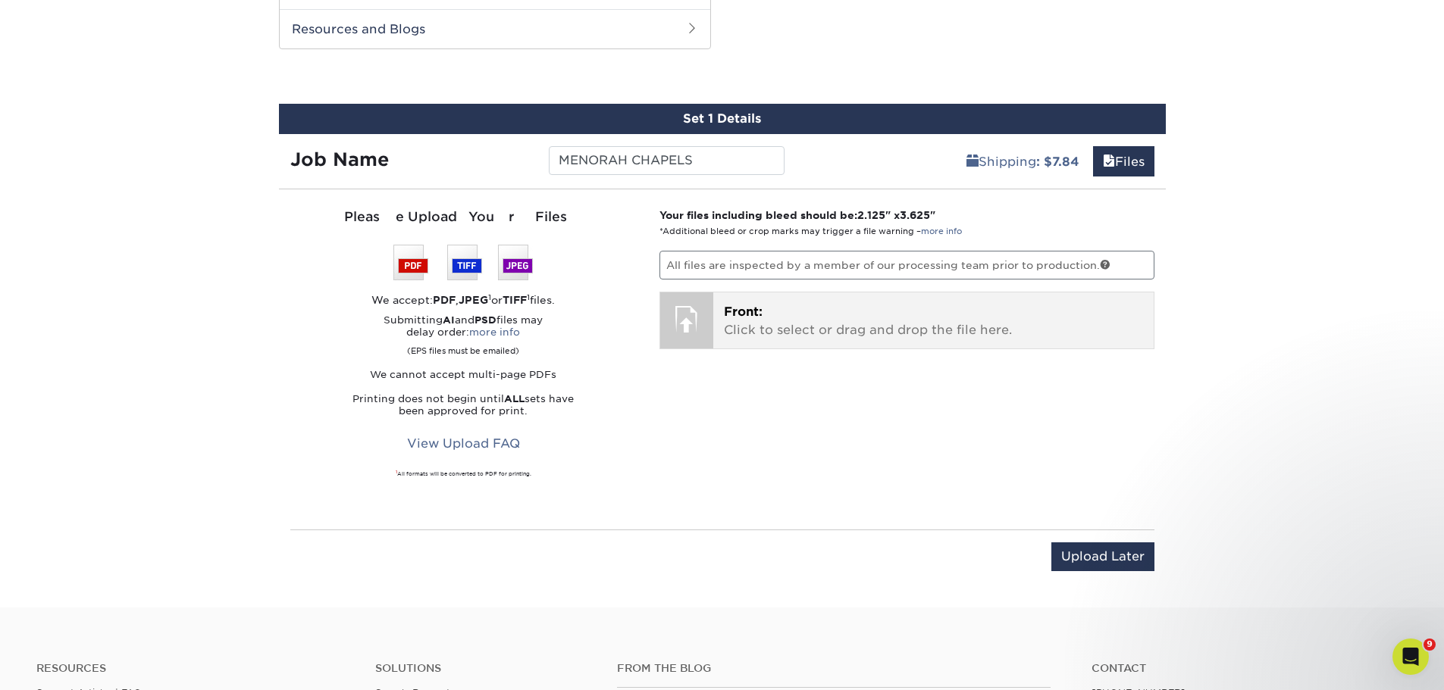
click at [787, 318] on p "Front: Click to select or drag and drop the file here." at bounding box center [933, 321] width 419 height 36
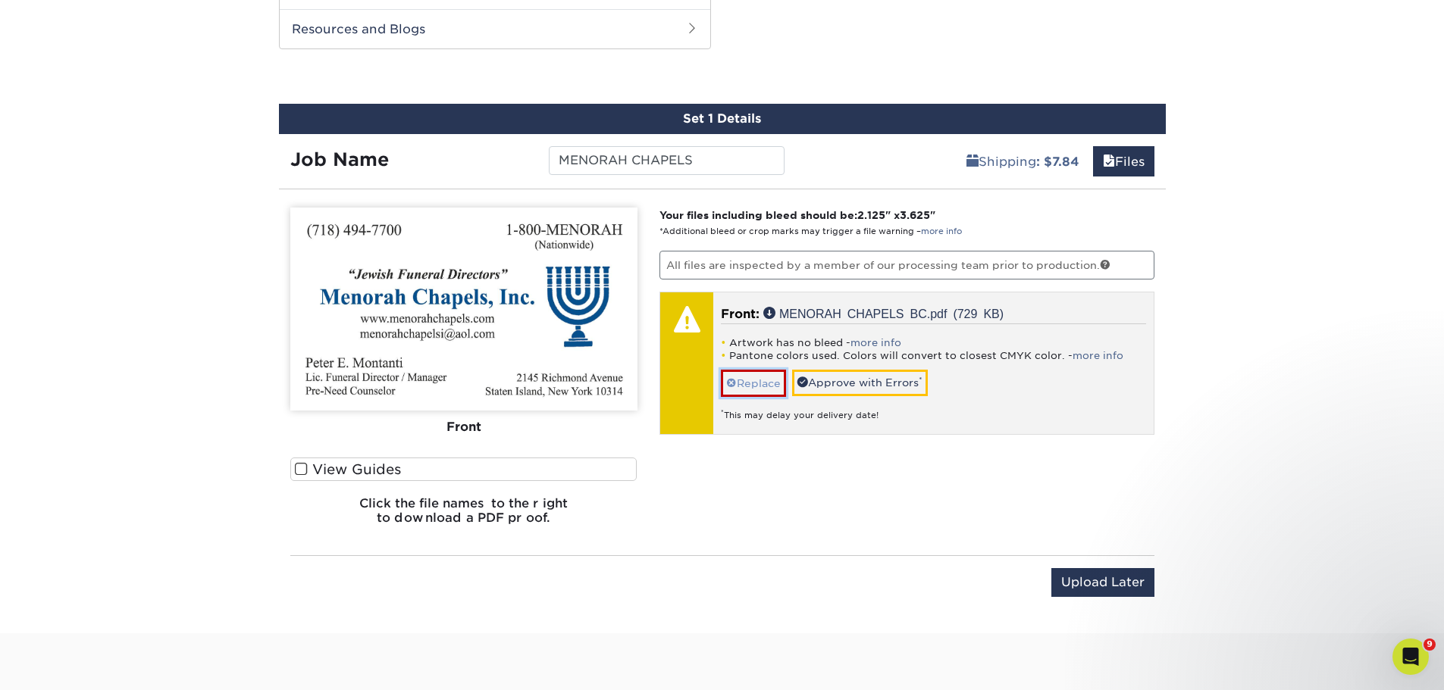
click at [753, 377] on link "Replace" at bounding box center [753, 383] width 65 height 27
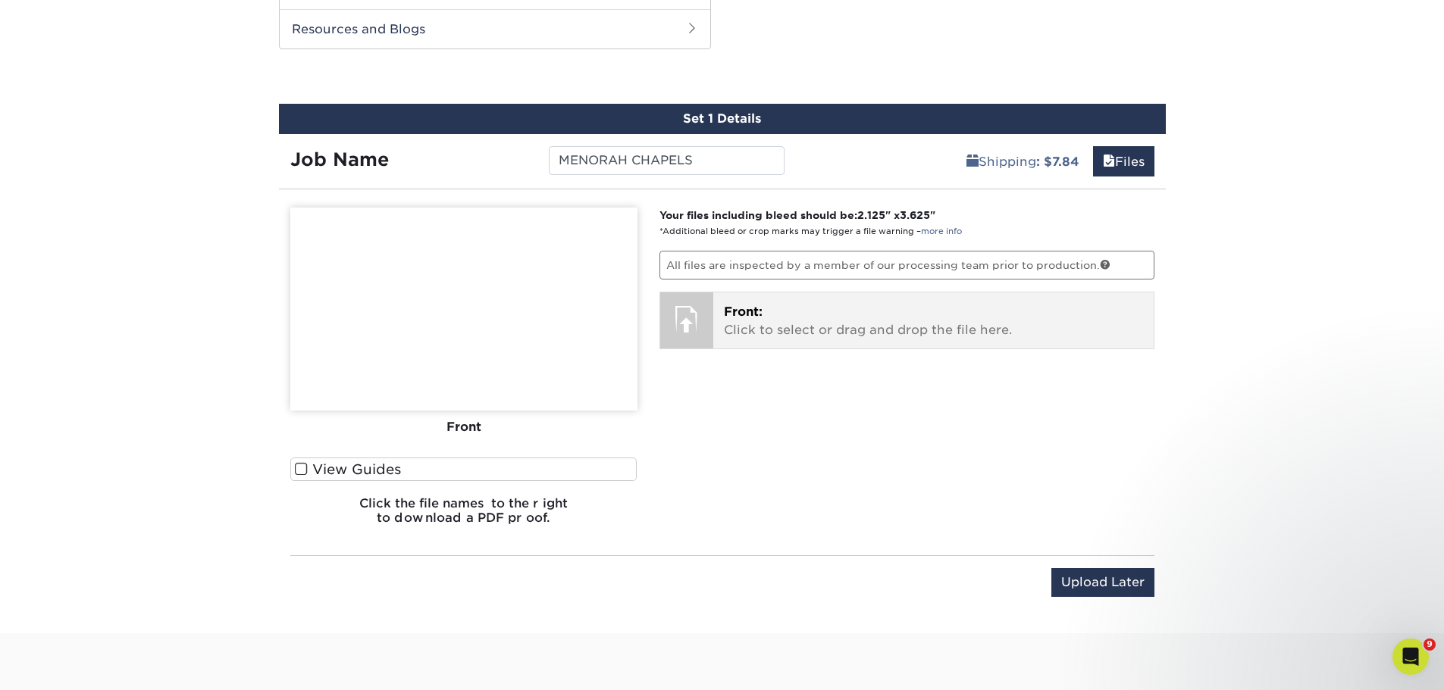
click at [825, 323] on p "Front: Click to select or drag and drop the file here." at bounding box center [933, 321] width 419 height 36
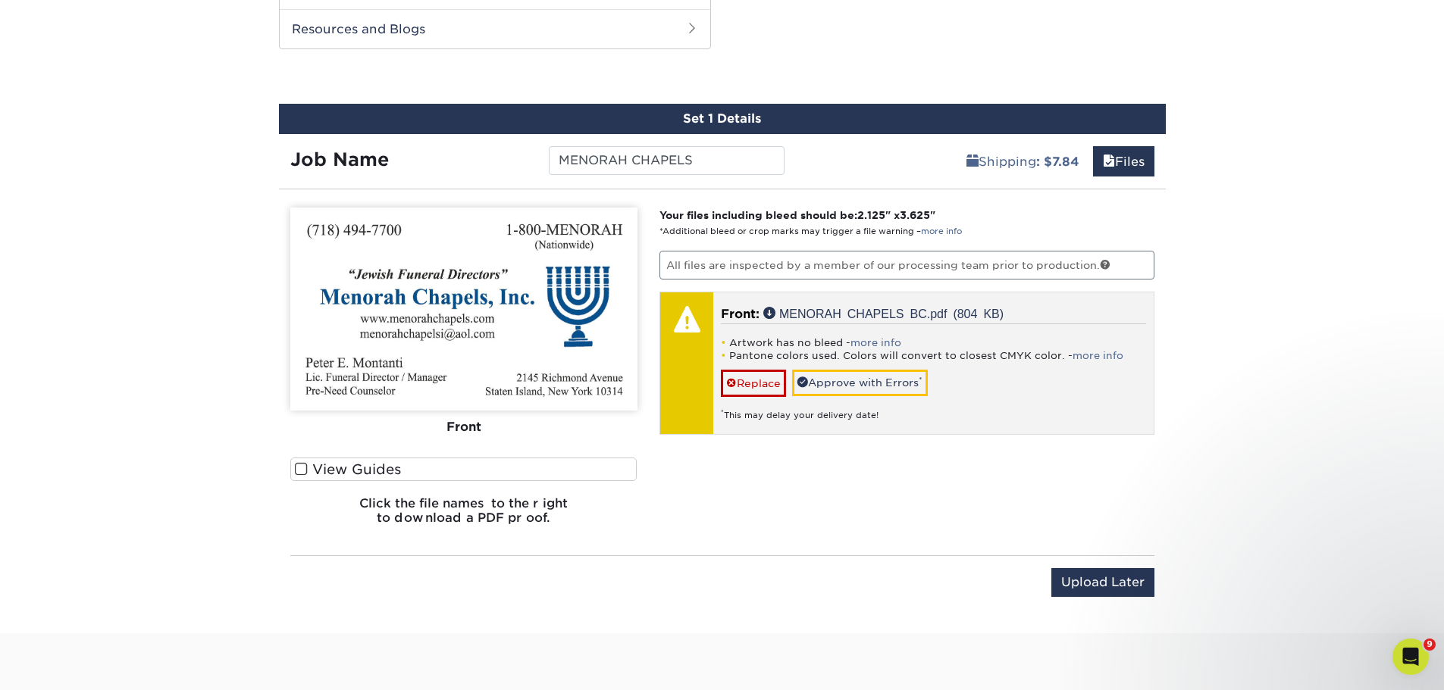
click at [825, 365] on div "Artwork has no bleed - more info Pantone colors used. Colors will convert to cl…" at bounding box center [933, 373] width 425 height 98
click at [896, 383] on link "Approve with Errors *" at bounding box center [860, 383] width 136 height 26
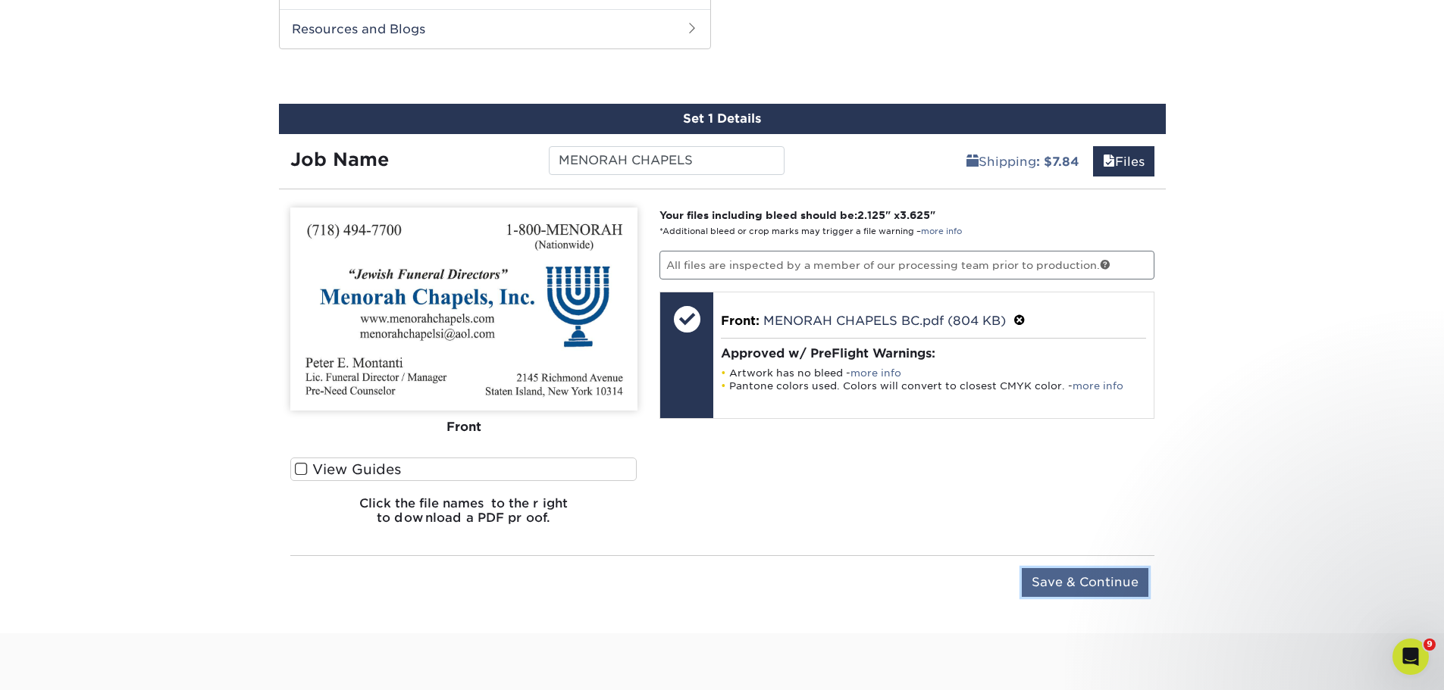
click at [1094, 590] on input "Save & Continue" at bounding box center [1084, 582] width 127 height 29
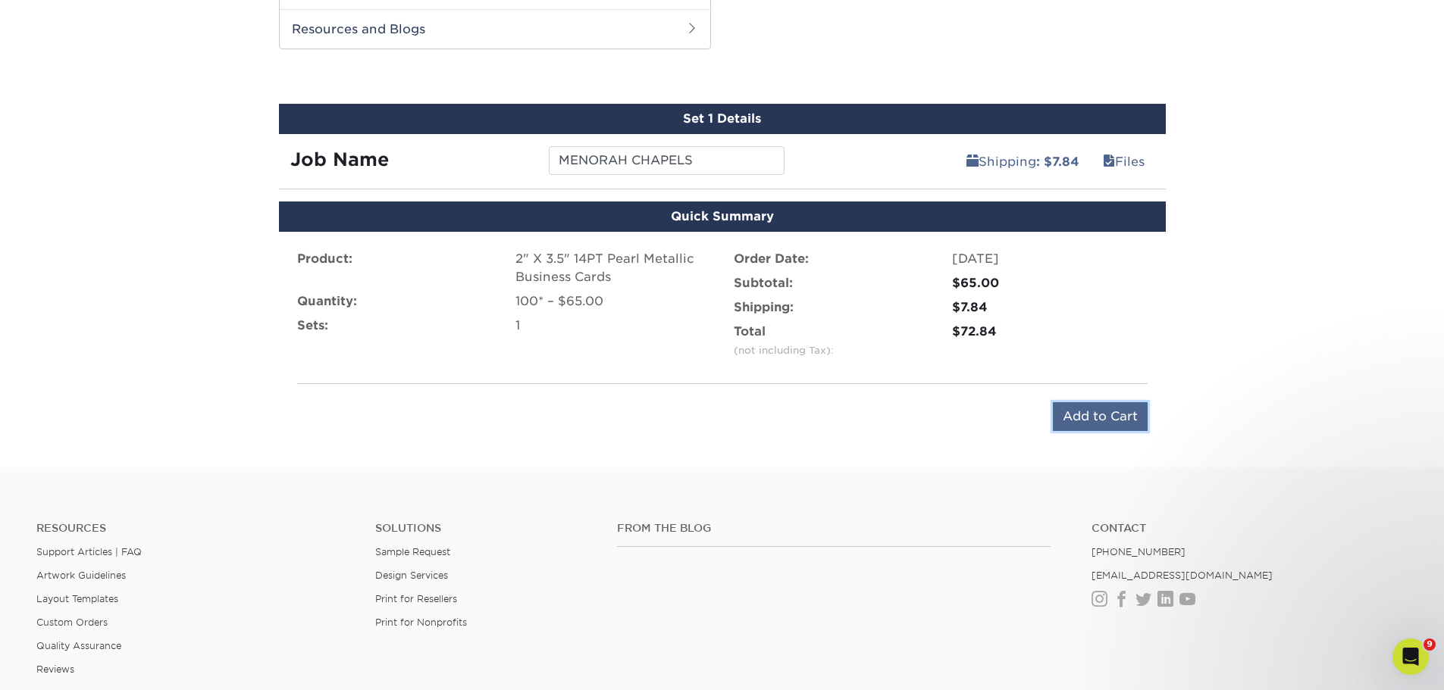
click at [1084, 409] on input "Add to Cart" at bounding box center [1100, 416] width 95 height 29
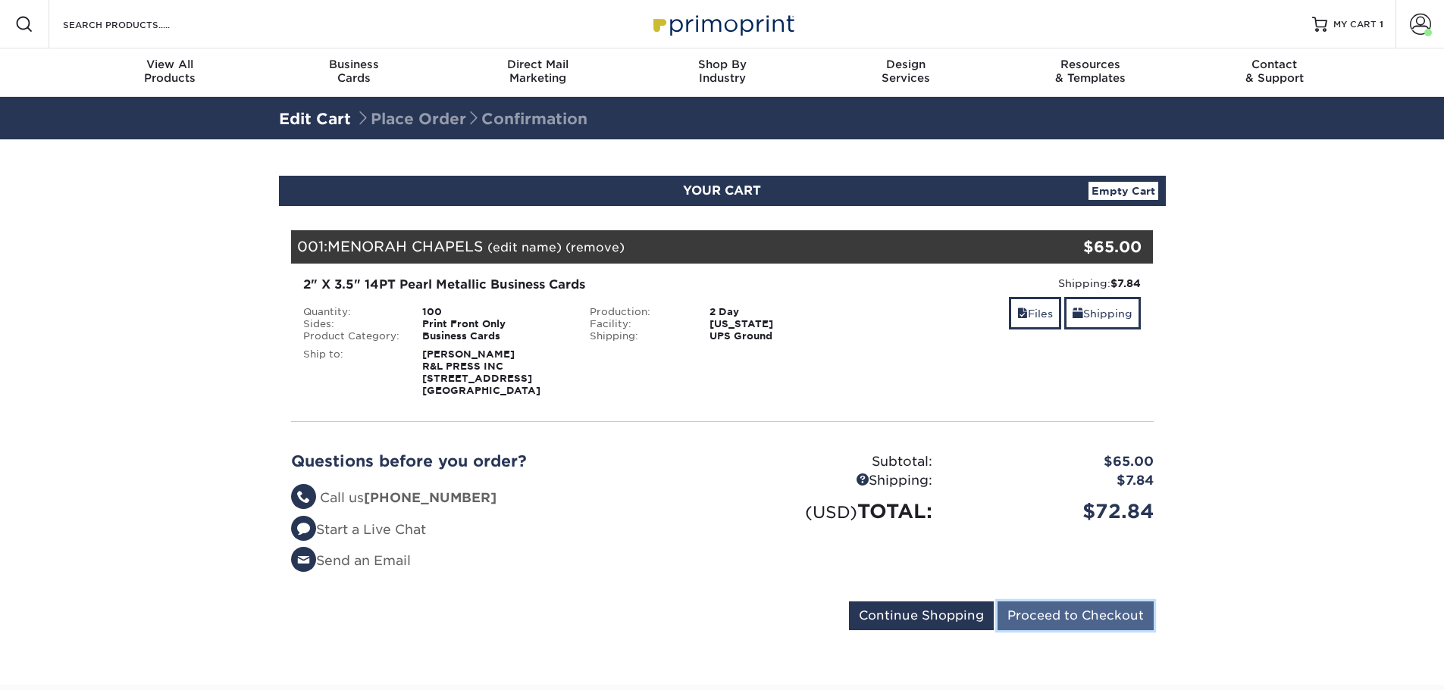
click at [1042, 618] on input "Proceed to Checkout" at bounding box center [1075, 616] width 156 height 29
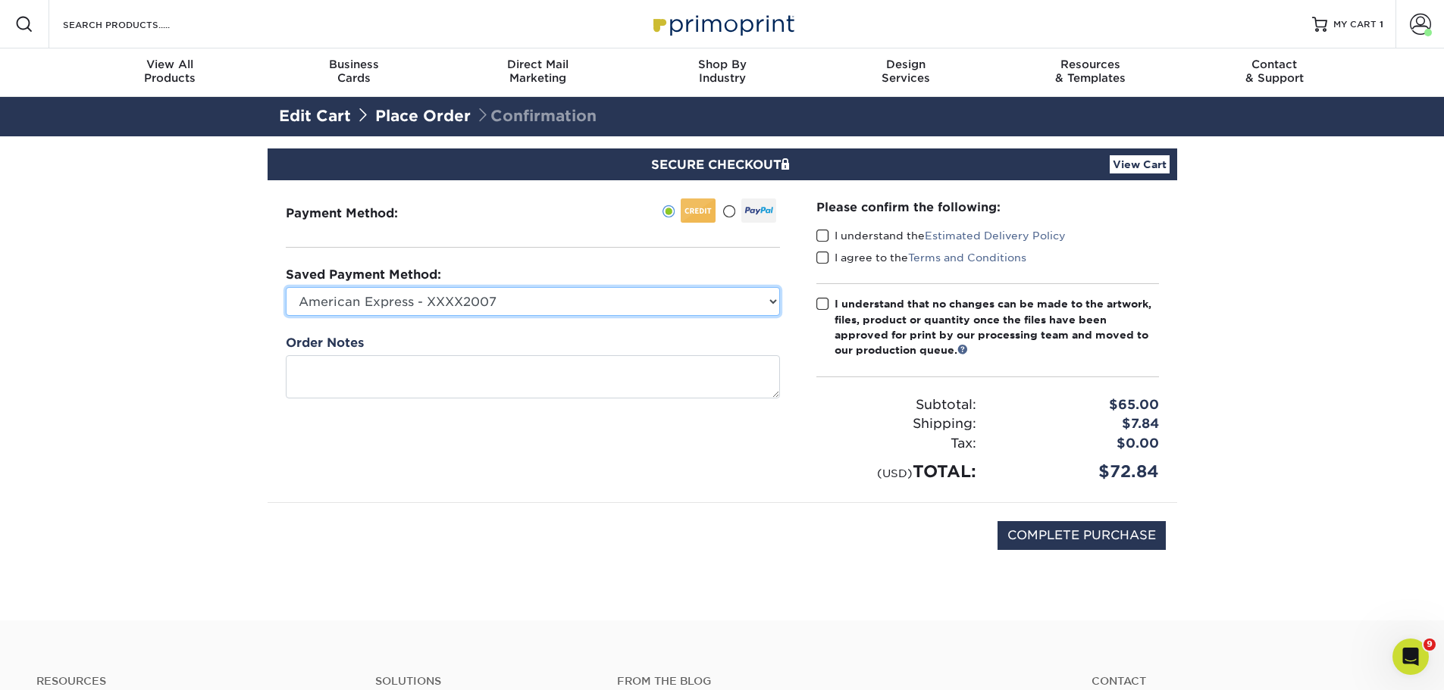
click at [455, 293] on select "American Express - XXXX2007 New Credit Card" at bounding box center [533, 301] width 494 height 29
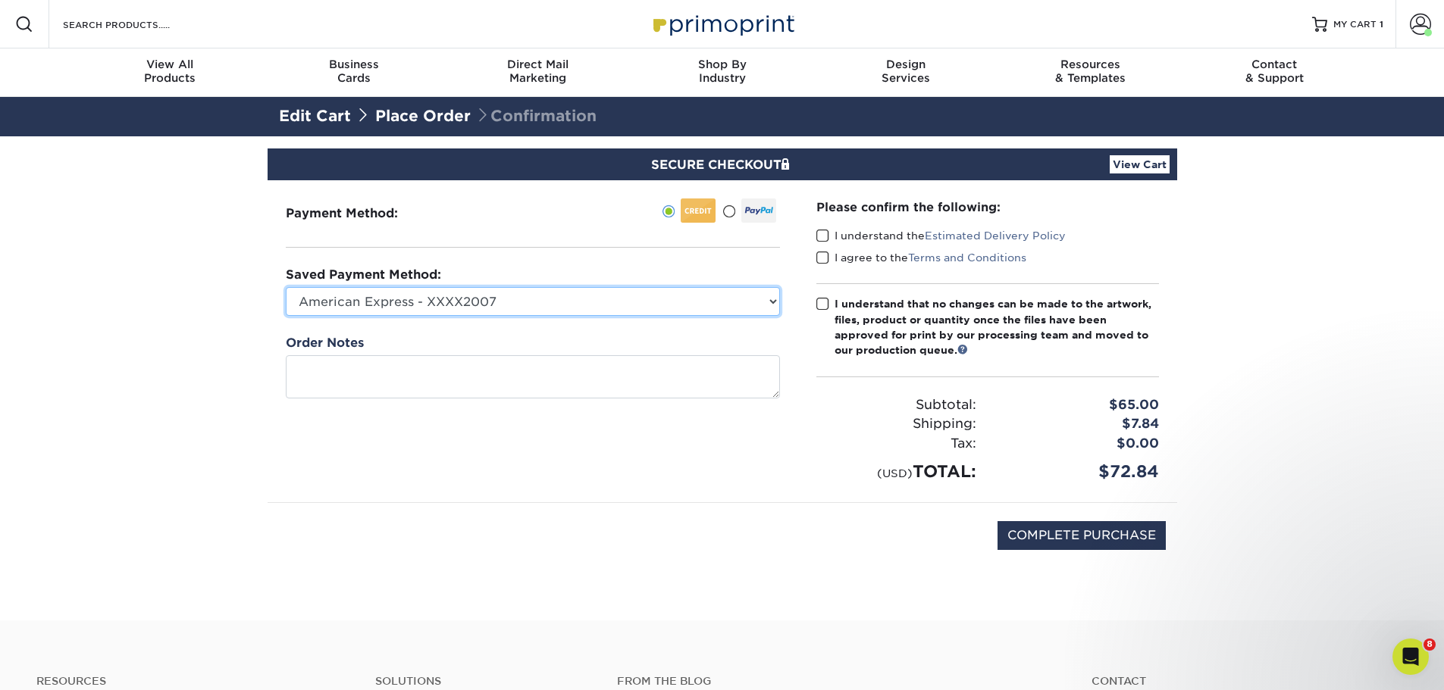
select select
click at [286, 287] on select "American Express - XXXX2007 New Credit Card" at bounding box center [533, 301] width 494 height 29
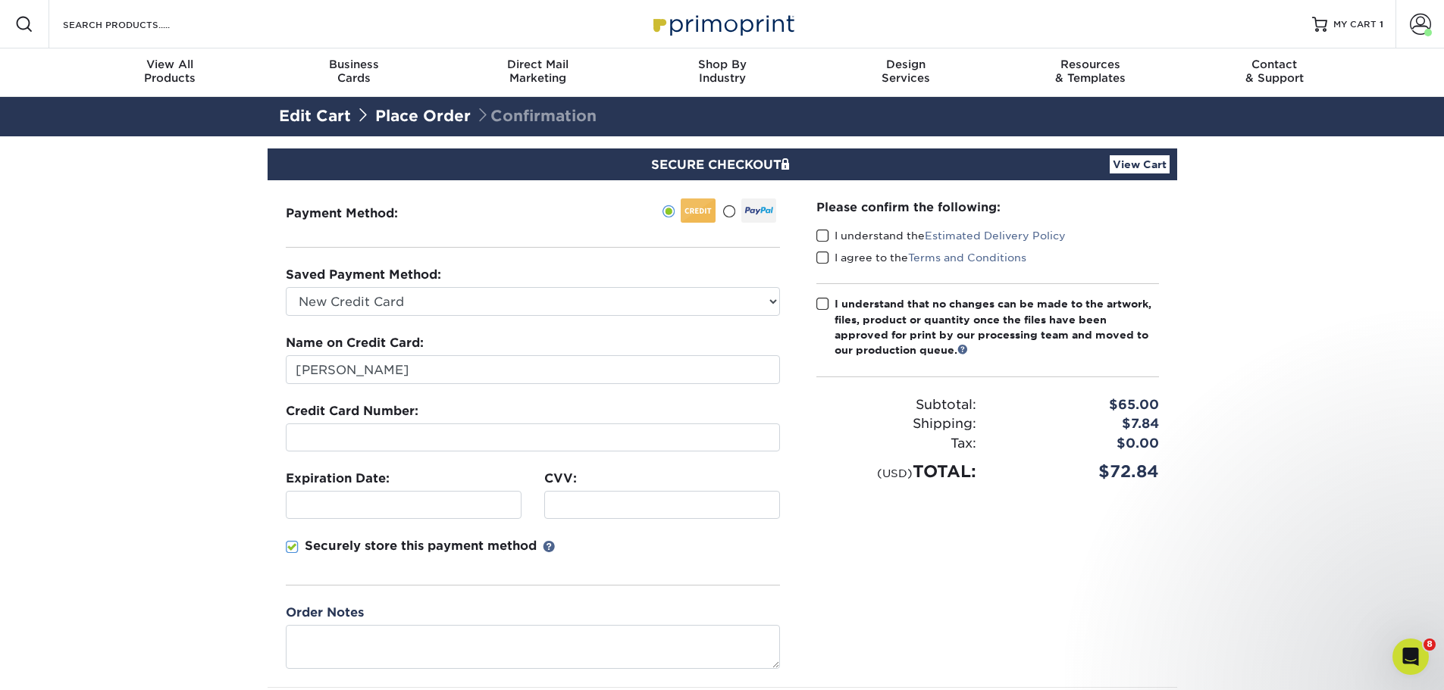
click at [991, 578] on div "Please confirm the following: I understand the Estimated Delivery Policy I agre…" at bounding box center [987, 433] width 379 height 507
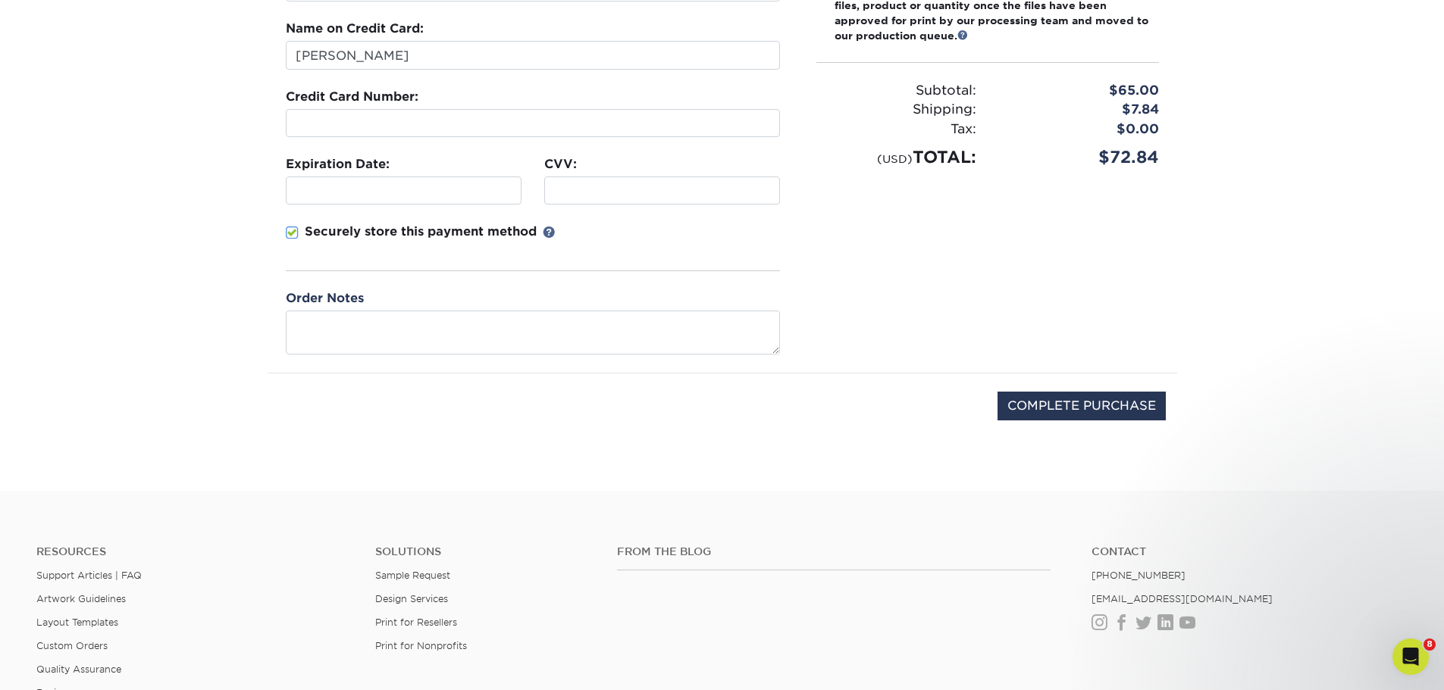
scroll to position [379, 0]
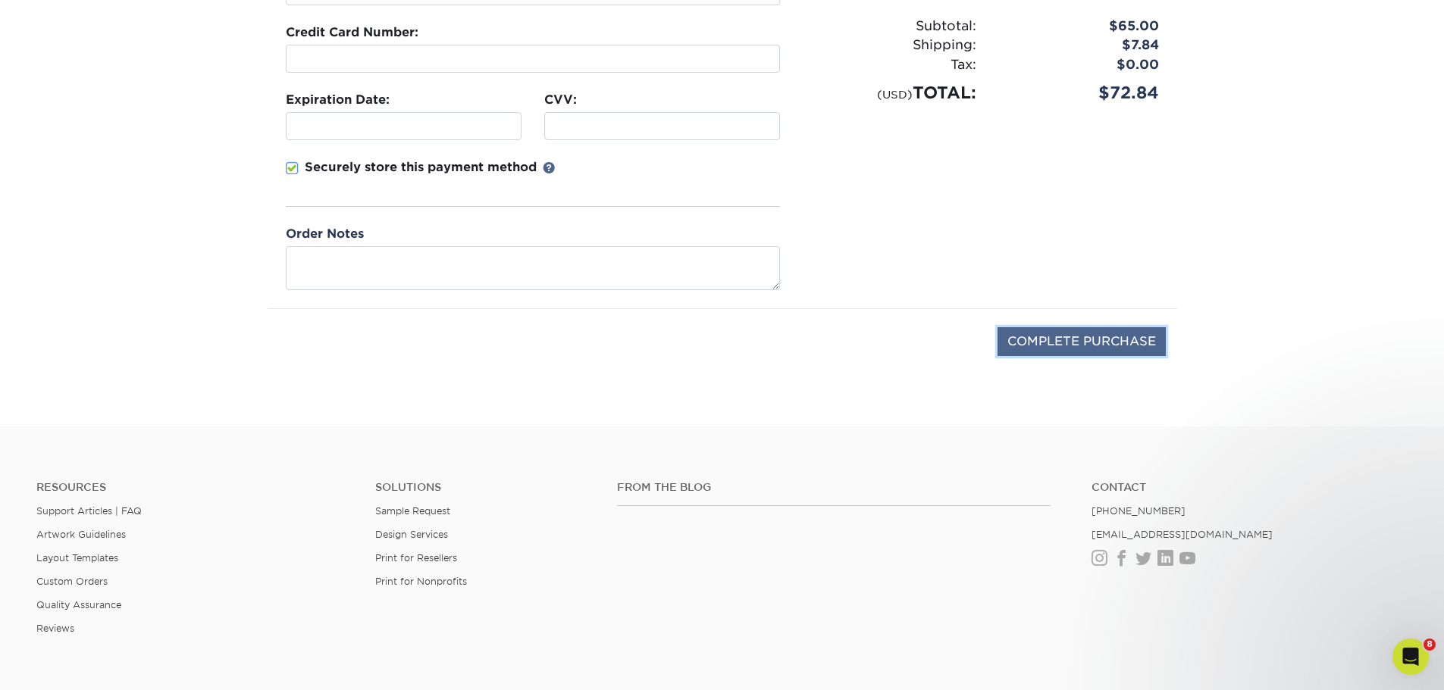
click at [1101, 334] on input "COMPLETE PURCHASE" at bounding box center [1081, 341] width 168 height 29
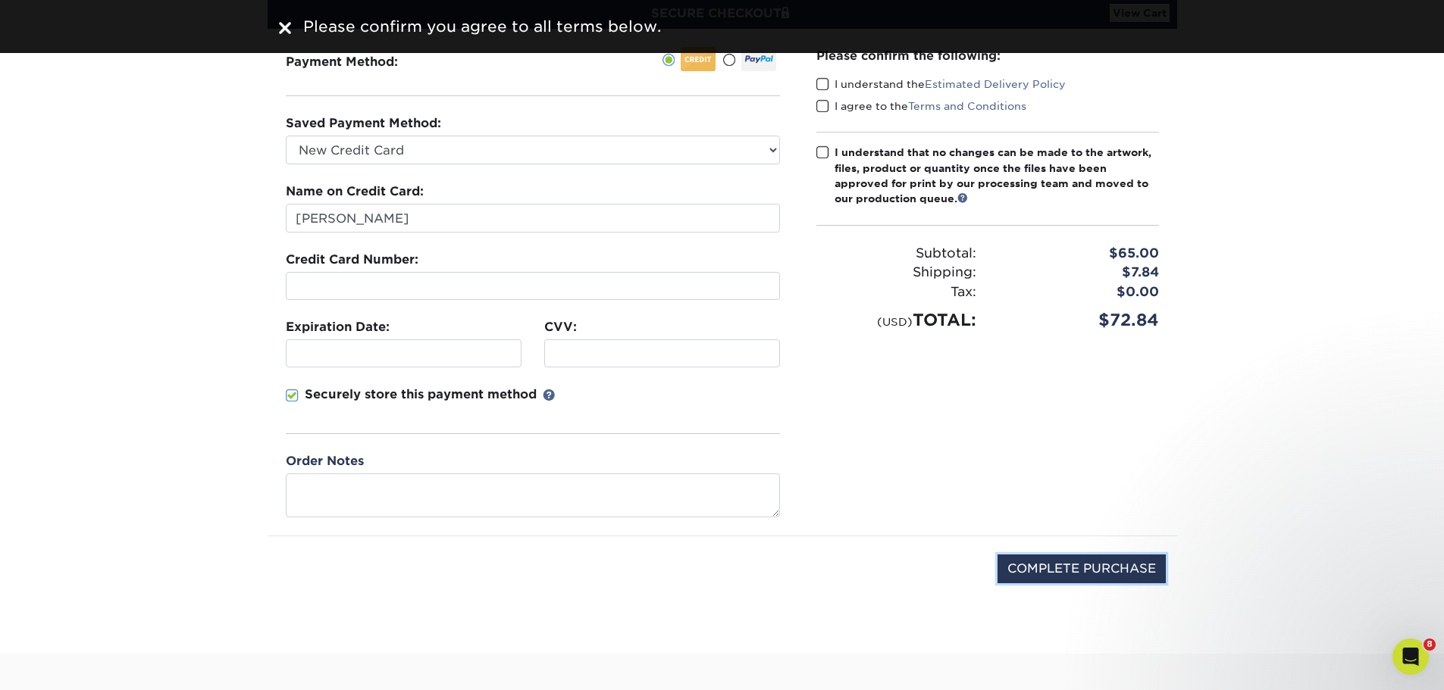
scroll to position [0, 0]
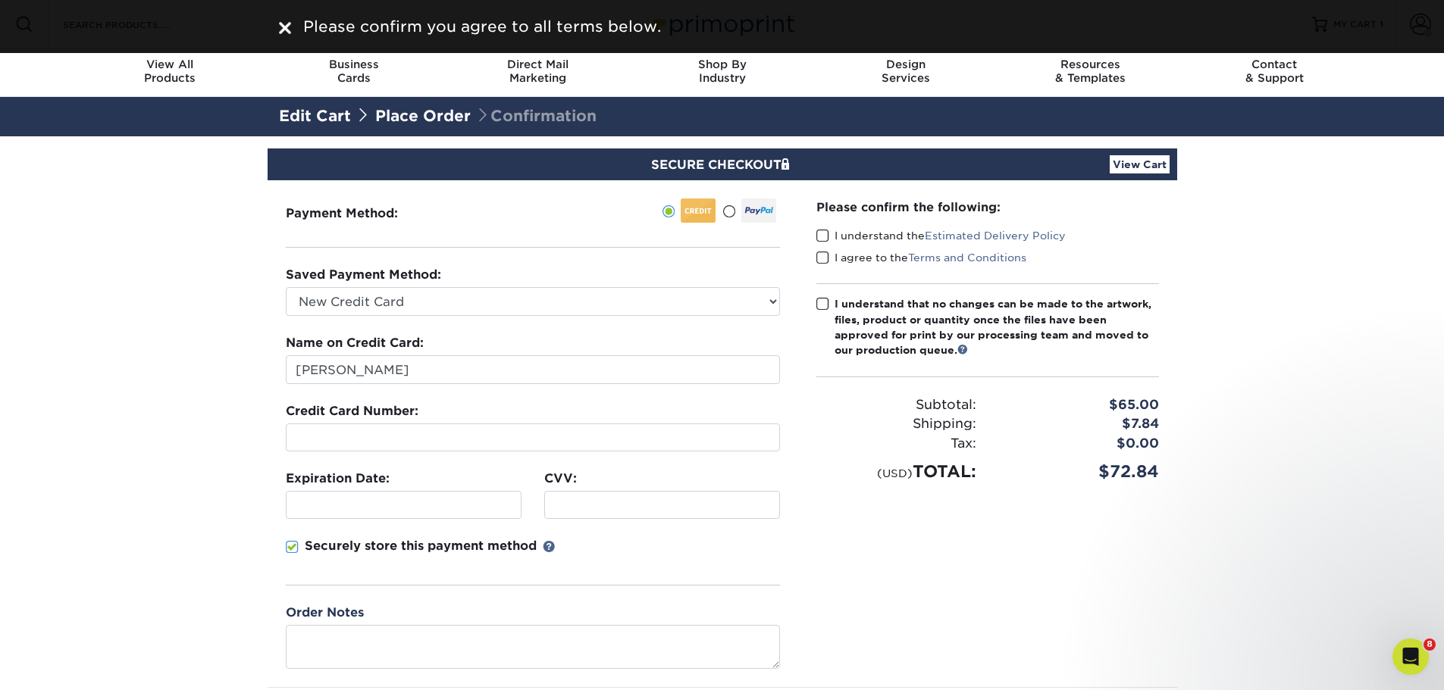
click at [822, 233] on span at bounding box center [822, 236] width 13 height 14
click at [0, 0] on input "I understand the Estimated Delivery Policy" at bounding box center [0, 0] width 0 height 0
click at [824, 252] on span at bounding box center [822, 258] width 13 height 14
click at [0, 0] on input "I agree to the Terms and Conditions" at bounding box center [0, 0] width 0 height 0
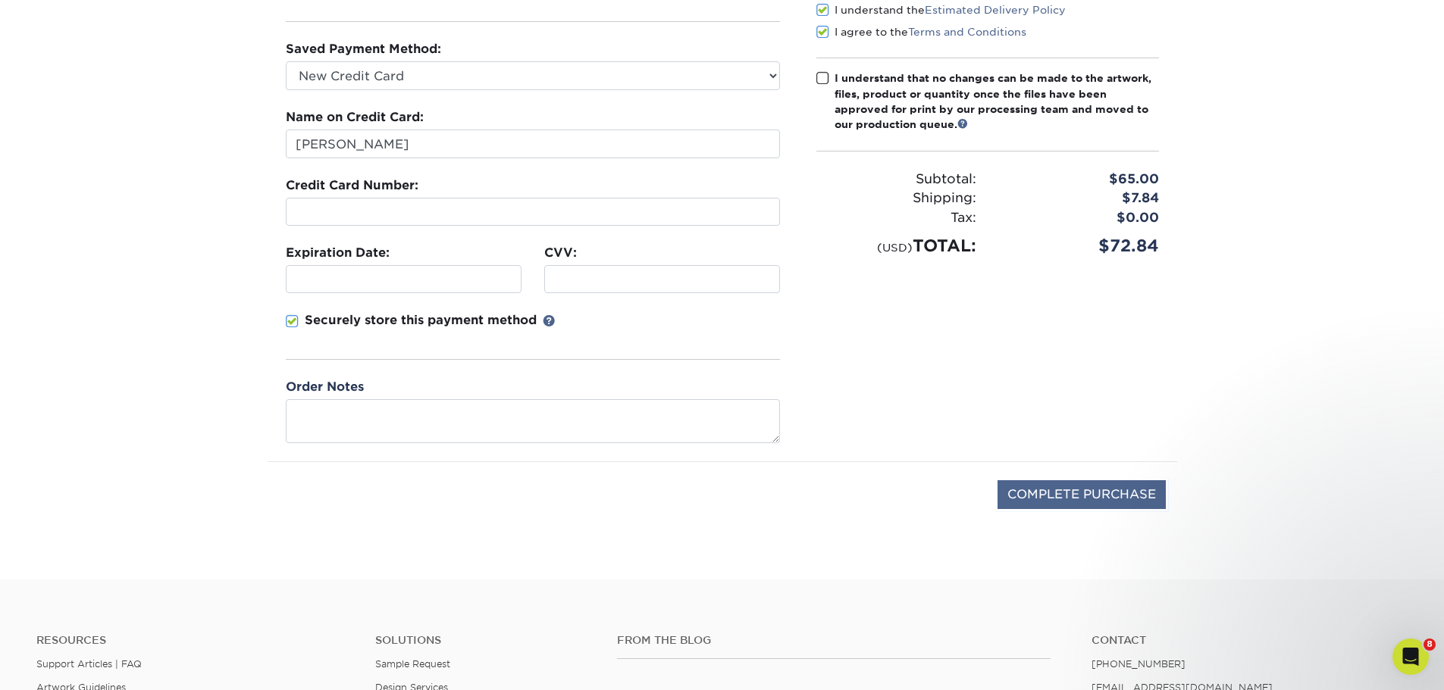
scroll to position [227, 0]
click at [1078, 486] on input "COMPLETE PURCHASE" at bounding box center [1081, 493] width 168 height 29
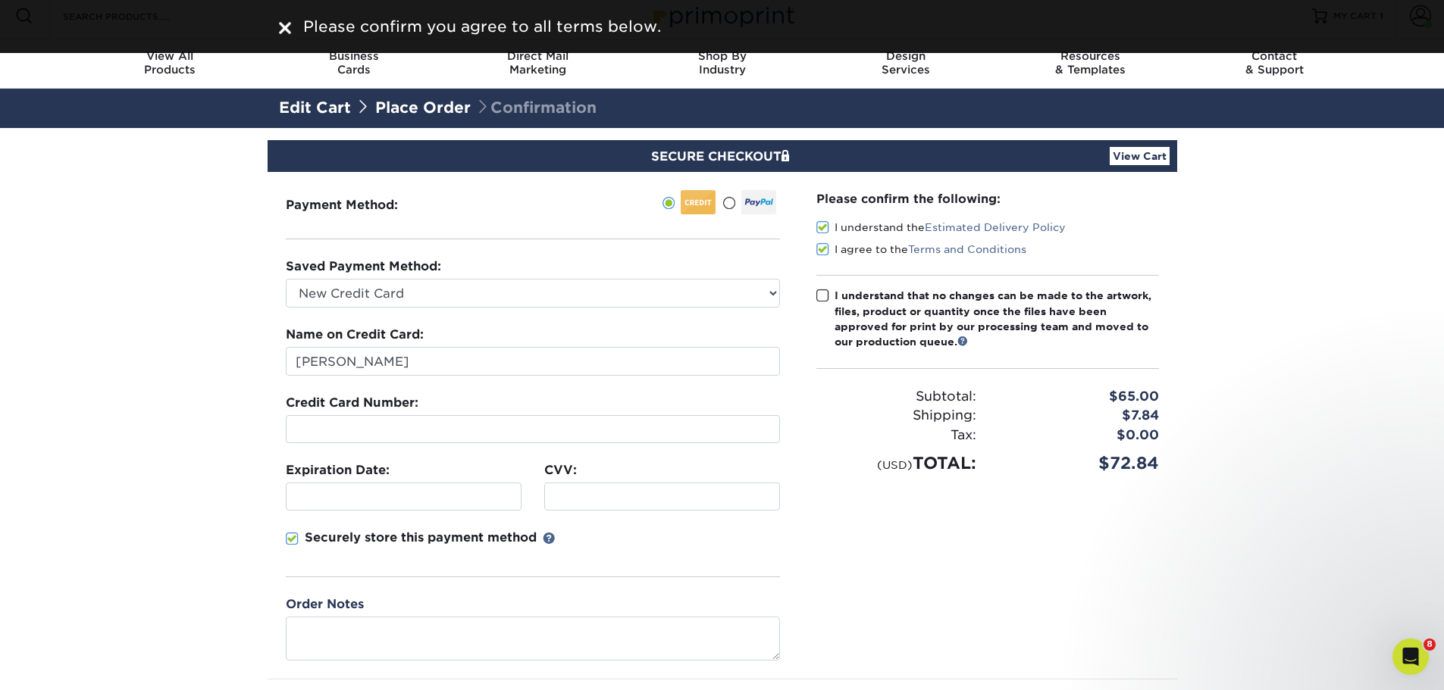
scroll to position [0, 0]
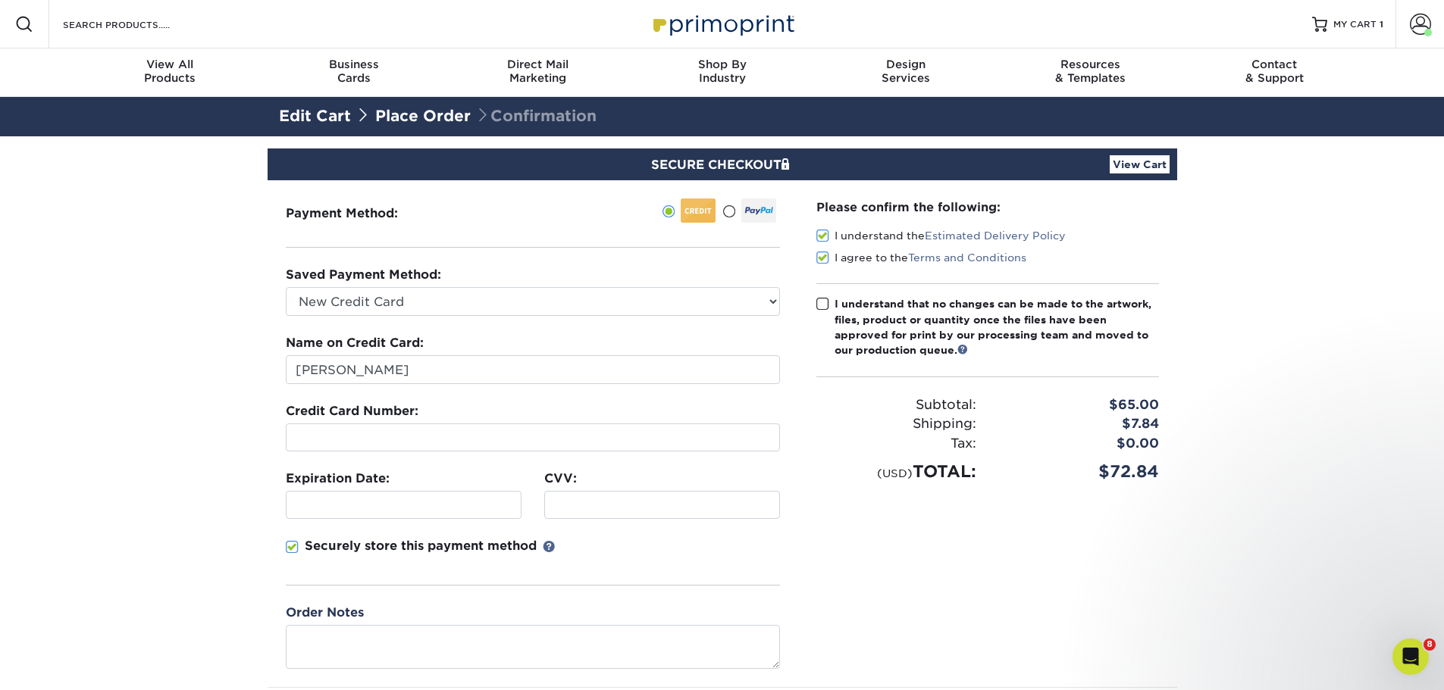
click at [821, 299] on span at bounding box center [822, 304] width 13 height 14
click at [0, 0] on input "I understand that no changes can be made to the artwork, files, product or quan…" at bounding box center [0, 0] width 0 height 0
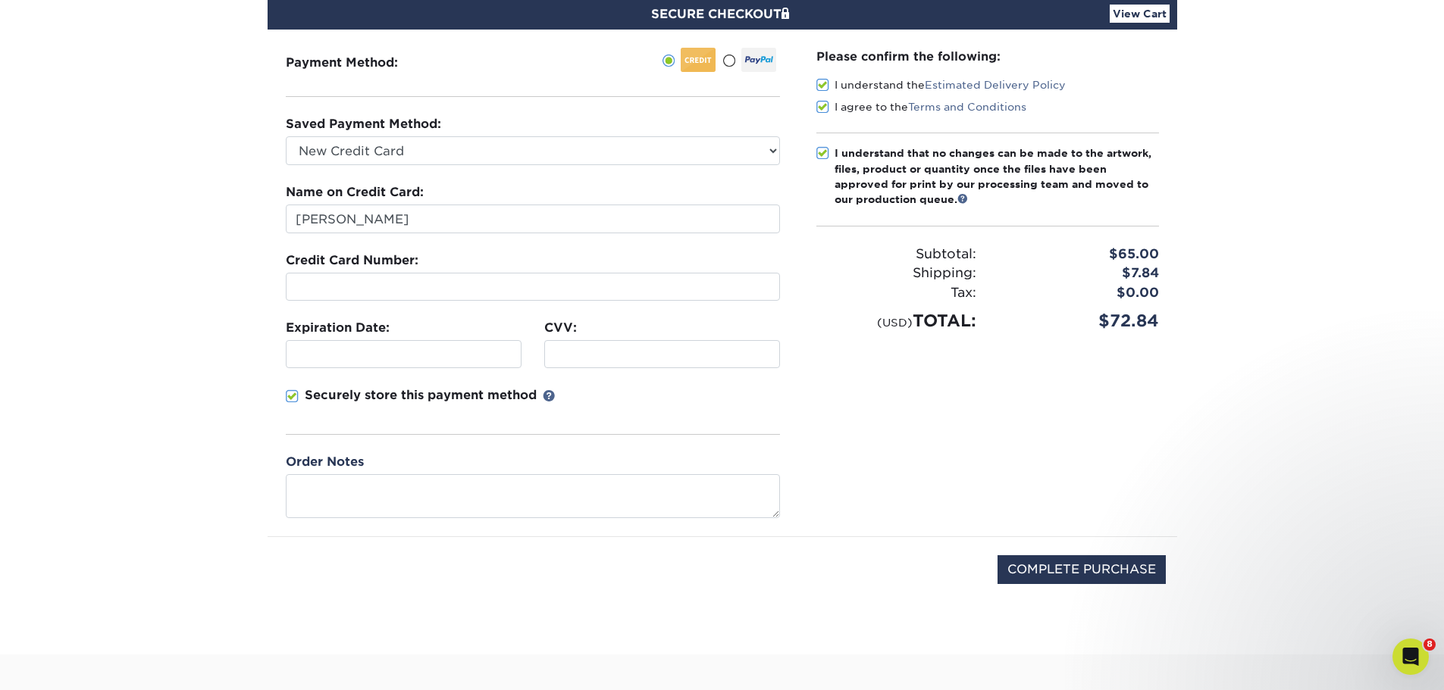
scroll to position [152, 0]
click at [1060, 541] on div "COMPLETE PURCHASE" at bounding box center [722, 577] width 887 height 81
click at [1072, 571] on input "COMPLETE PURCHASE" at bounding box center [1081, 569] width 168 height 29
type input "PROCESSING, PLEASE WAIT..."
